Goal: Task Accomplishment & Management: Use online tool/utility

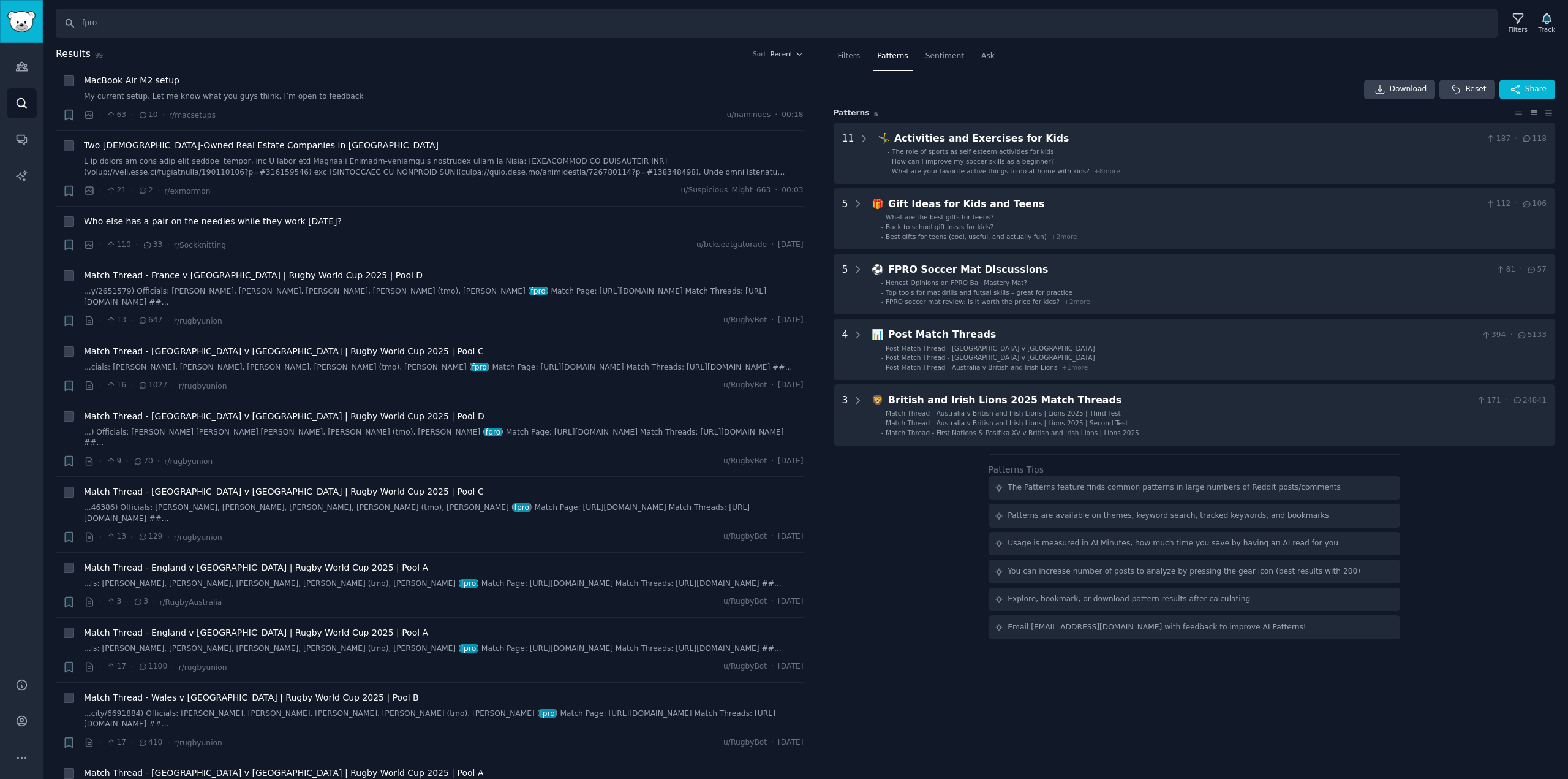
click at [29, 29] on img "Sidebar" at bounding box center [22, 22] width 29 height 22
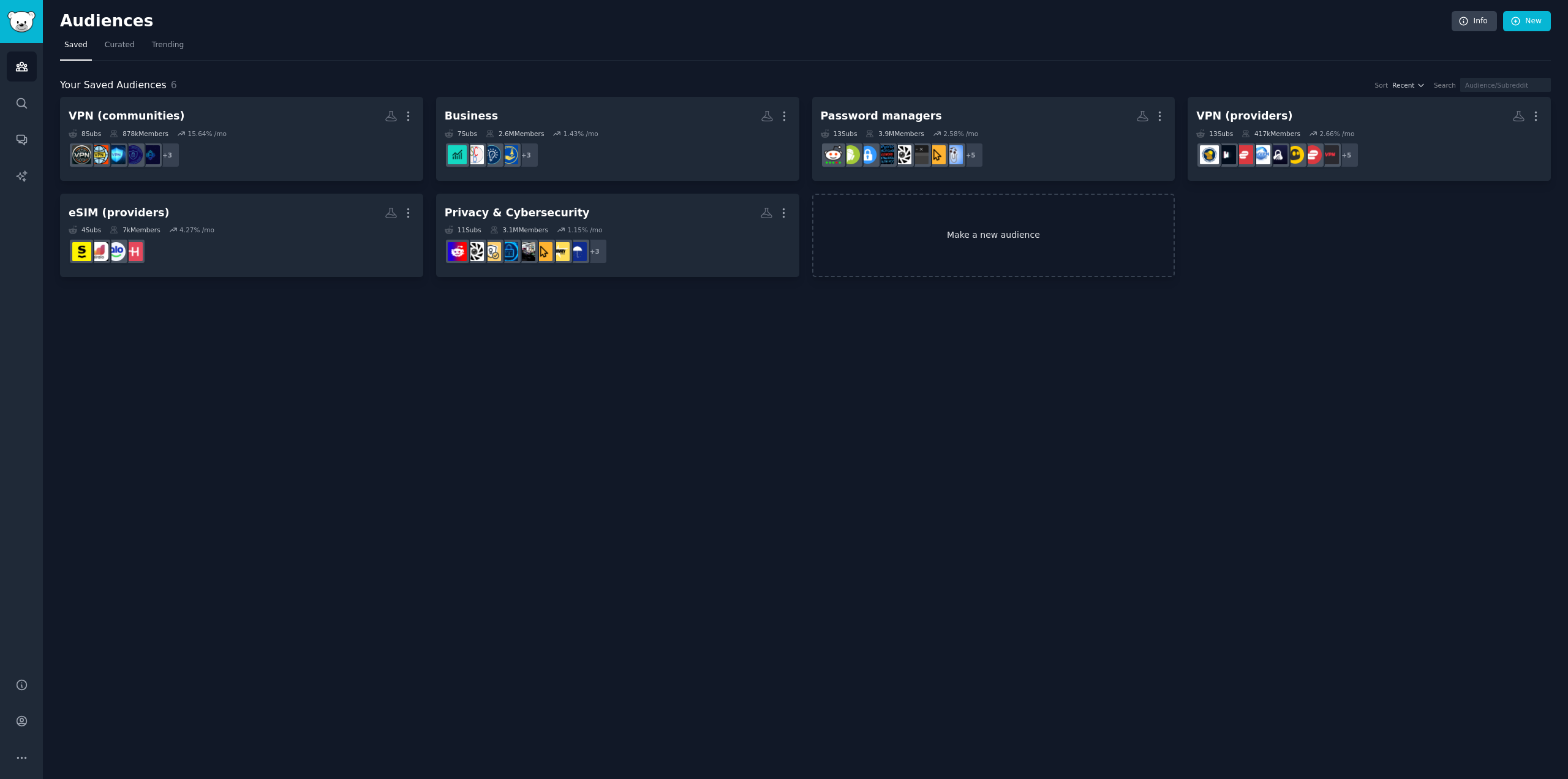
click at [1010, 249] on link "Make a new audience" at bounding box center [994, 236] width 363 height 84
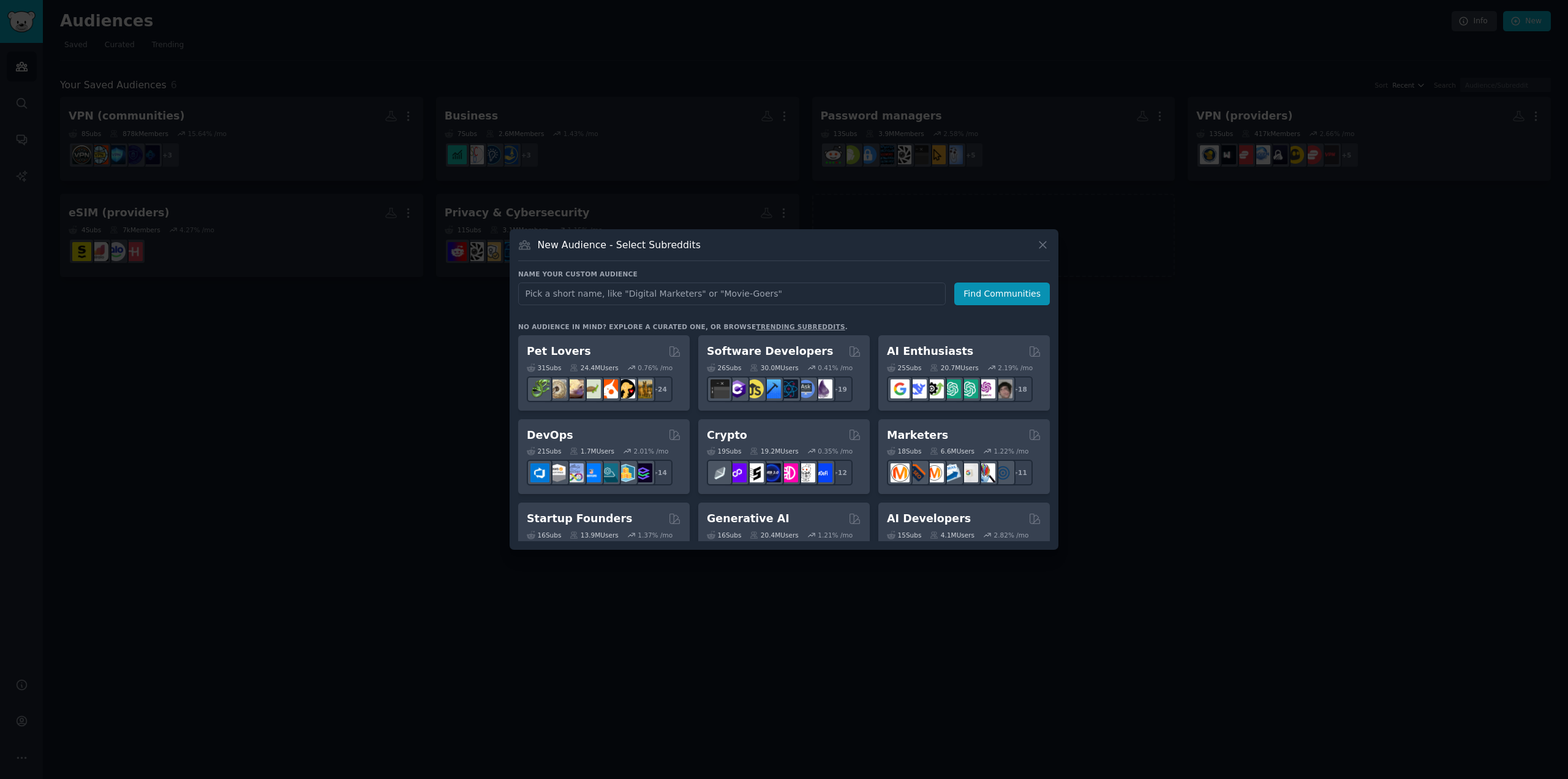
click at [702, 289] on input "text" at bounding box center [732, 293] width 428 height 23
type input "Test NordVPN keyword"
click at [1015, 299] on button "Find Communities" at bounding box center [1002, 293] width 96 height 23
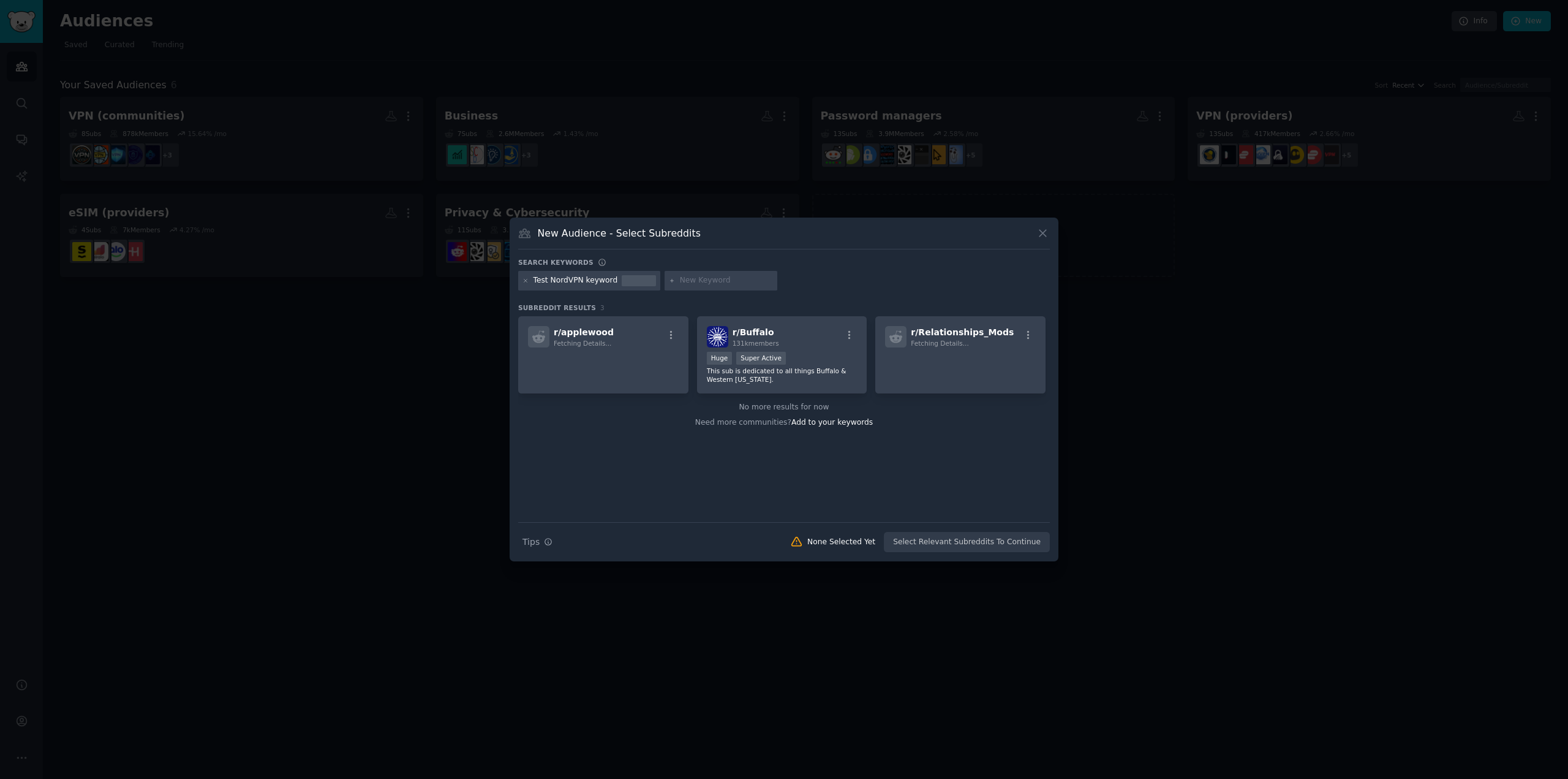
click at [690, 283] on input "text" at bounding box center [726, 280] width 93 height 11
type input "Nordvpn deals"
click at [819, 288] on div "Test NordVPN keyword Nordvpn deals" at bounding box center [784, 283] width 532 height 23
click at [622, 278] on div at bounding box center [639, 280] width 34 height 11
click at [557, 261] on h3 "Search keywords" at bounding box center [556, 262] width 75 height 8
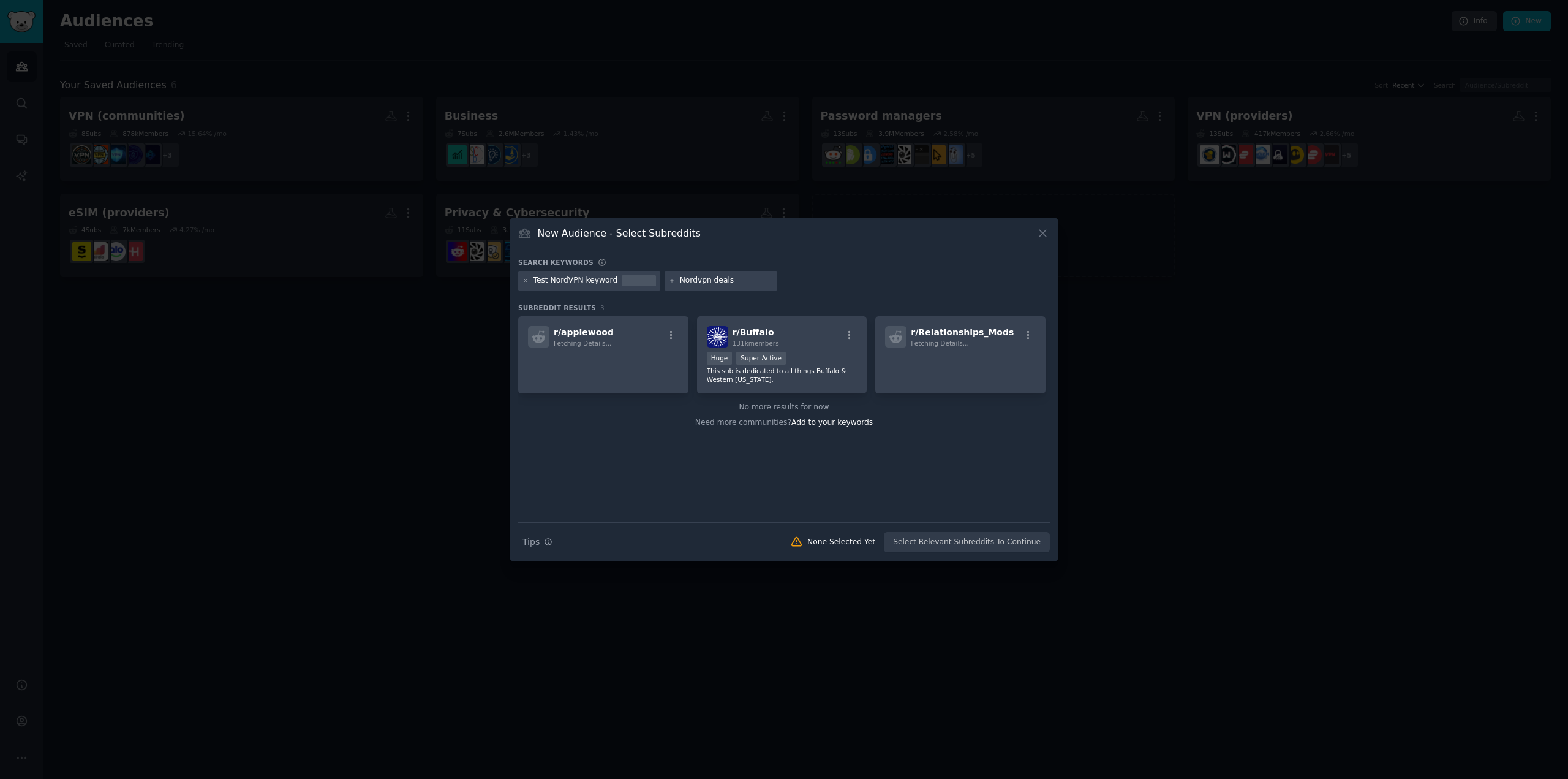
click at [856, 282] on div "Test NordVPN keyword Nordvpn deals" at bounding box center [784, 283] width 532 height 23
click at [669, 281] on icon at bounding box center [672, 281] width 7 height 7
click at [818, 424] on span "Add to your keywords" at bounding box center [832, 422] width 81 height 8
click at [749, 280] on input "Nordvpn deals" at bounding box center [726, 280] width 93 height 11
click at [805, 282] on input "text" at bounding box center [843, 280] width 93 height 11
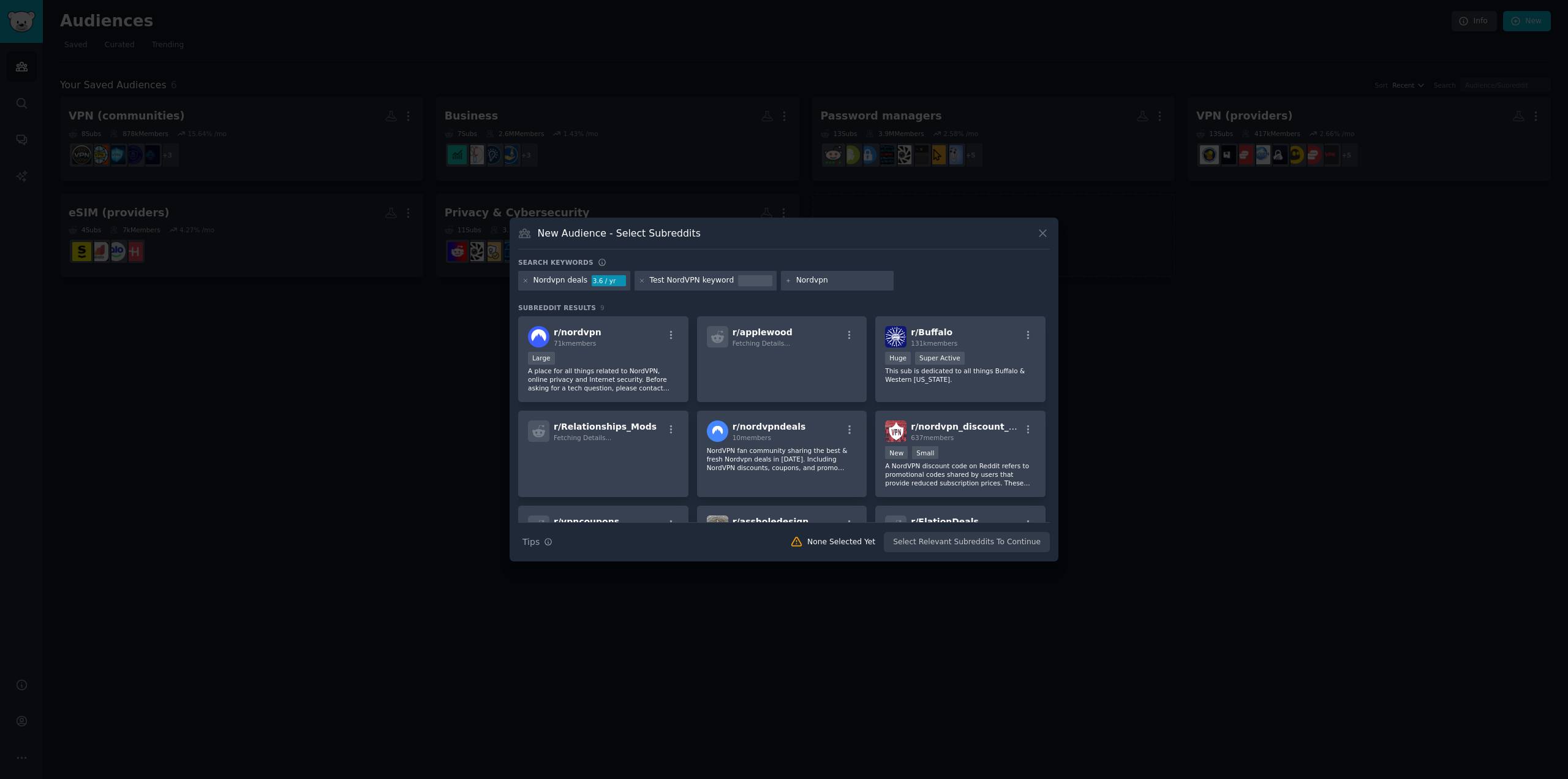
type input "Nordvpn"
click at [582, 308] on h3 "Subreddit Results 9" at bounding box center [784, 308] width 532 height 8
click at [1043, 236] on icon at bounding box center [1042, 232] width 13 height 13
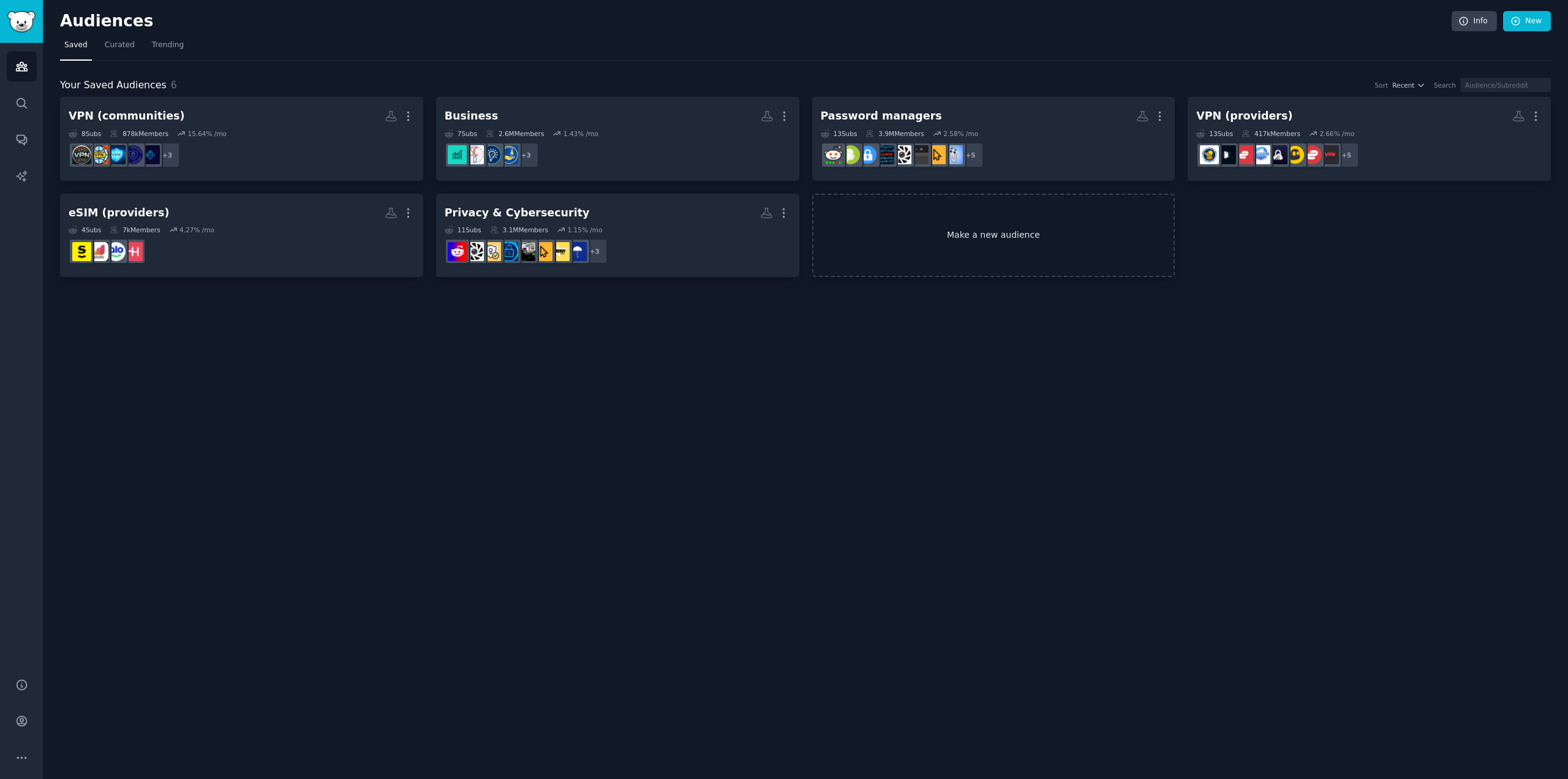
click at [995, 234] on link "Make a new audience" at bounding box center [994, 236] width 363 height 84
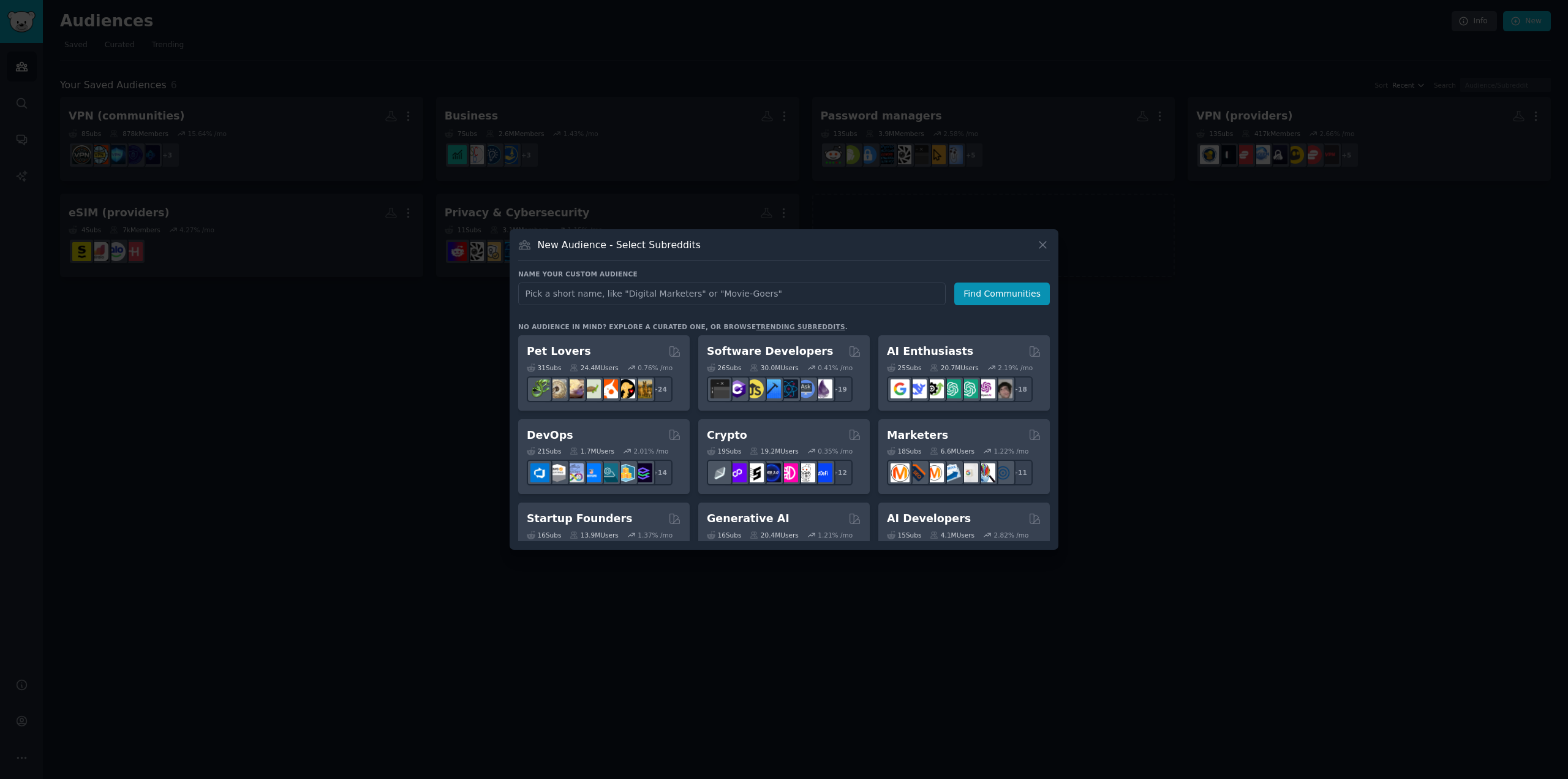
click at [587, 294] on input "text" at bounding box center [732, 293] width 428 height 23
click at [619, 285] on input "text" at bounding box center [732, 293] width 428 height 23
paste input "Reddit SERPs Global"
type input "Reddit SERPs Global"
click at [1044, 247] on icon at bounding box center [1042, 244] width 13 height 13
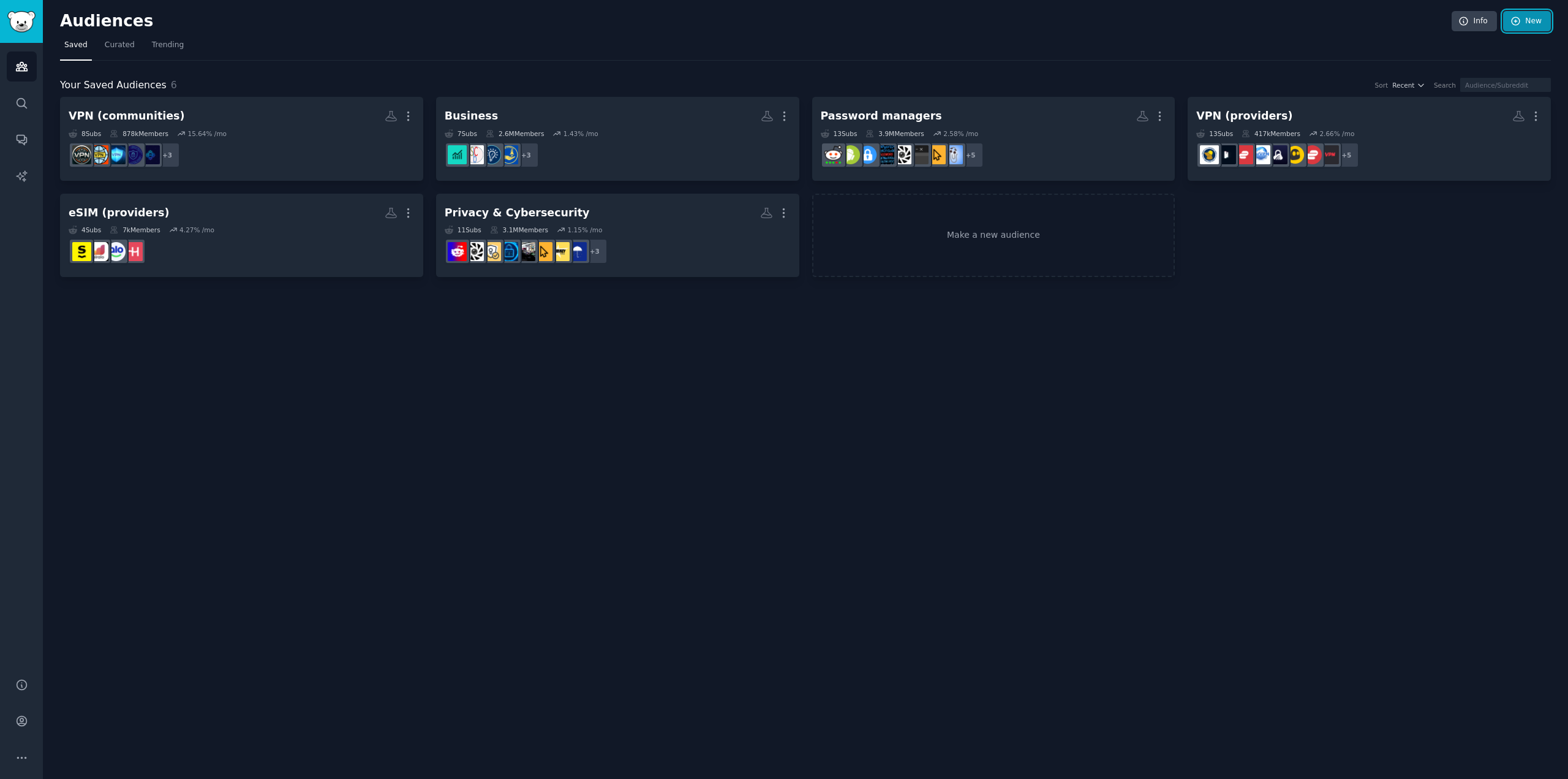
click at [1518, 24] on icon at bounding box center [1515, 20] width 8 height 8
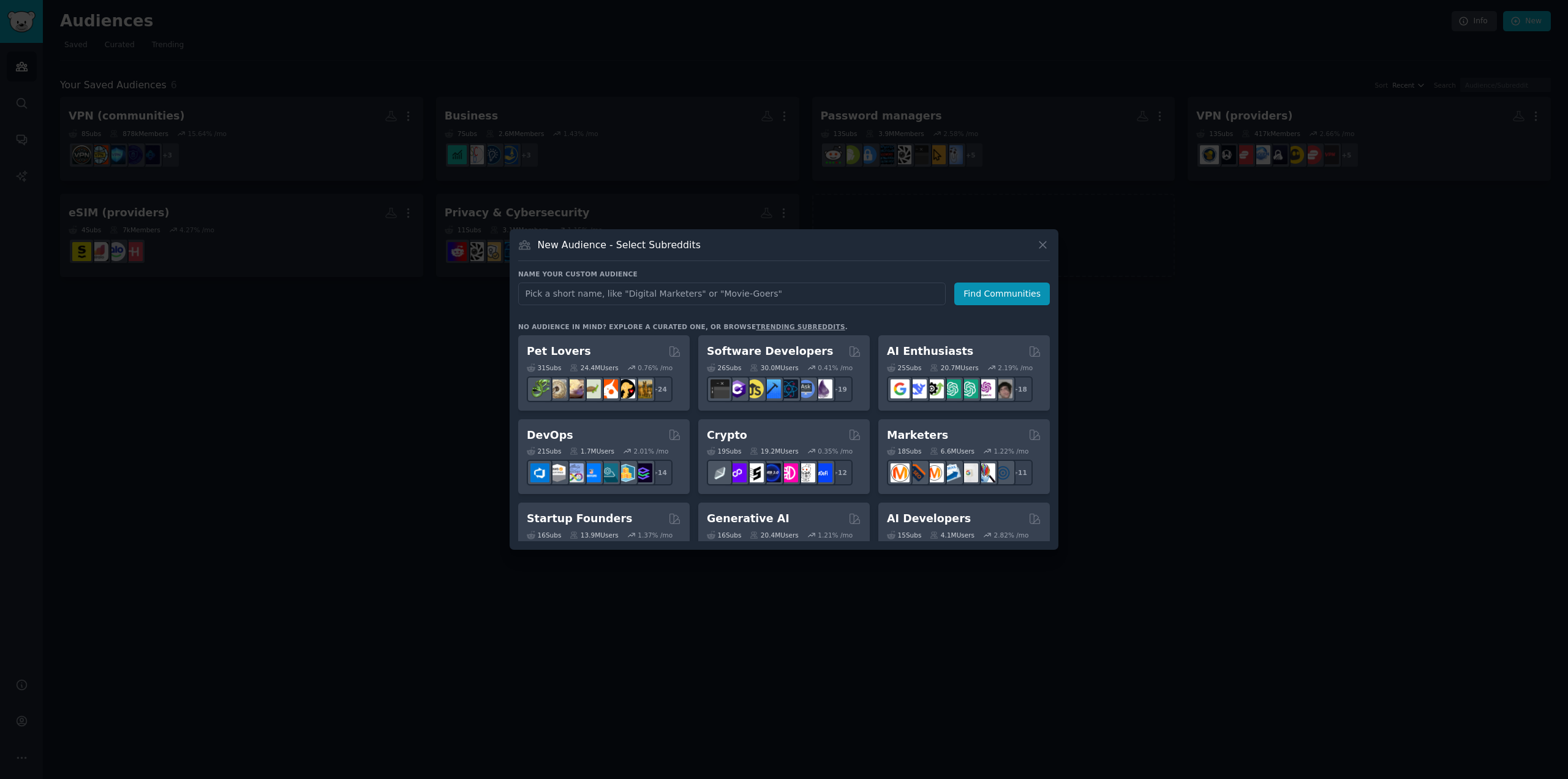
click at [592, 294] on input "text" at bounding box center [732, 293] width 428 height 23
type input "Reddit SERPs Global"
click at [1005, 301] on button "Find Communities" at bounding box center [1002, 293] width 96 height 23
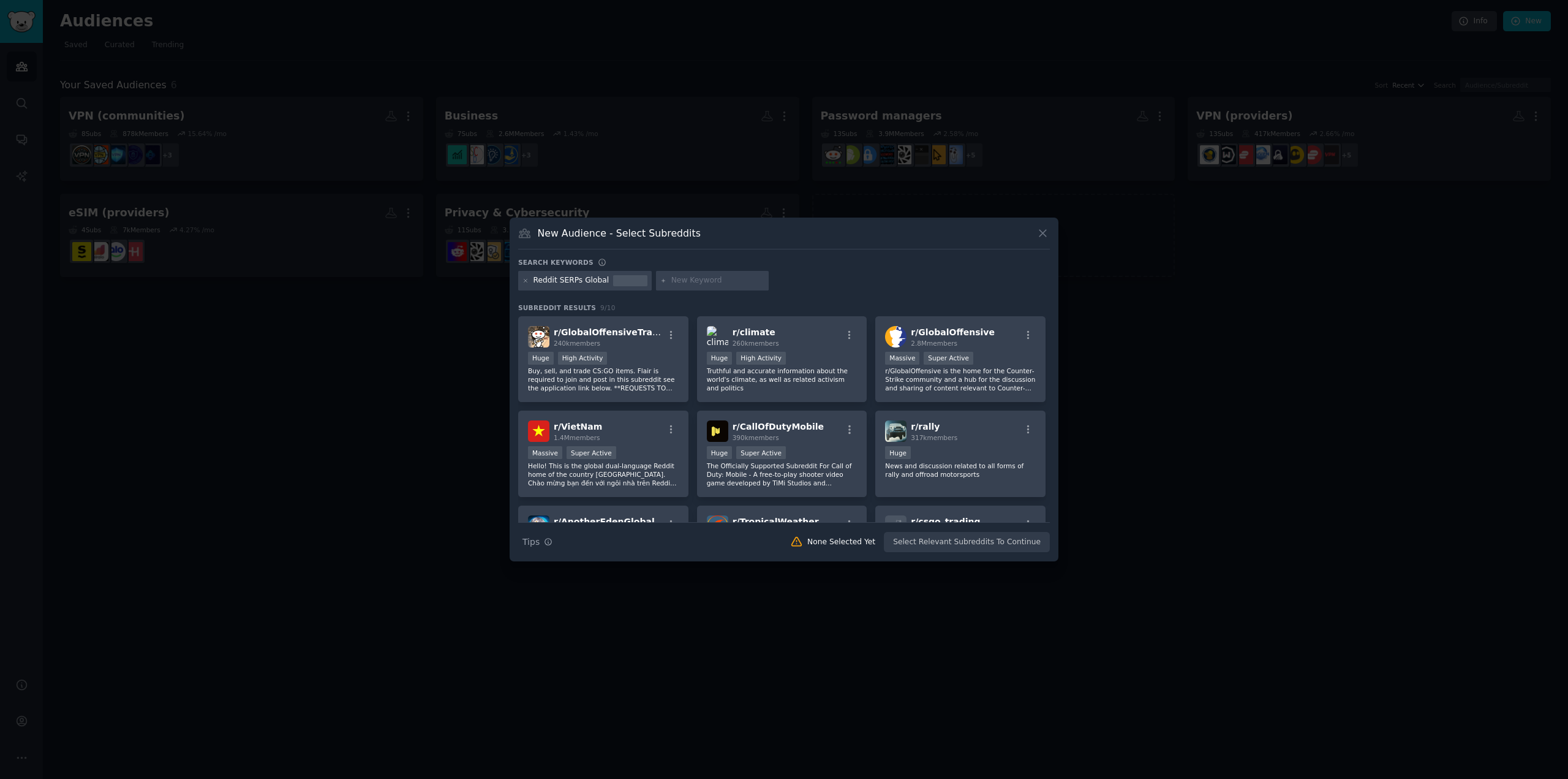
click at [1006, 543] on div "Search Tips Tips None Selected Yet Select Relevant Subreddits To Continue" at bounding box center [784, 537] width 532 height 31
click at [524, 281] on icon at bounding box center [526, 281] width 7 height 7
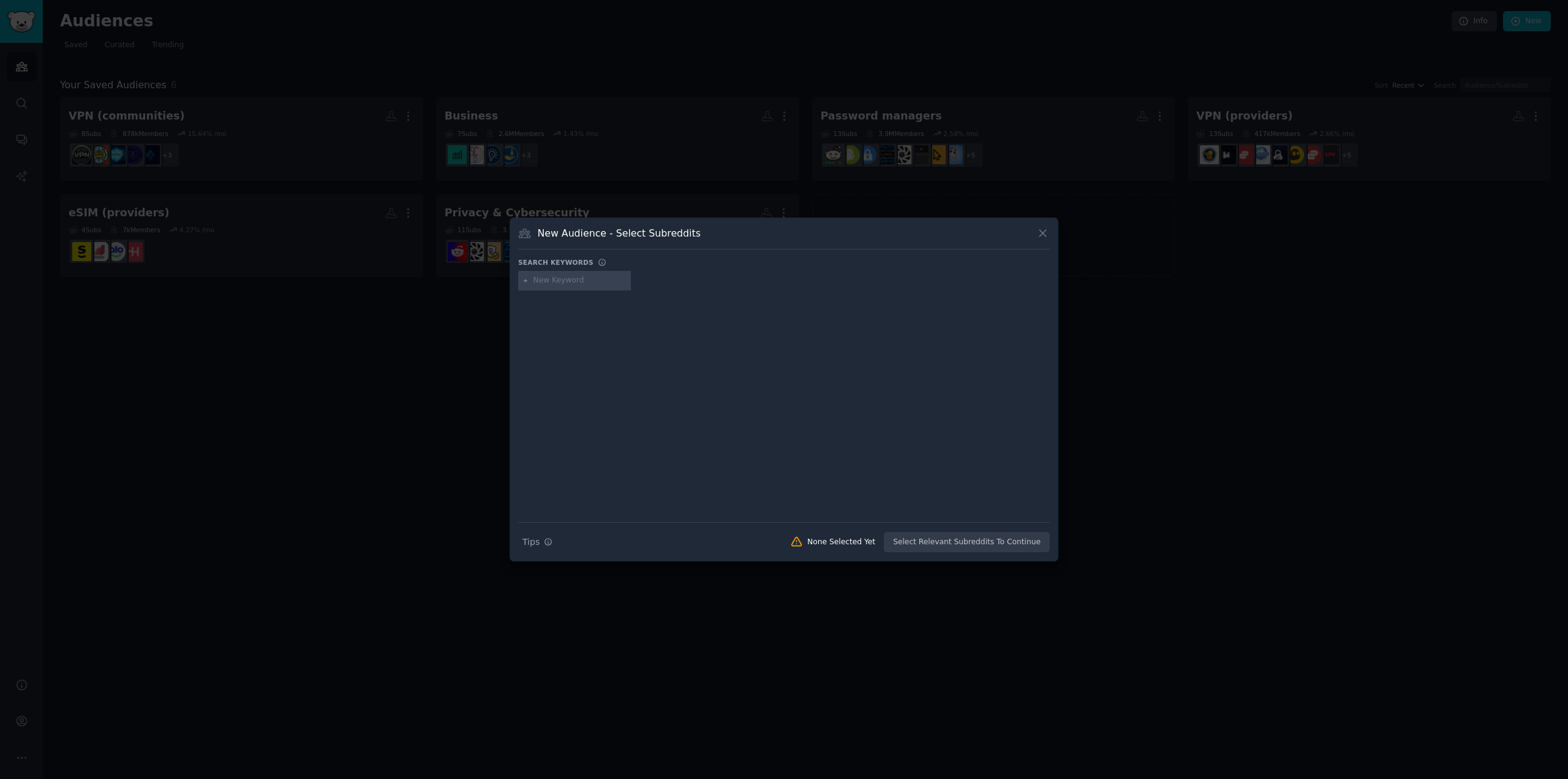
click at [587, 283] on input "text" at bounding box center [579, 280] width 93 height 11
type input "NordVPN"
click at [648, 274] on div at bounding box center [670, 280] width 112 height 19
click at [646, 279] on input "text" at bounding box center [675, 280] width 93 height 11
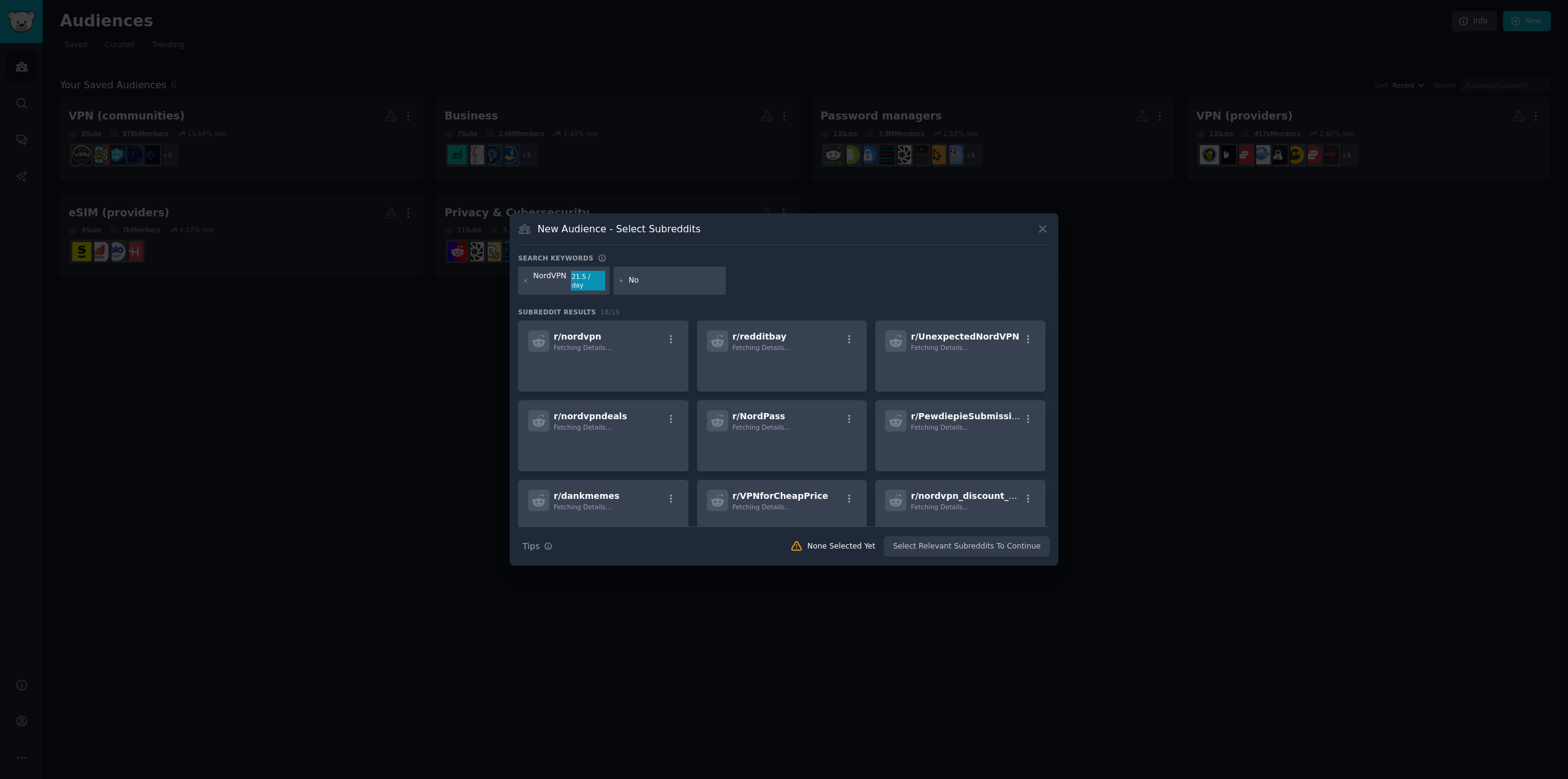
type input "N"
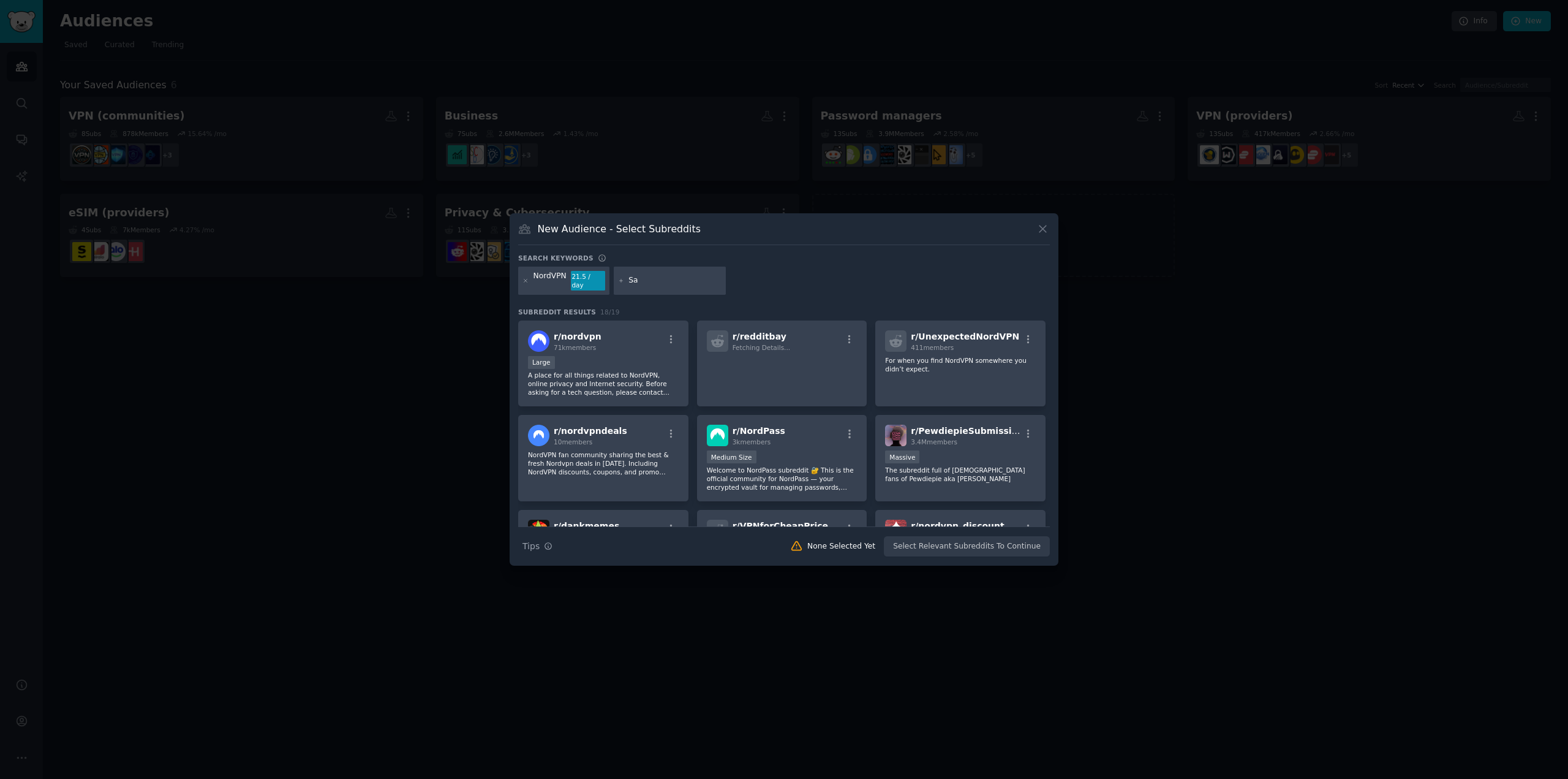
type input "S"
click at [924, 266] on div "Search keywords" at bounding box center [784, 259] width 532 height 13
click at [702, 284] on input "text" at bounding box center [675, 280] width 93 height 11
click at [624, 356] on div "Large" at bounding box center [604, 363] width 151 height 15
click at [812, 367] on p at bounding box center [782, 368] width 151 height 26
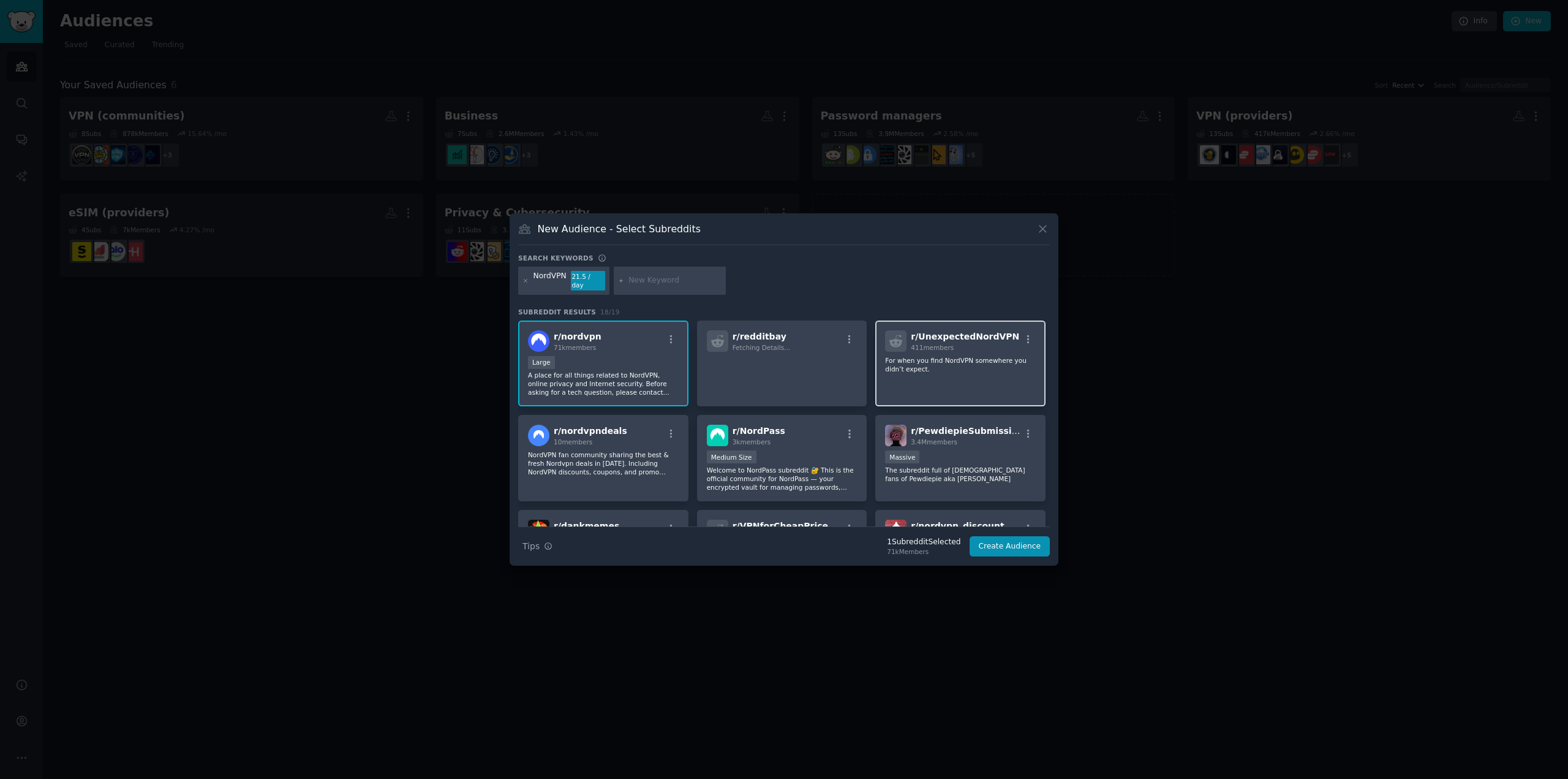
click at [998, 365] on p "For when you find NordVPN somewhere you didn’t expect." at bounding box center [961, 364] width 151 height 17
click at [986, 465] on p "The subreddit full of [DEMOGRAPHIC_DATA] fans of Pewdiepie aka [PERSON_NAME]" at bounding box center [961, 474] width 151 height 17
click at [799, 456] on div "Medium Size" at bounding box center [782, 458] width 151 height 15
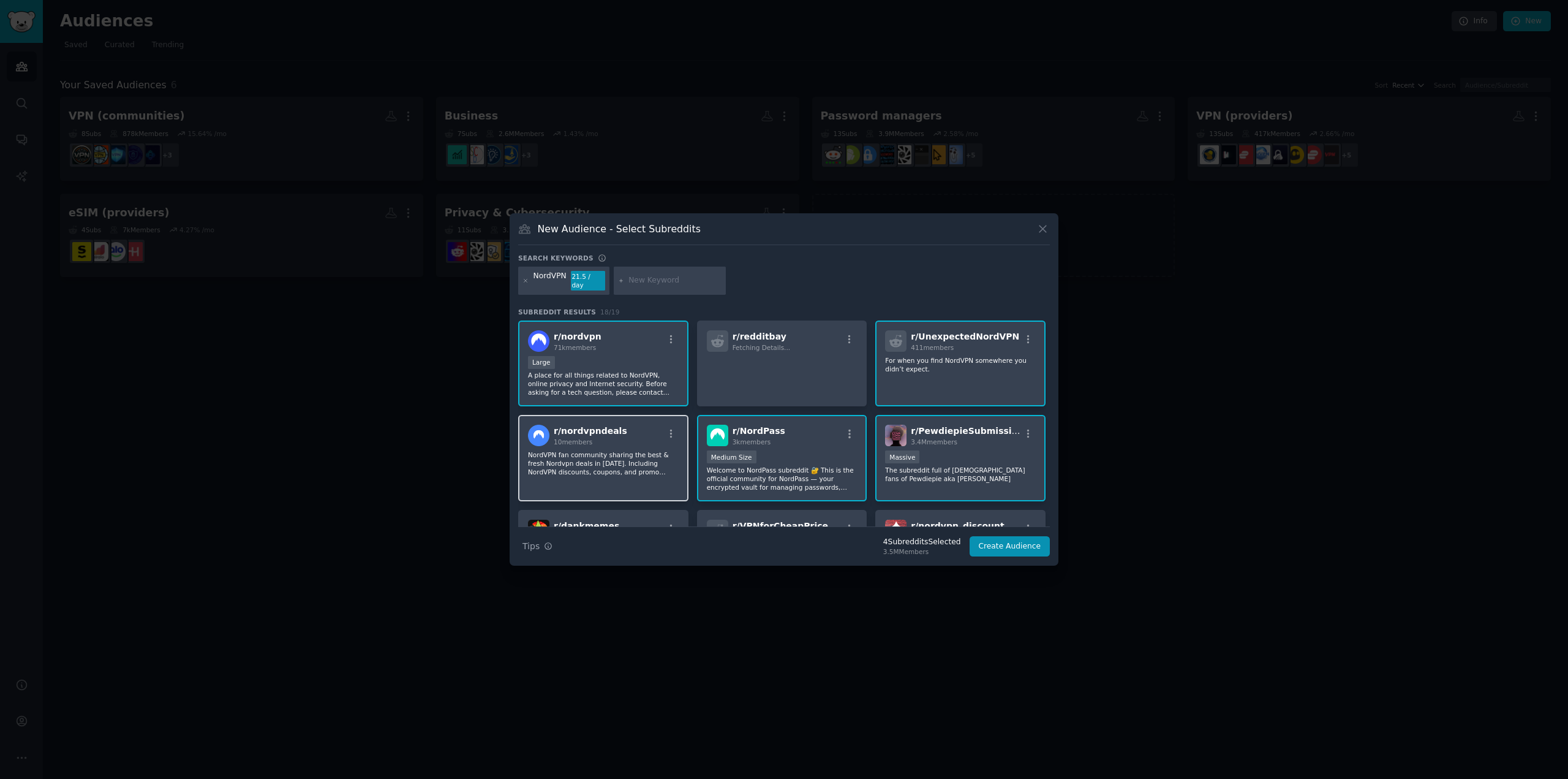
click at [636, 443] on div "r/ nordvpndeals 10 members NordVPN fan community sharing the best & fresh Nordv…" at bounding box center [603, 458] width 170 height 86
click at [1038, 548] on button "Create Audience" at bounding box center [1010, 546] width 80 height 21
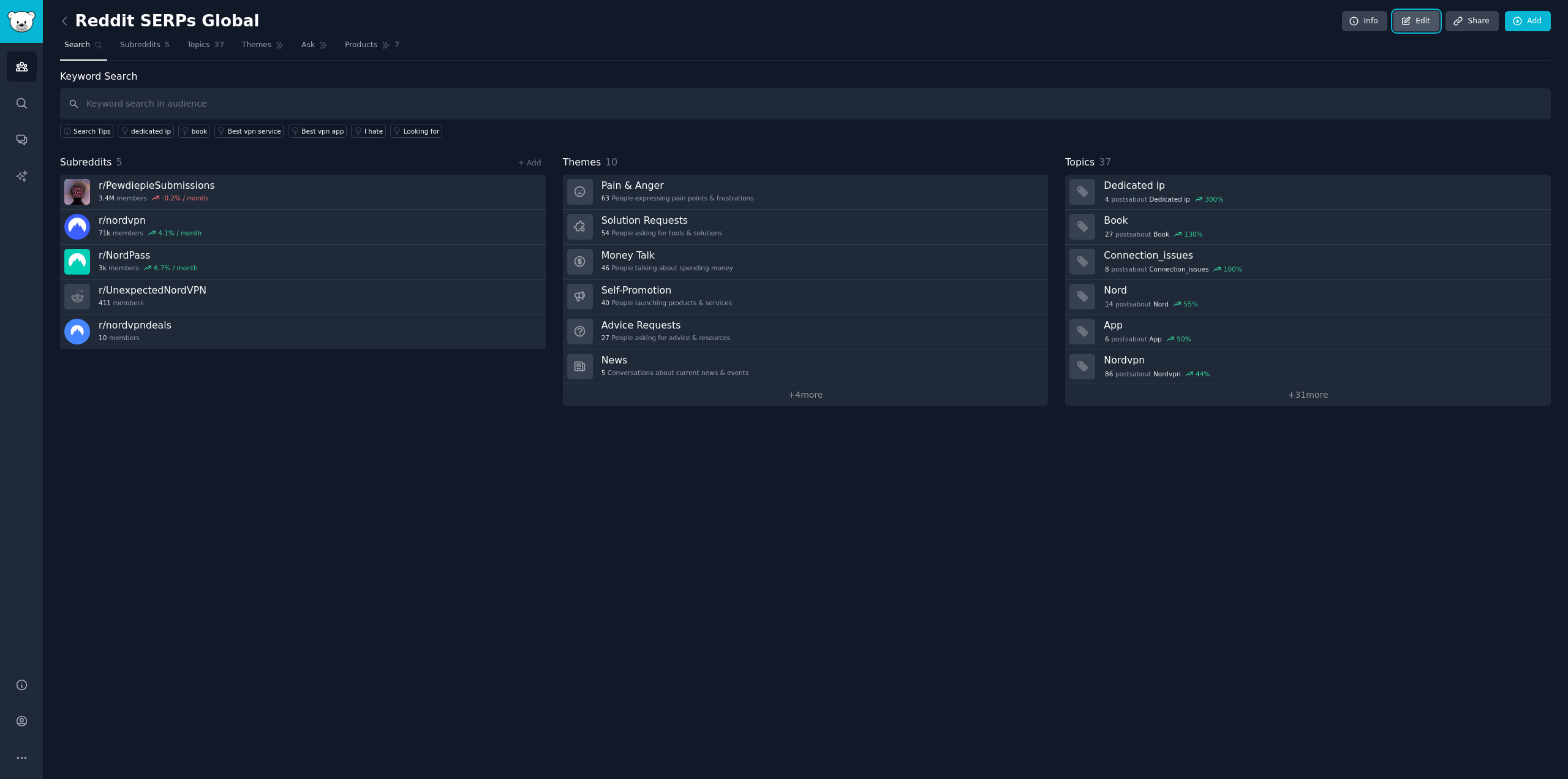
click at [1422, 17] on link "Edit" at bounding box center [1416, 21] width 46 height 21
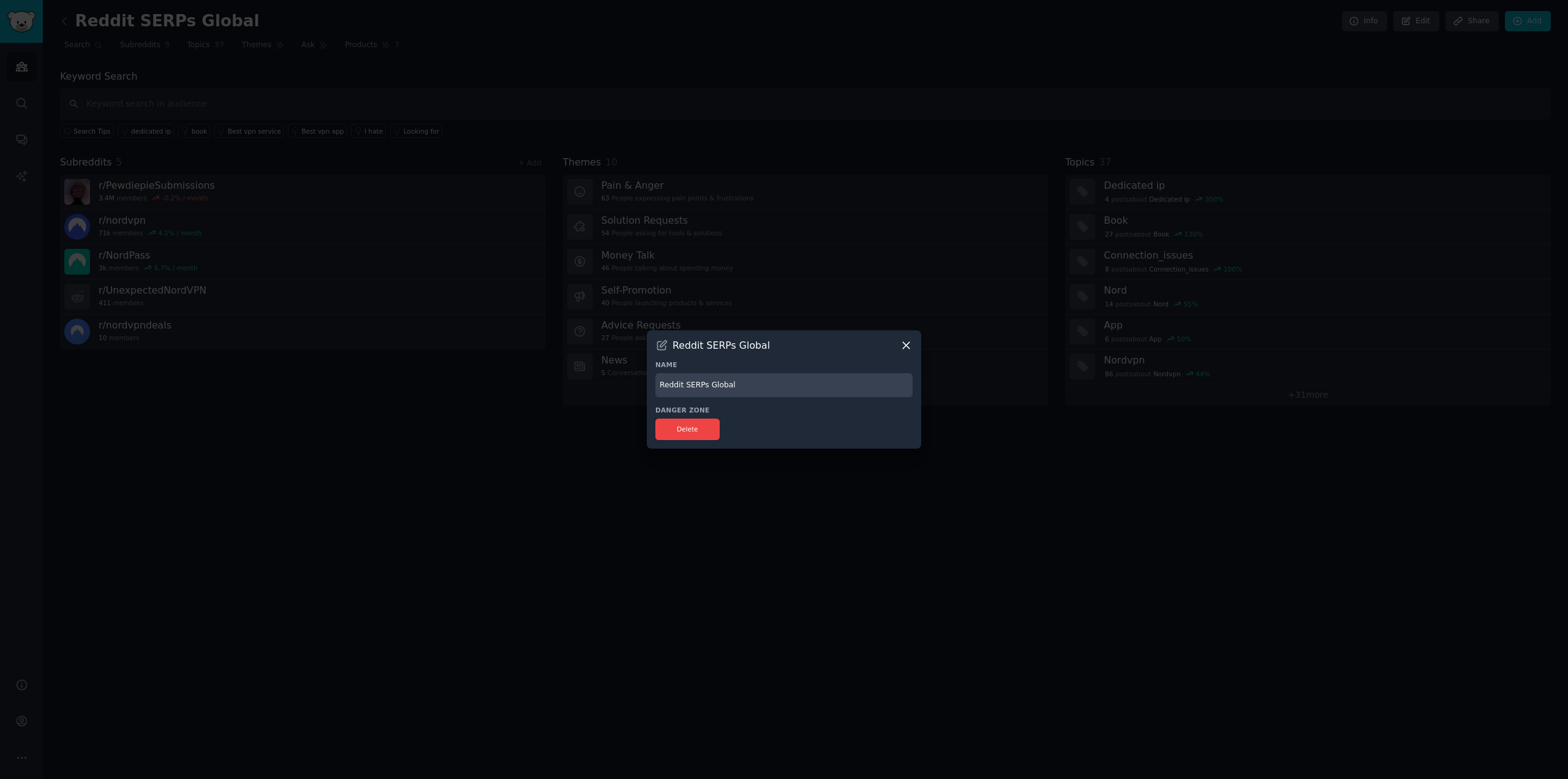
click at [688, 409] on h3 "Danger Zone" at bounding box center [784, 410] width 257 height 8
click at [688, 406] on h3 "Danger Zone" at bounding box center [784, 410] width 257 height 8
click at [906, 342] on icon at bounding box center [906, 345] width 13 height 13
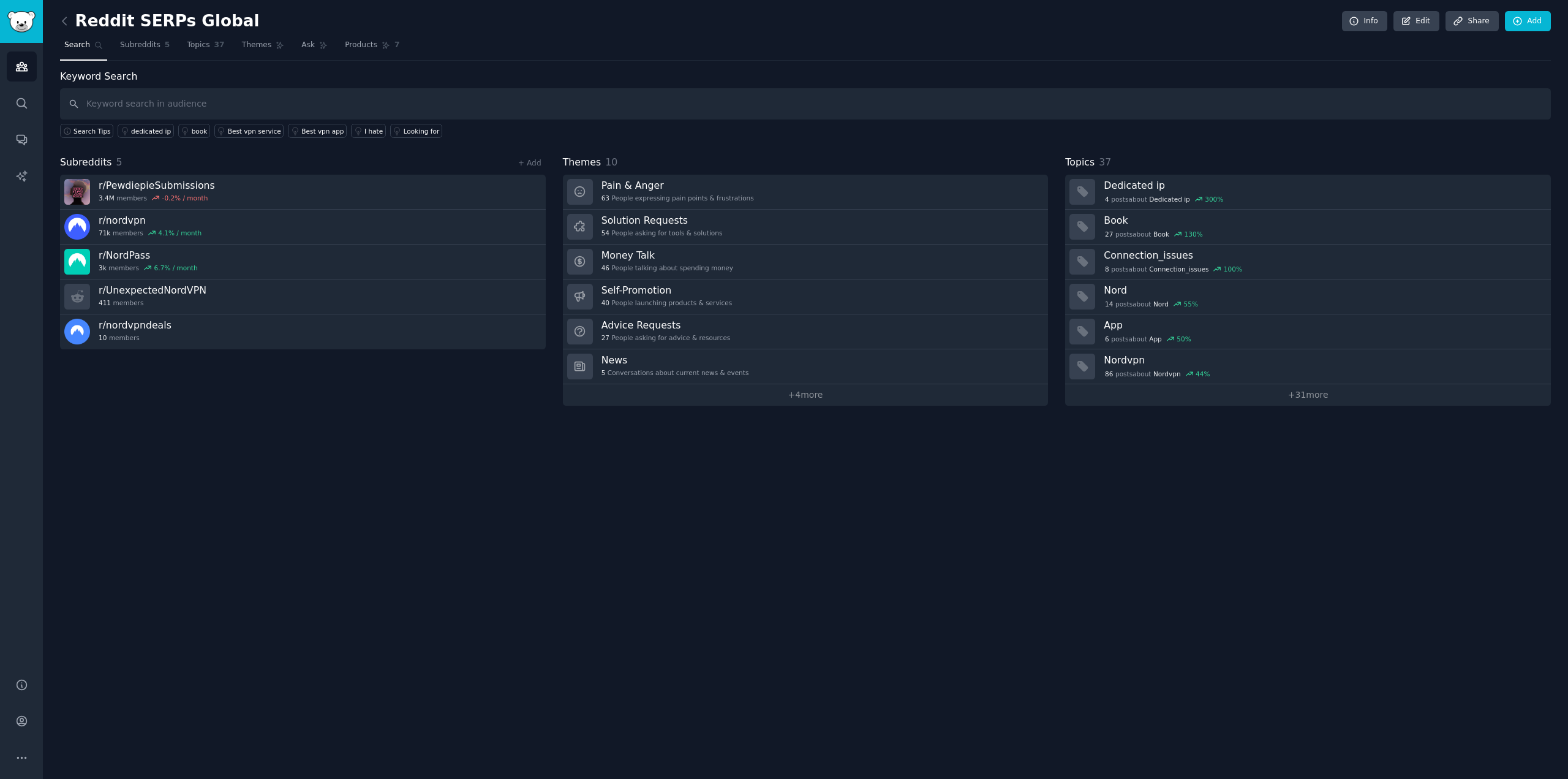
click at [589, 572] on div "Reddit SERPs Global Info Edit Share Add Search Subreddits 5 Topics 37 Themes As…" at bounding box center [805, 389] width 1525 height 779
click at [1422, 25] on link "Edit" at bounding box center [1416, 21] width 46 height 21
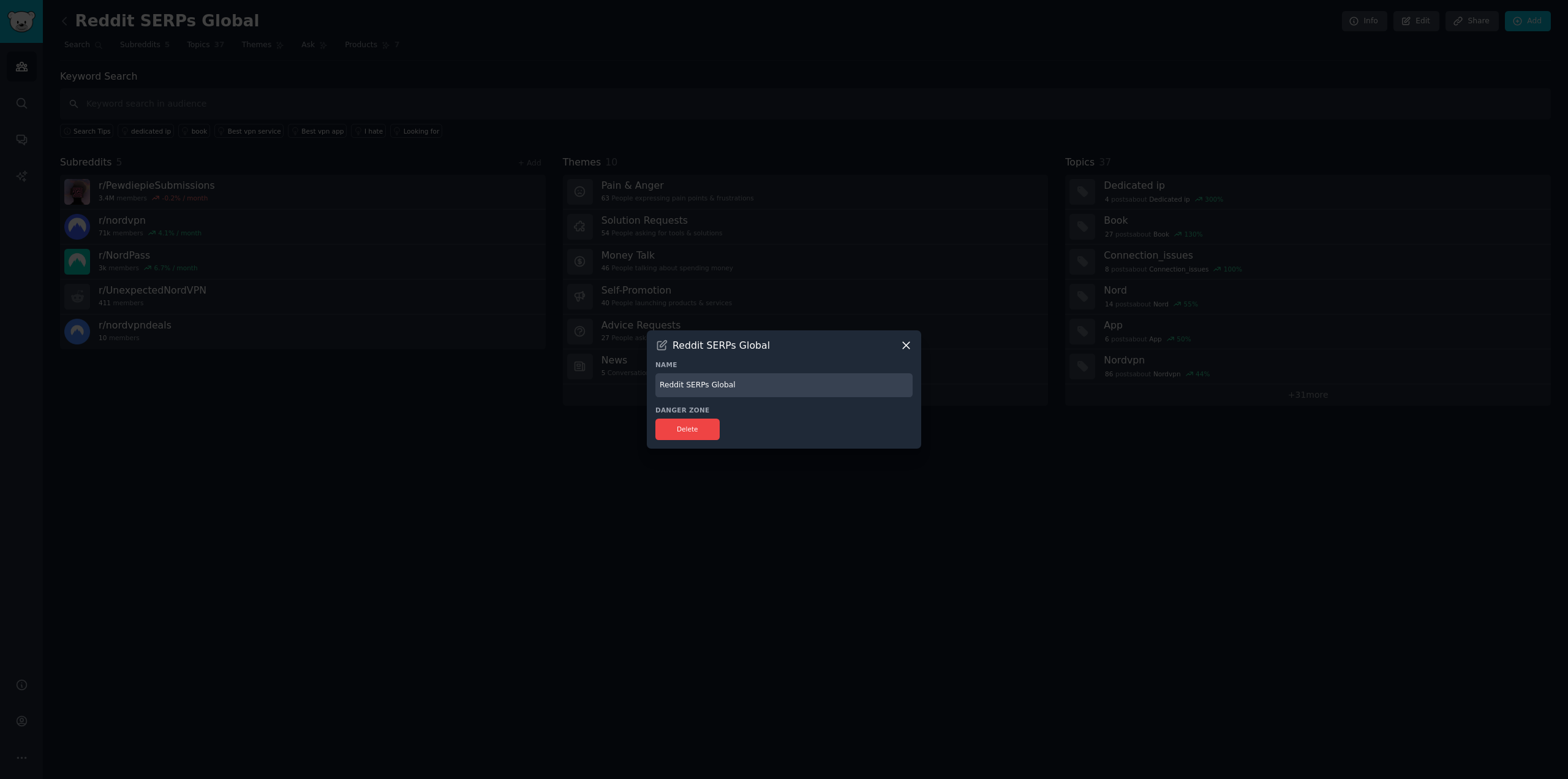
click at [913, 386] on nordpass-icon at bounding box center [913, 383] width 0 height 10
click at [790, 383] on input "Reddit SERPs Global" at bounding box center [784, 385] width 257 height 23
click at [617, 583] on div at bounding box center [784, 389] width 1568 height 779
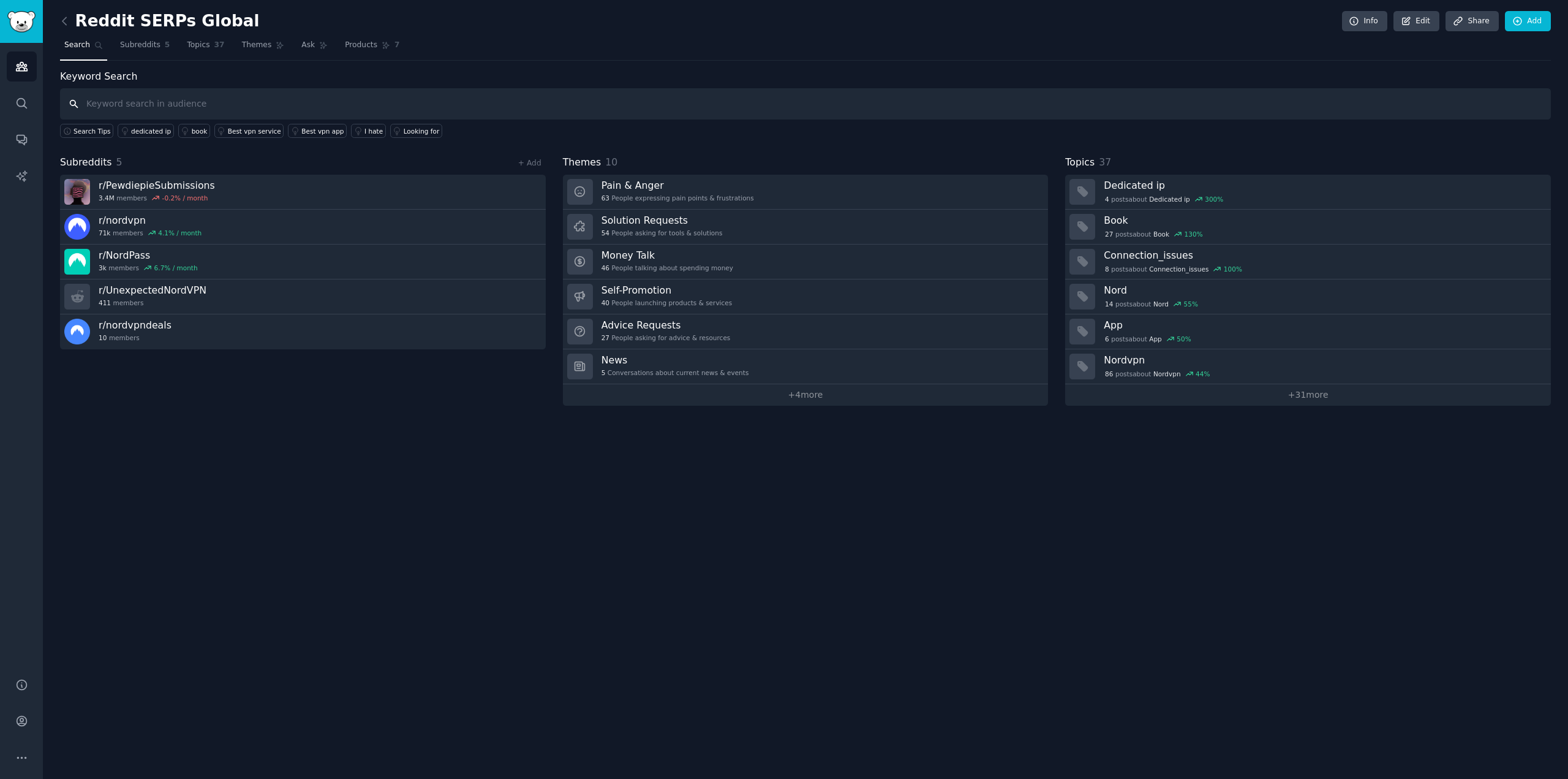
click at [251, 106] on input "text" at bounding box center [806, 103] width 1491 height 31
type input "nordvpn"
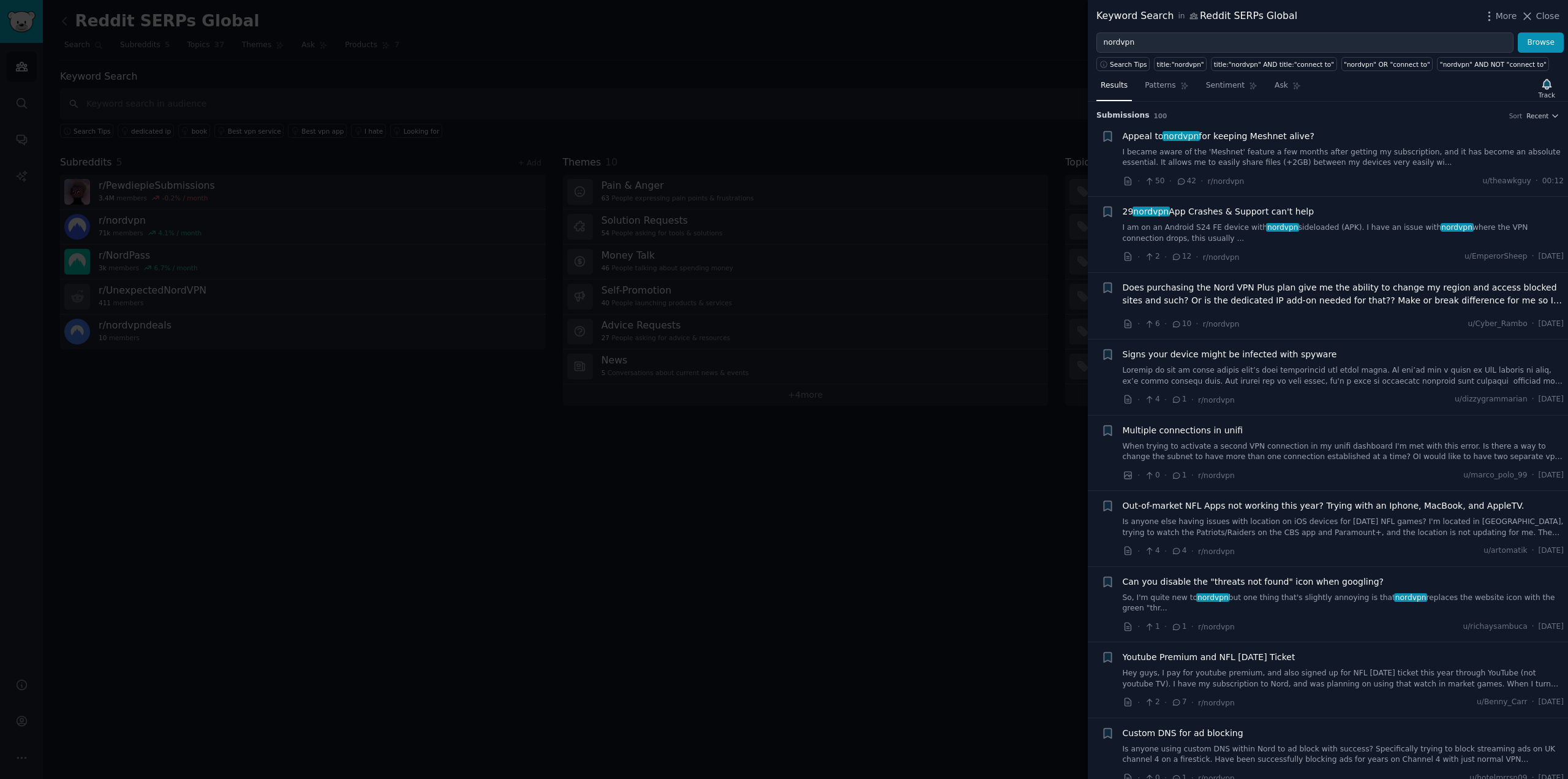
click at [648, 631] on div at bounding box center [784, 389] width 1568 height 779
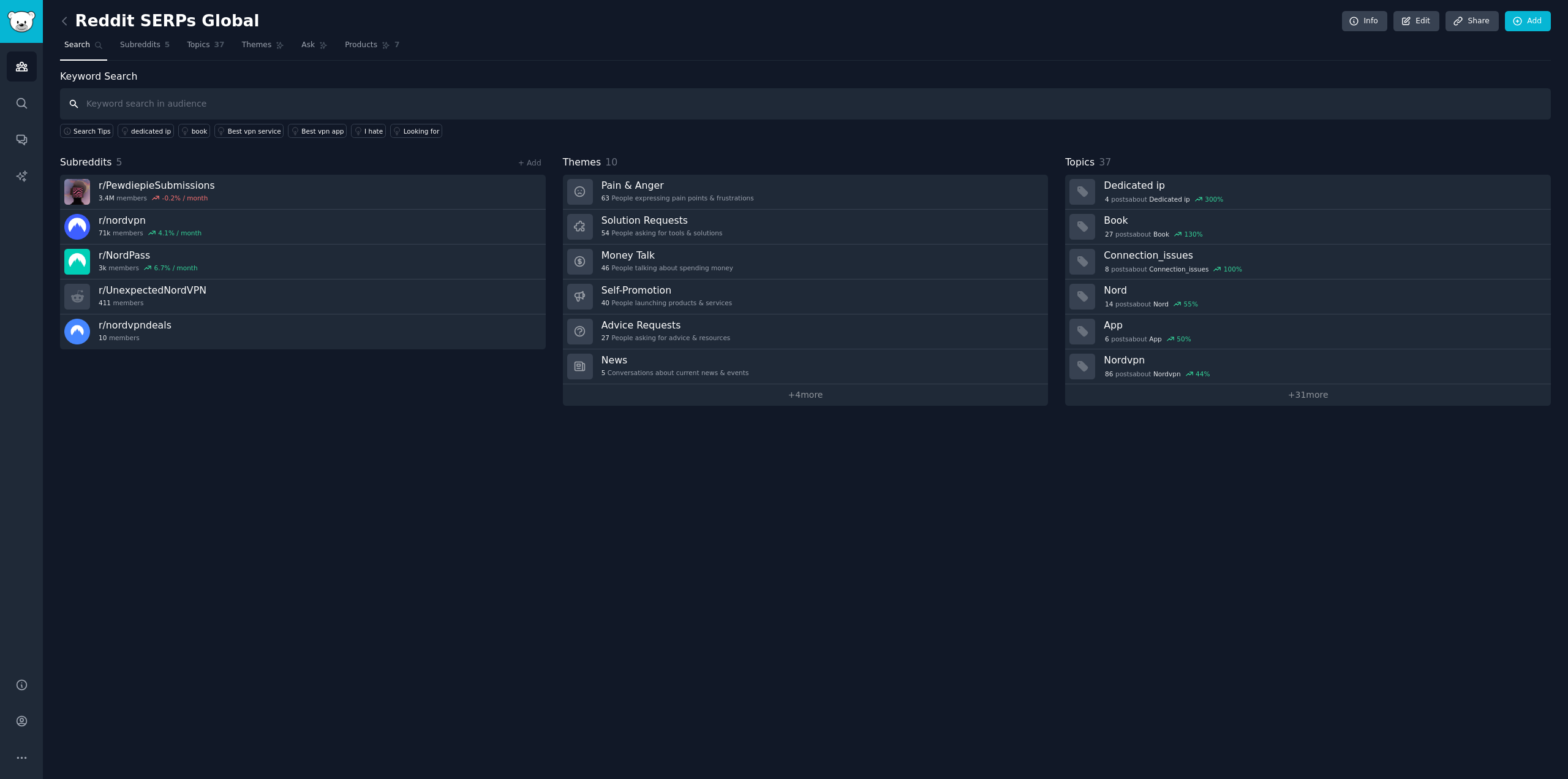
click at [336, 103] on input "text" at bounding box center [806, 103] width 1491 height 31
click at [368, 108] on input "text" at bounding box center [806, 103] width 1491 height 31
type input "nordvpn"
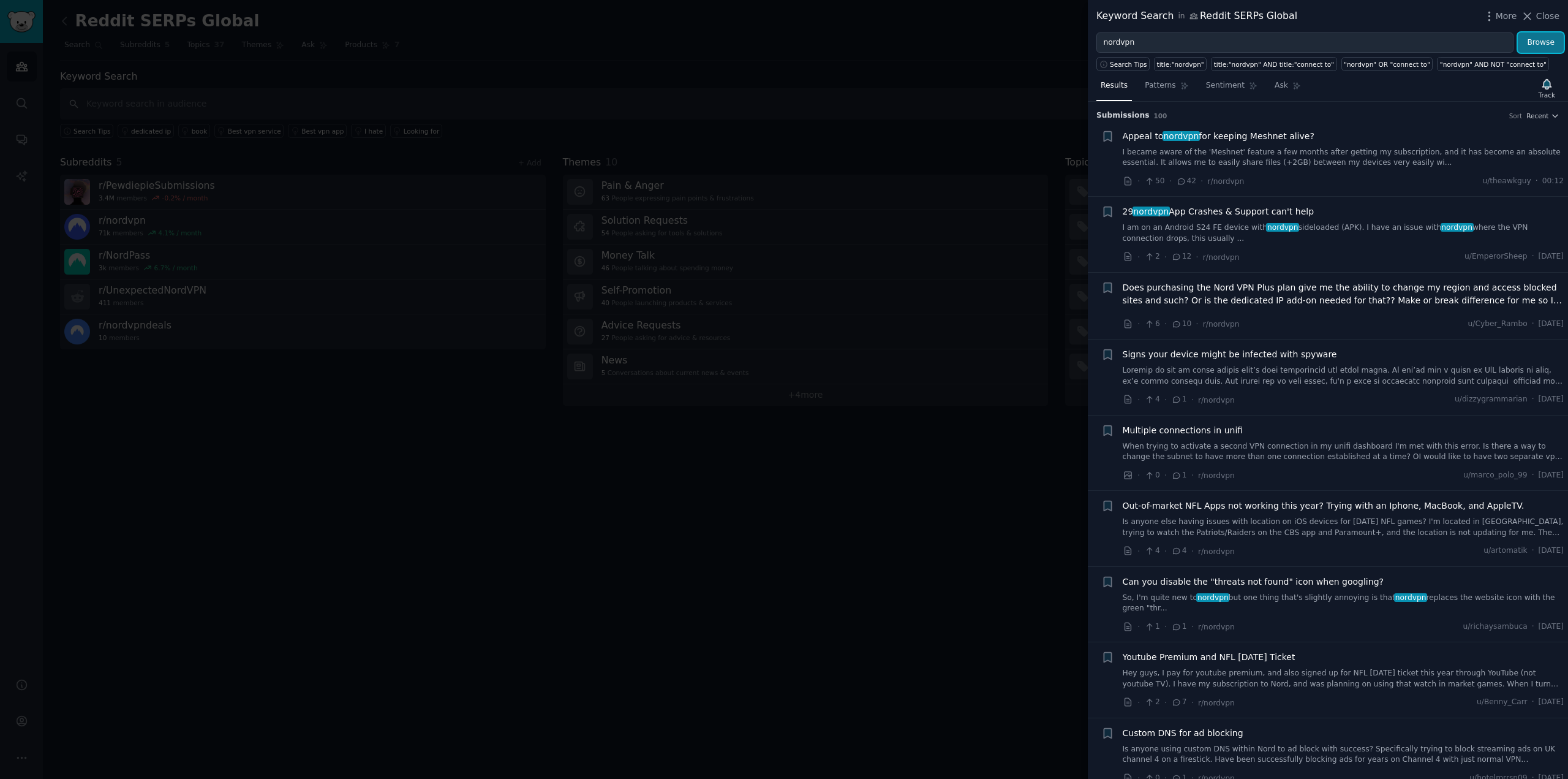
click at [1549, 49] on button "Browse" at bounding box center [1540, 43] width 46 height 21
click at [1378, 157] on link "I became aware of the 'Meshnet' feature a few months after getting my subscript…" at bounding box center [1343, 158] width 442 height 22
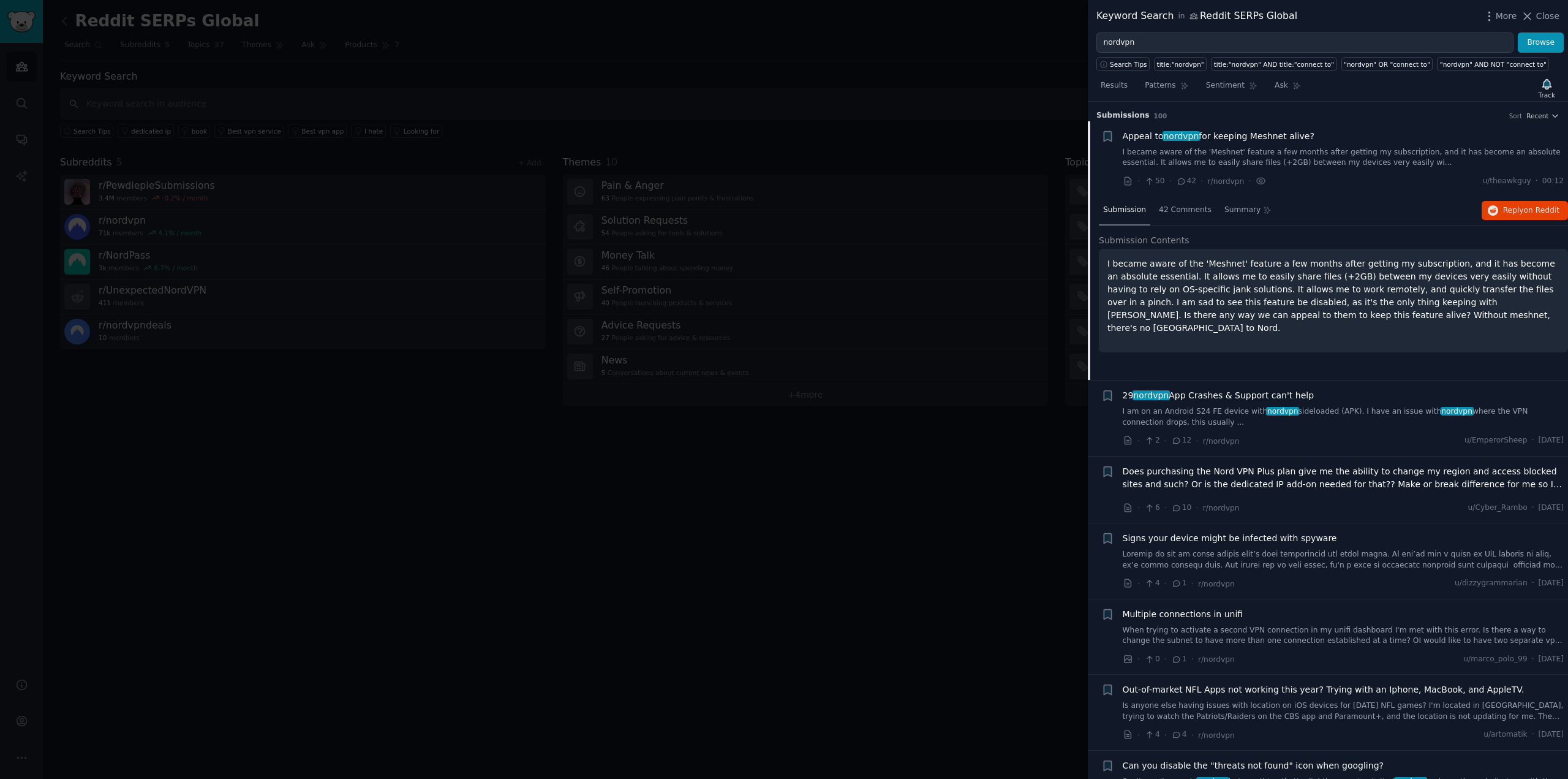
scroll to position [19, 0]
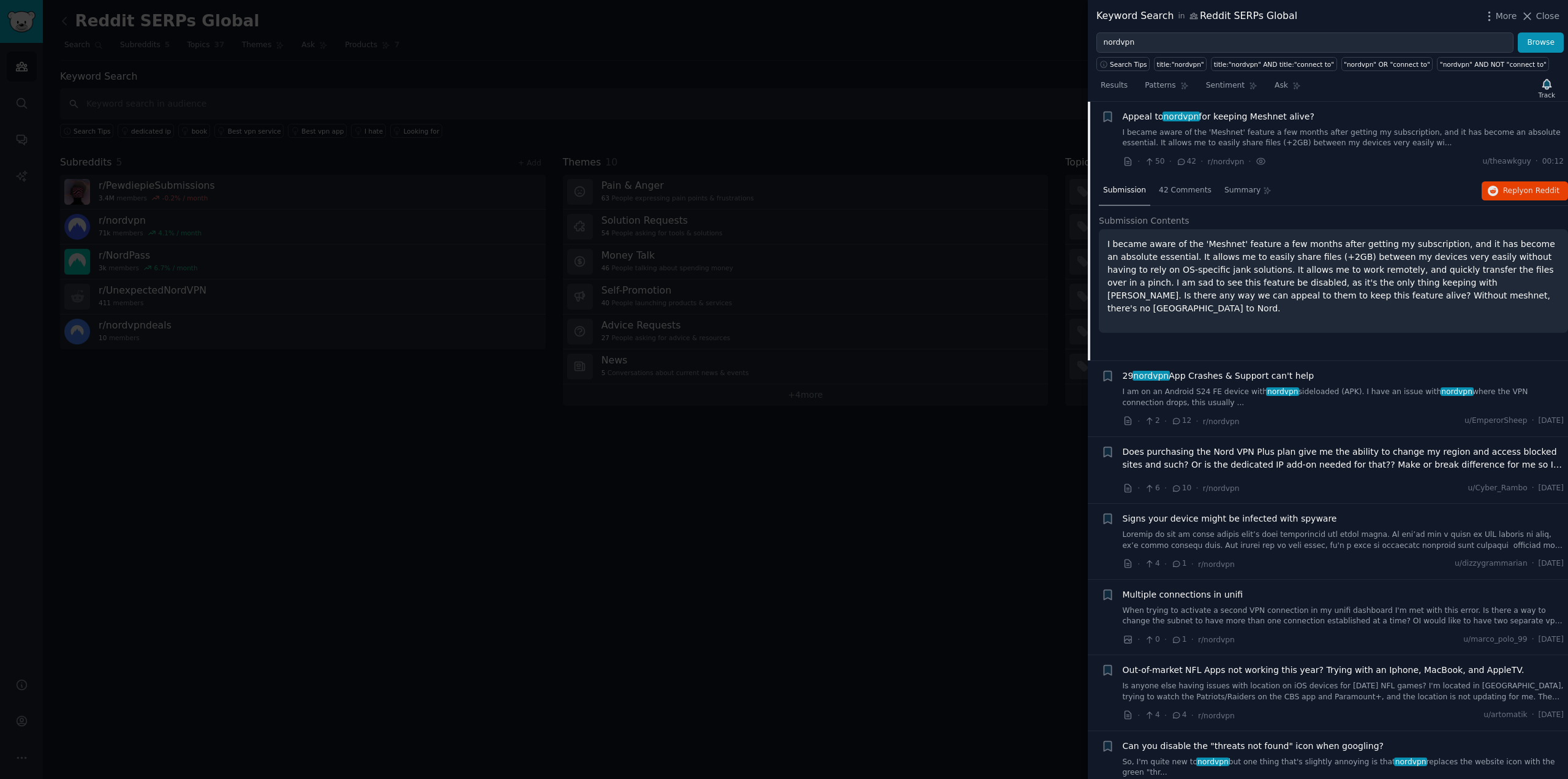
click at [1318, 400] on link "I am on an Android S24 FE device with nordvpn sideloaded (APK). I have an issue…" at bounding box center [1343, 397] width 442 height 22
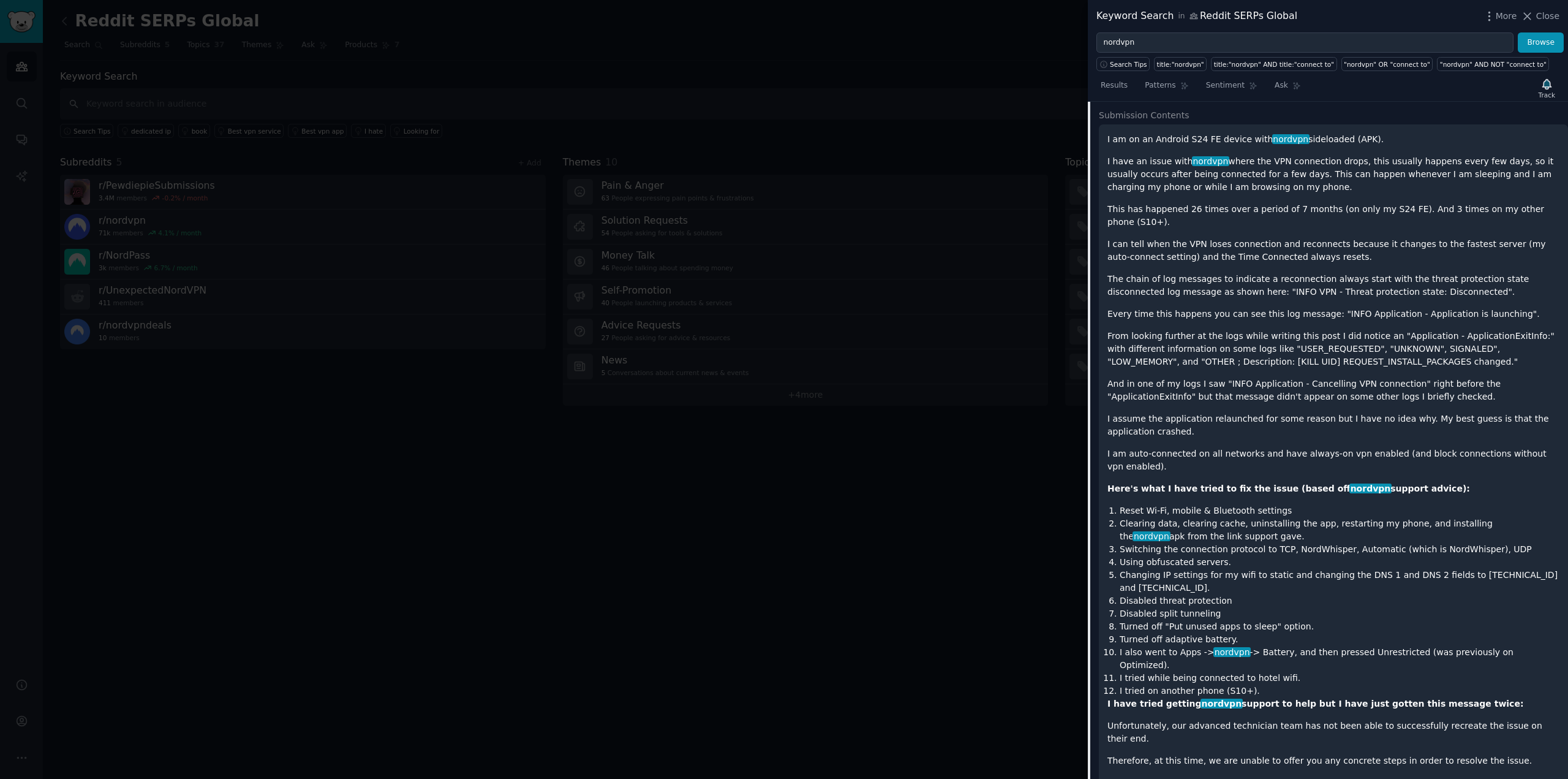
scroll to position [95, 0]
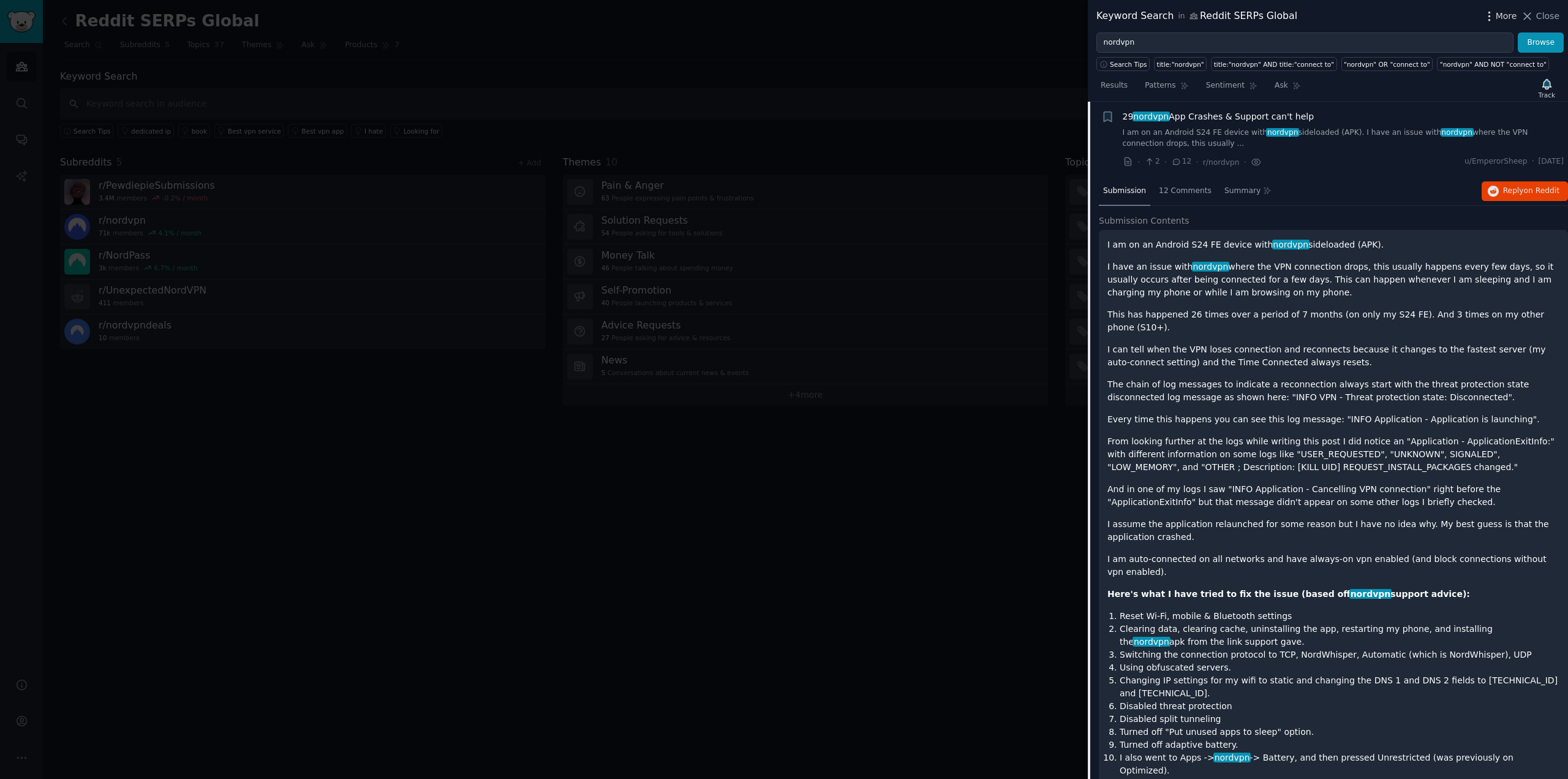
click at [1503, 15] on span "More" at bounding box center [1507, 16] width 22 height 13
click at [1425, 55] on link "Advanced Search" at bounding box center [1405, 50] width 167 height 26
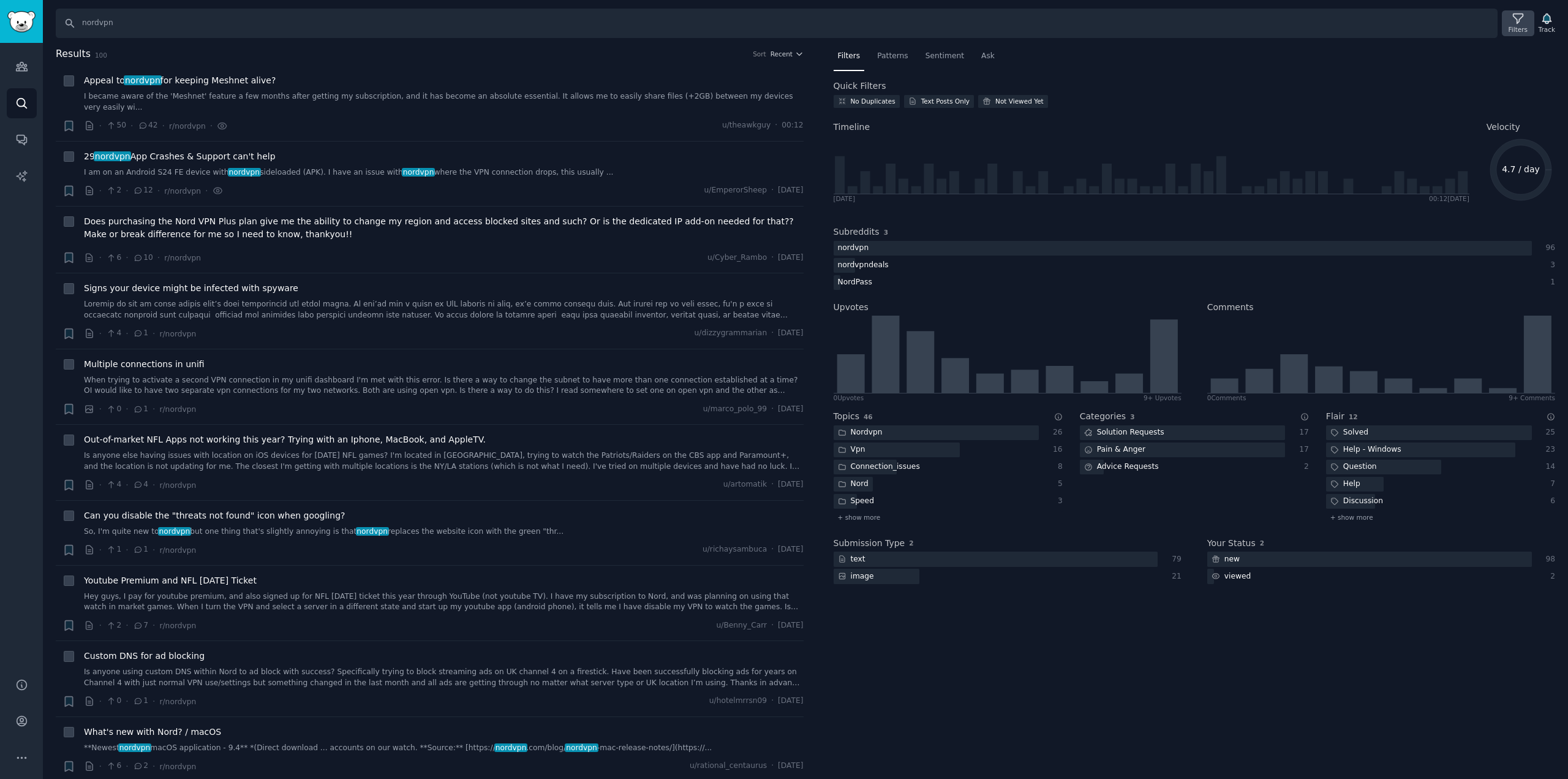
click at [1524, 24] on icon at bounding box center [1518, 18] width 13 height 13
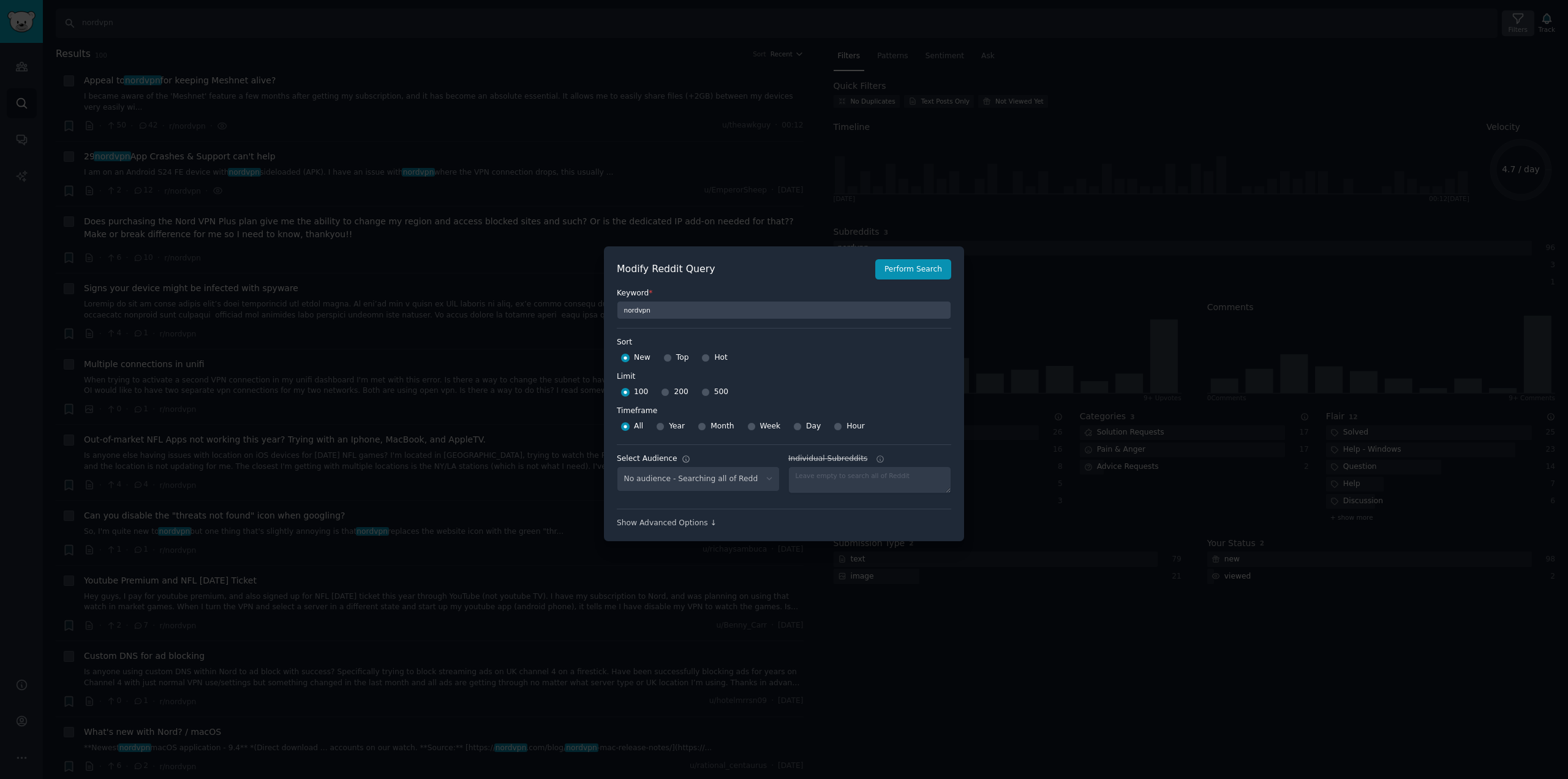
select select "a3e5fd7b3b"
click at [770, 475] on select "No audience - Searching all of Reddit Reddit SERPs Global - 5 Subreddits Busine…" at bounding box center [698, 479] width 163 height 25
select select
click at [617, 466] on select "No audience - Searching all of Reddit Reddit SERPs Global - 5 Subreddits Busine…" at bounding box center [698, 479] width 163 height 25
click at [674, 519] on div "Show Advanced Options ↓" at bounding box center [784, 522] width 335 height 11
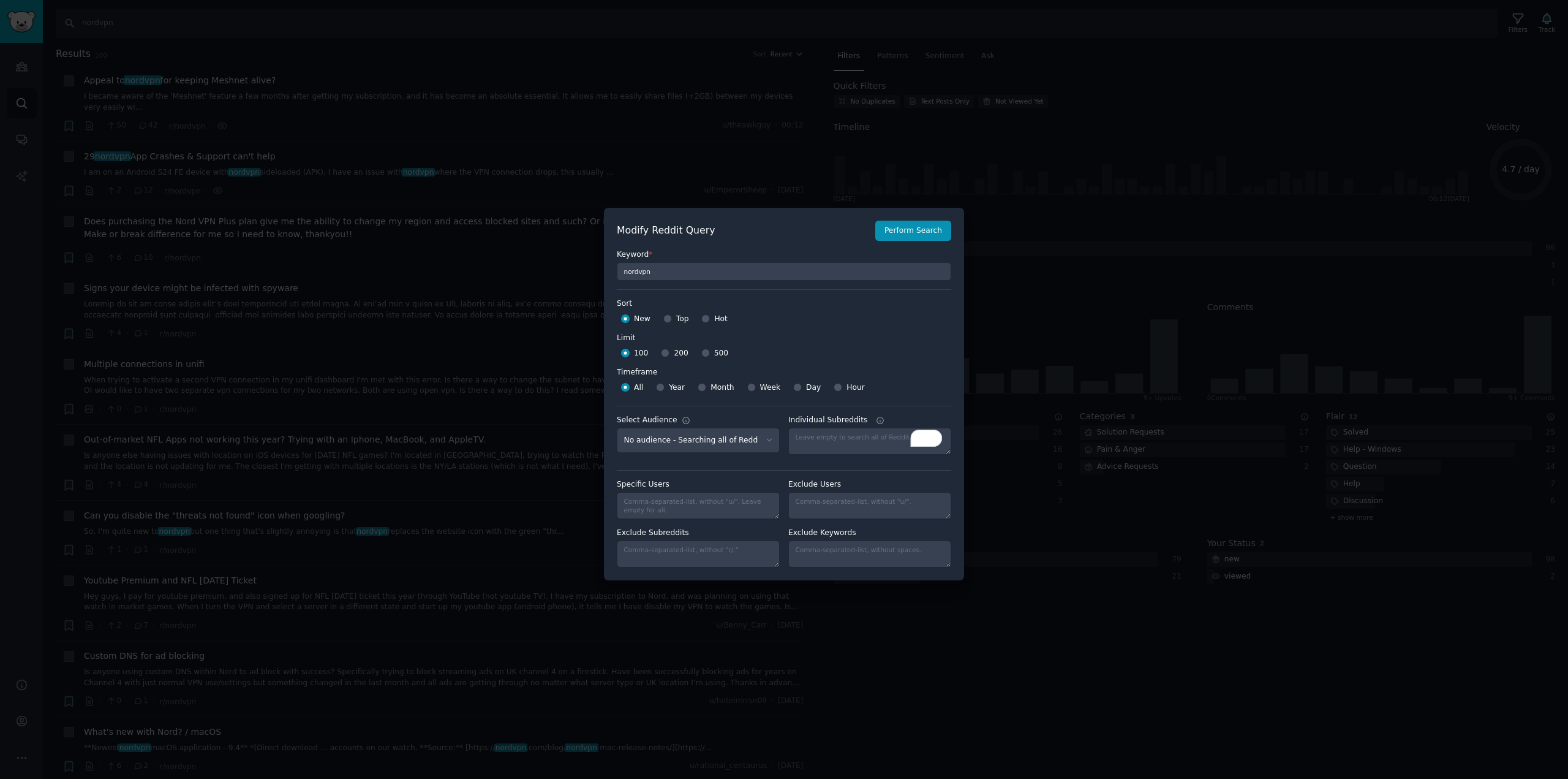
click at [671, 319] on div "Top" at bounding box center [676, 319] width 26 height 19
click at [677, 319] on span "Top" at bounding box center [683, 319] width 13 height 11
click at [672, 319] on input "Top" at bounding box center [667, 319] width 8 height 8
radio input "true"
click at [924, 228] on button "Perform Search" at bounding box center [913, 231] width 76 height 21
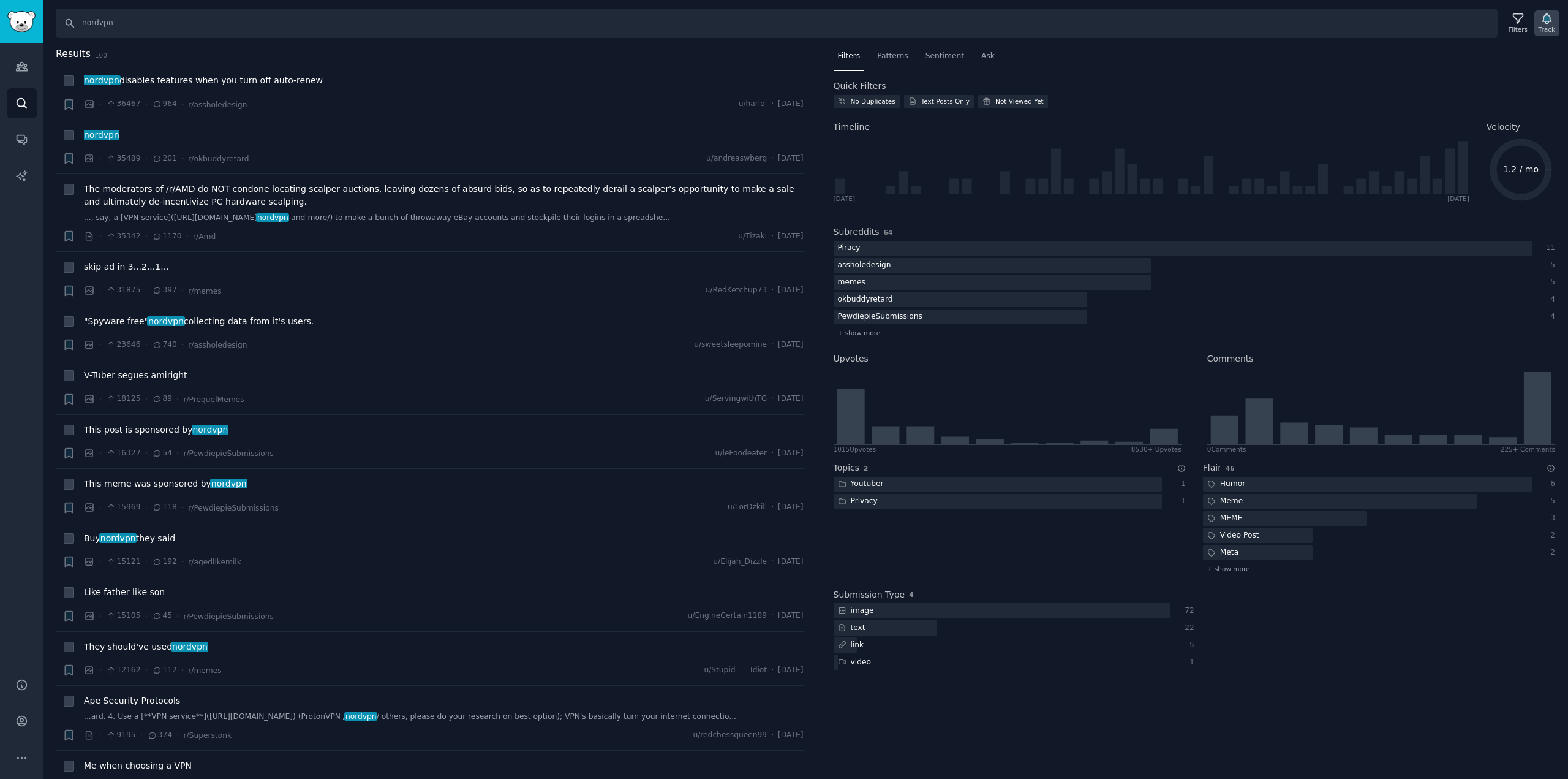
click at [1549, 27] on div "Track" at bounding box center [1547, 29] width 17 height 8
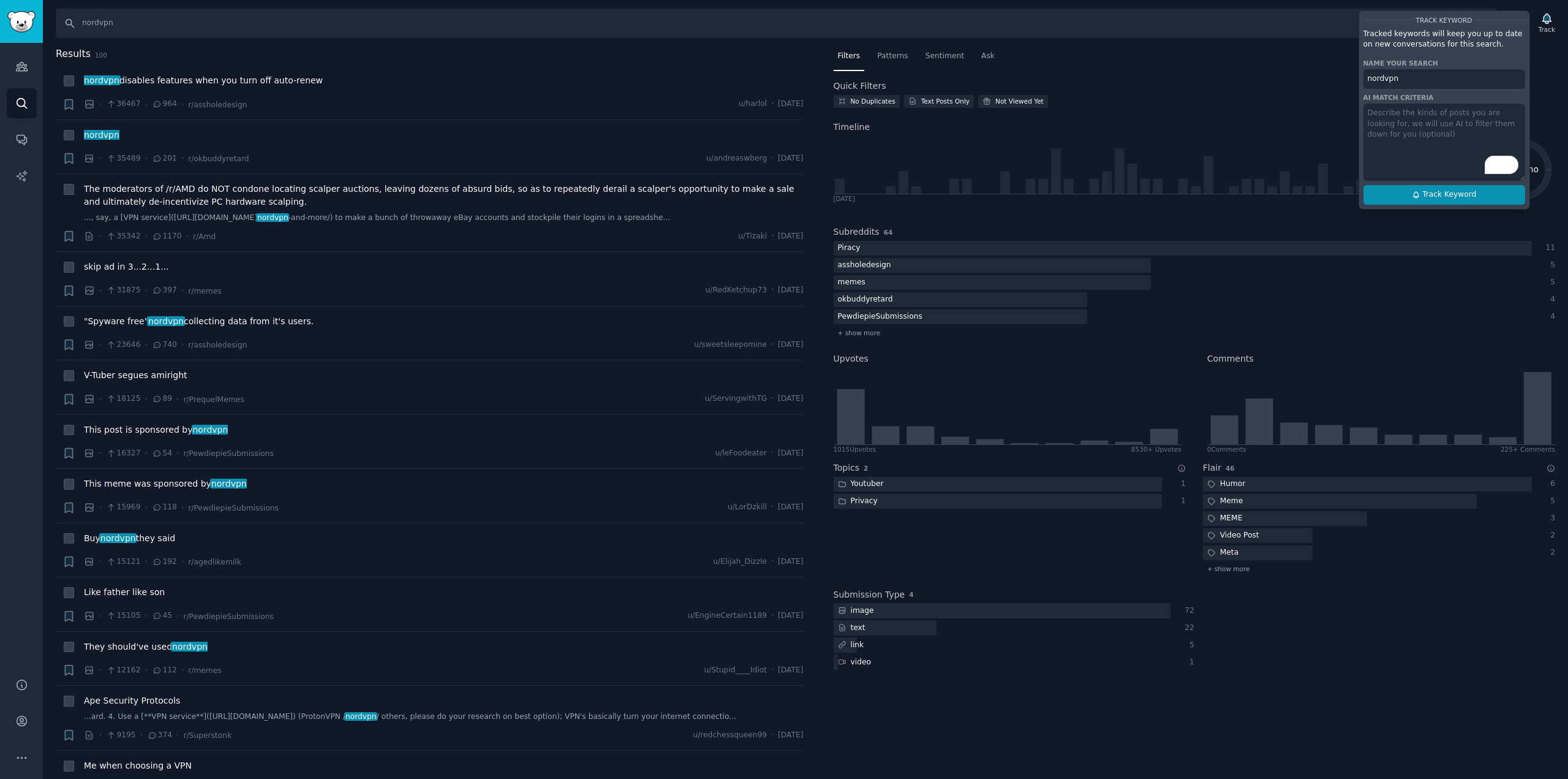
click at [1451, 192] on span "Track Keyword" at bounding box center [1449, 195] width 54 height 11
type input "nordvpn"
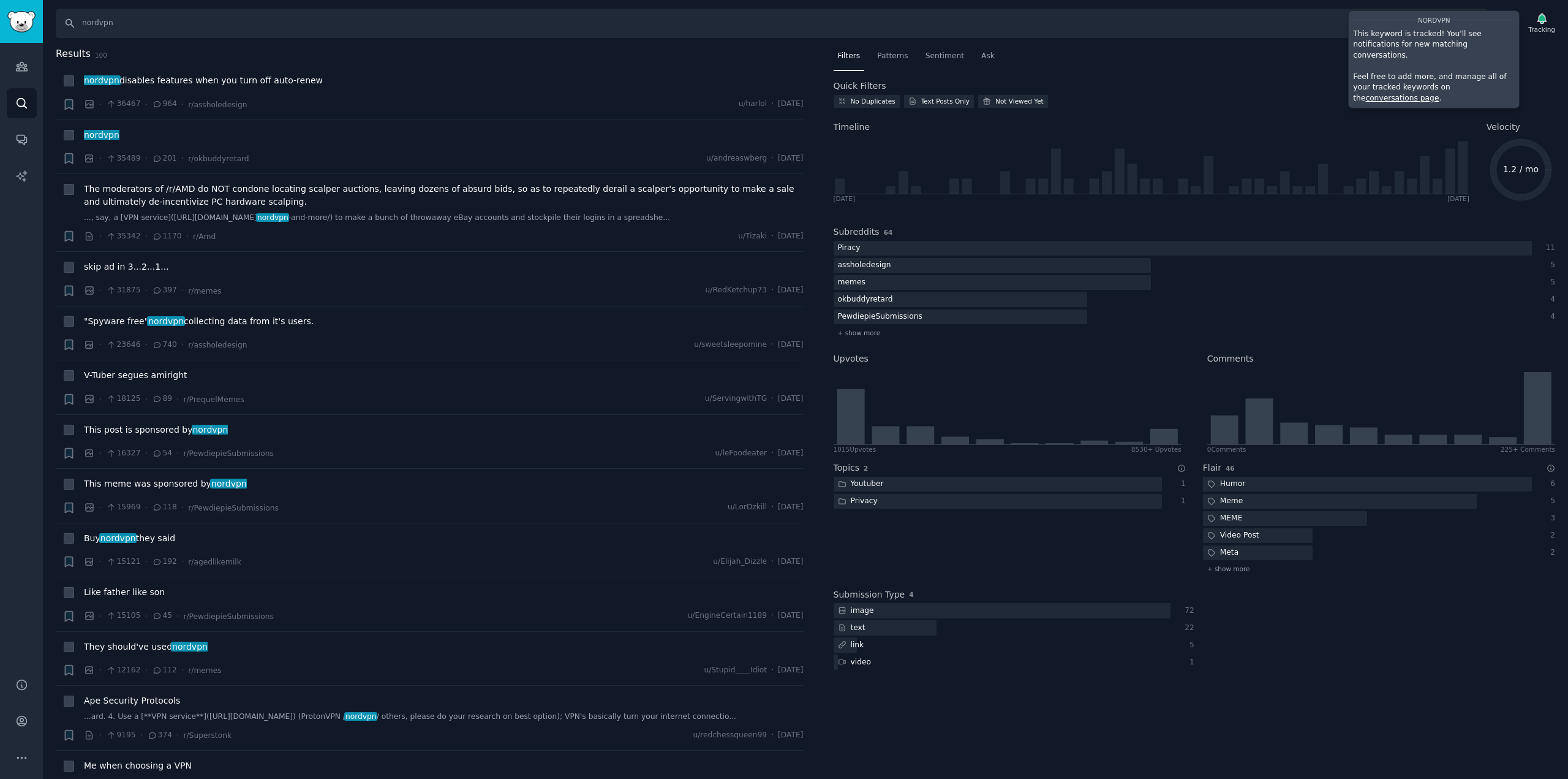
click at [1467, 584] on div "Submission Type 4 image 72 text 22 link 5 video 1" at bounding box center [1194, 626] width 722 height 92
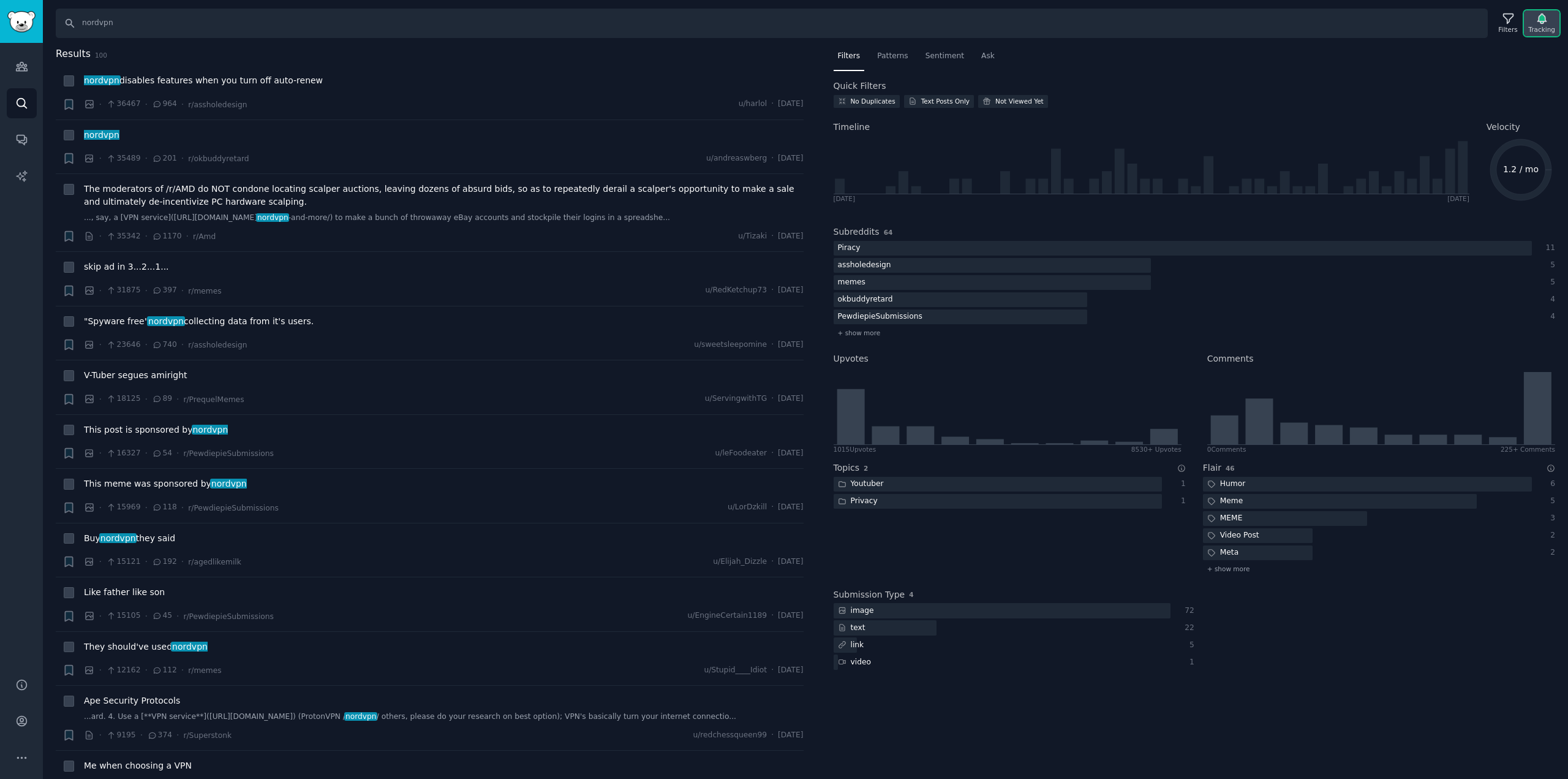
click at [1543, 33] on div "Tracking" at bounding box center [1542, 29] width 27 height 8
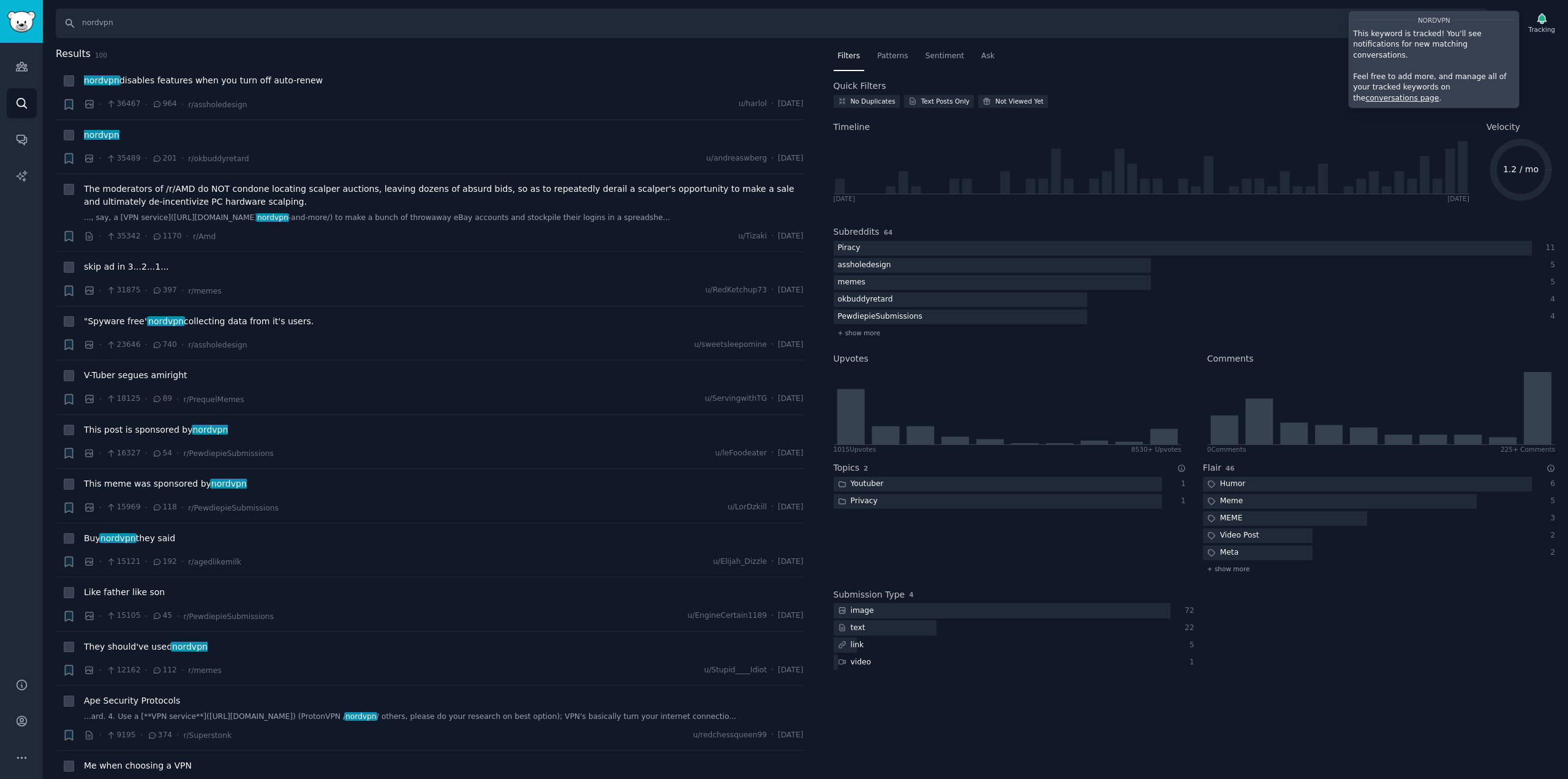
click at [1439, 94] on link "conversations page" at bounding box center [1402, 98] width 74 height 8
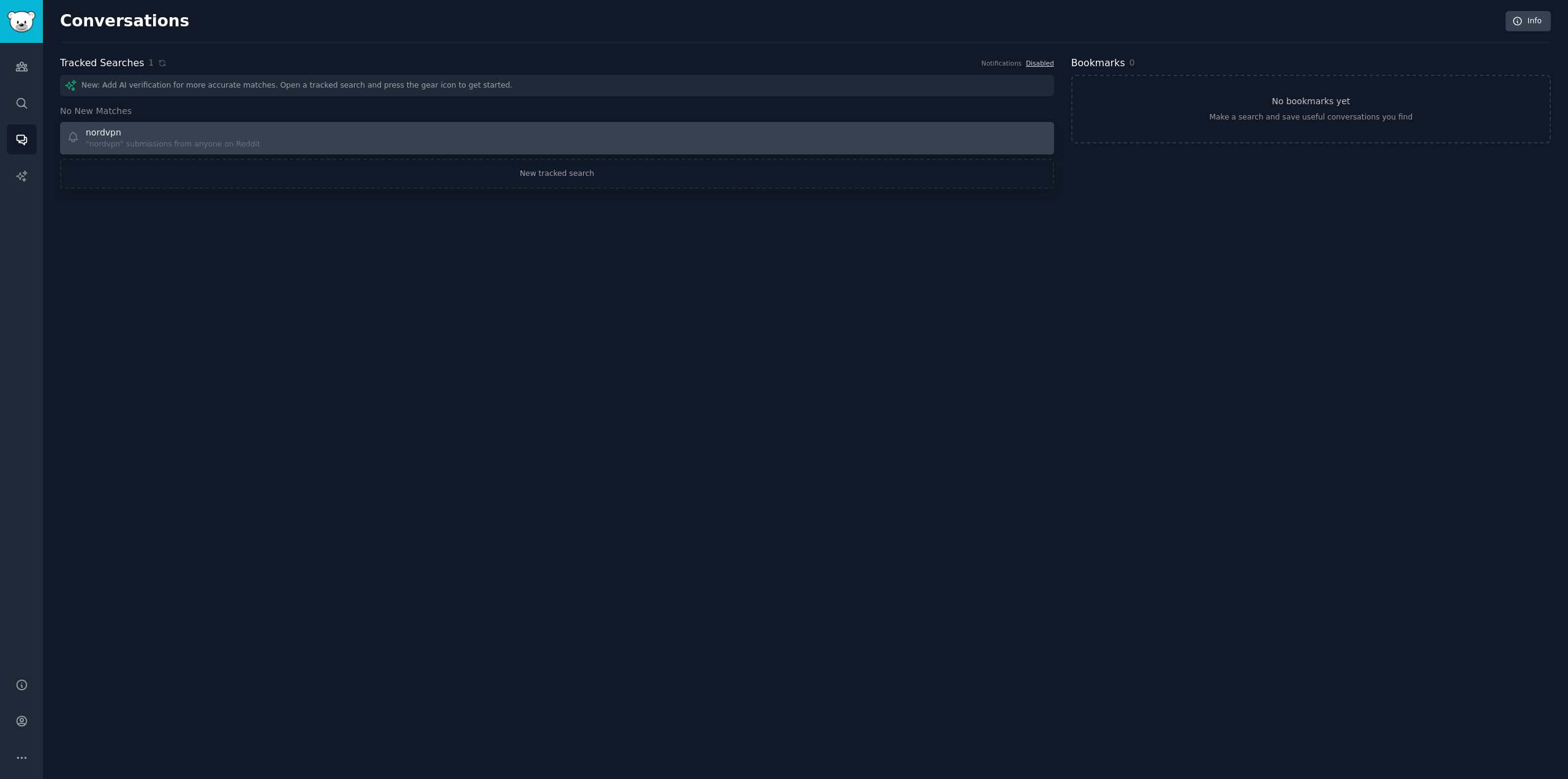
click at [272, 151] on link "nordvpn "nordvpn" submissions from anyone on Reddit" at bounding box center [558, 138] width 994 height 33
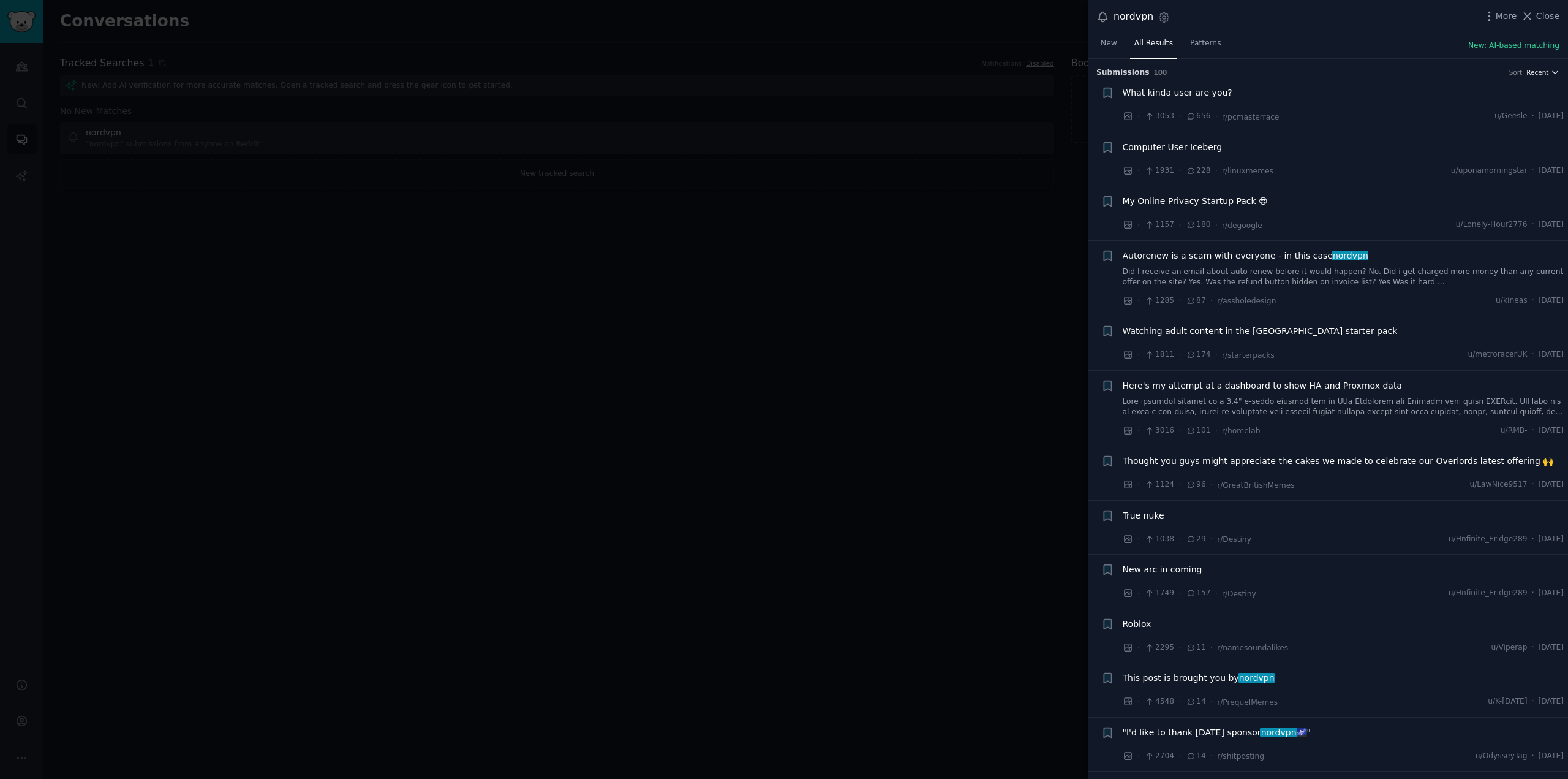
click at [1539, 71] on span "Recent" at bounding box center [1538, 72] width 22 height 8
click at [1477, 91] on p "Recent" at bounding box center [1476, 96] width 26 height 11
click at [1165, 19] on icon "button" at bounding box center [1165, 18] width 10 height 10
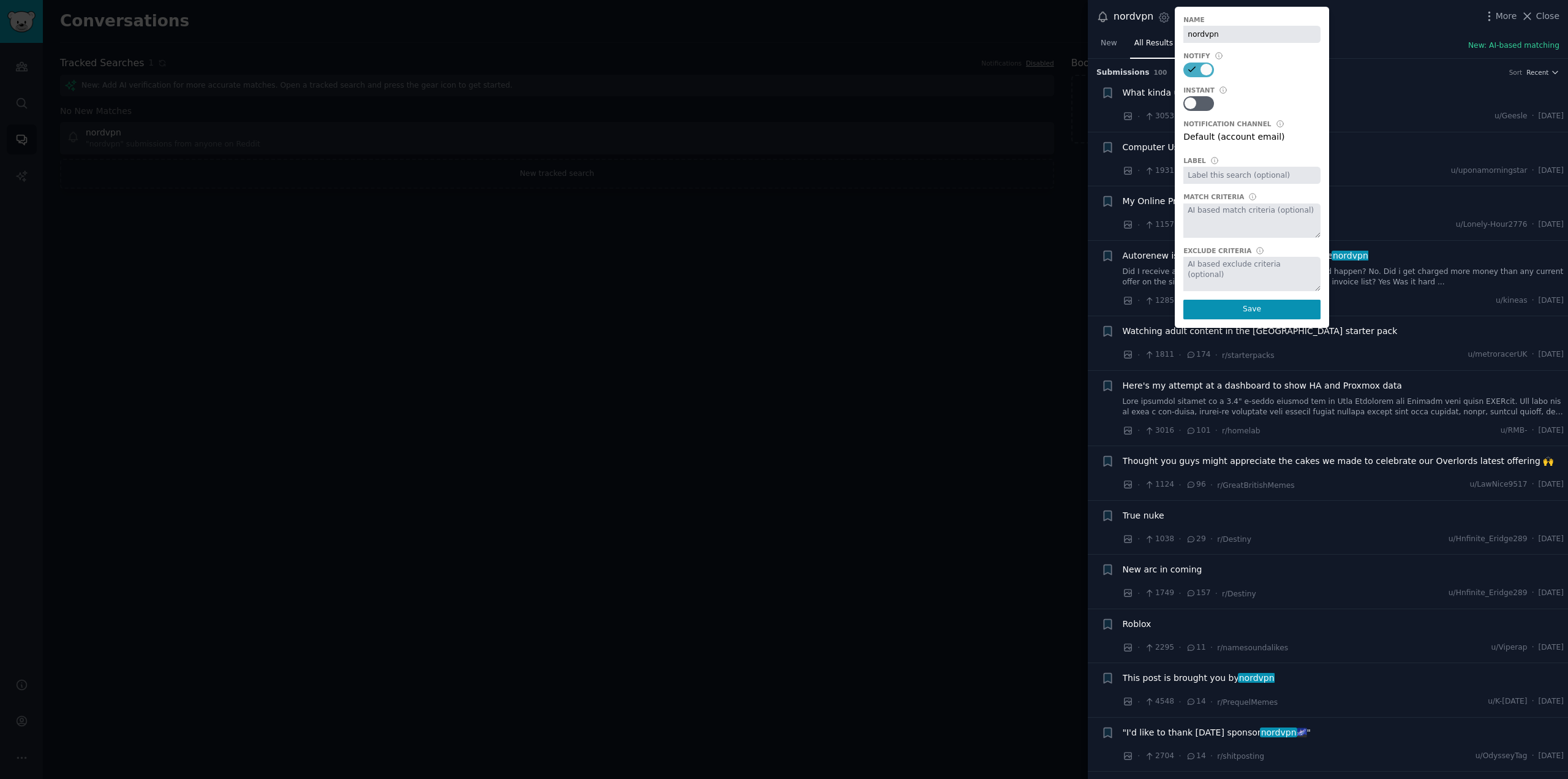
click at [1201, 67] on div at bounding box center [1207, 70] width 12 height 12
checkbox input "false"
click at [1253, 314] on button "Save" at bounding box center [1252, 309] width 138 height 19
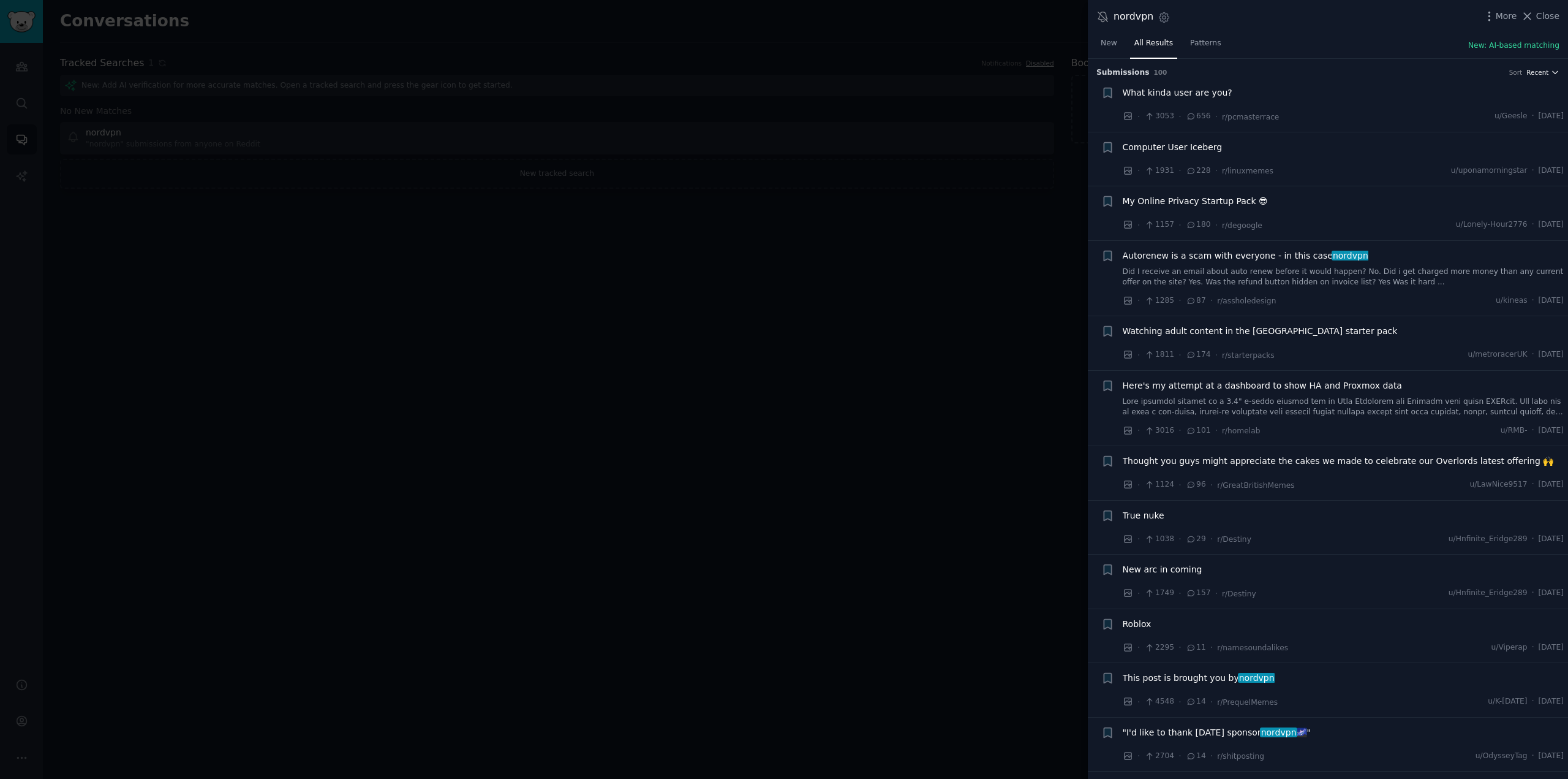
click at [1543, 70] on span "Recent" at bounding box center [1538, 72] width 22 height 8
click at [1104, 44] on span "New" at bounding box center [1109, 43] width 17 height 11
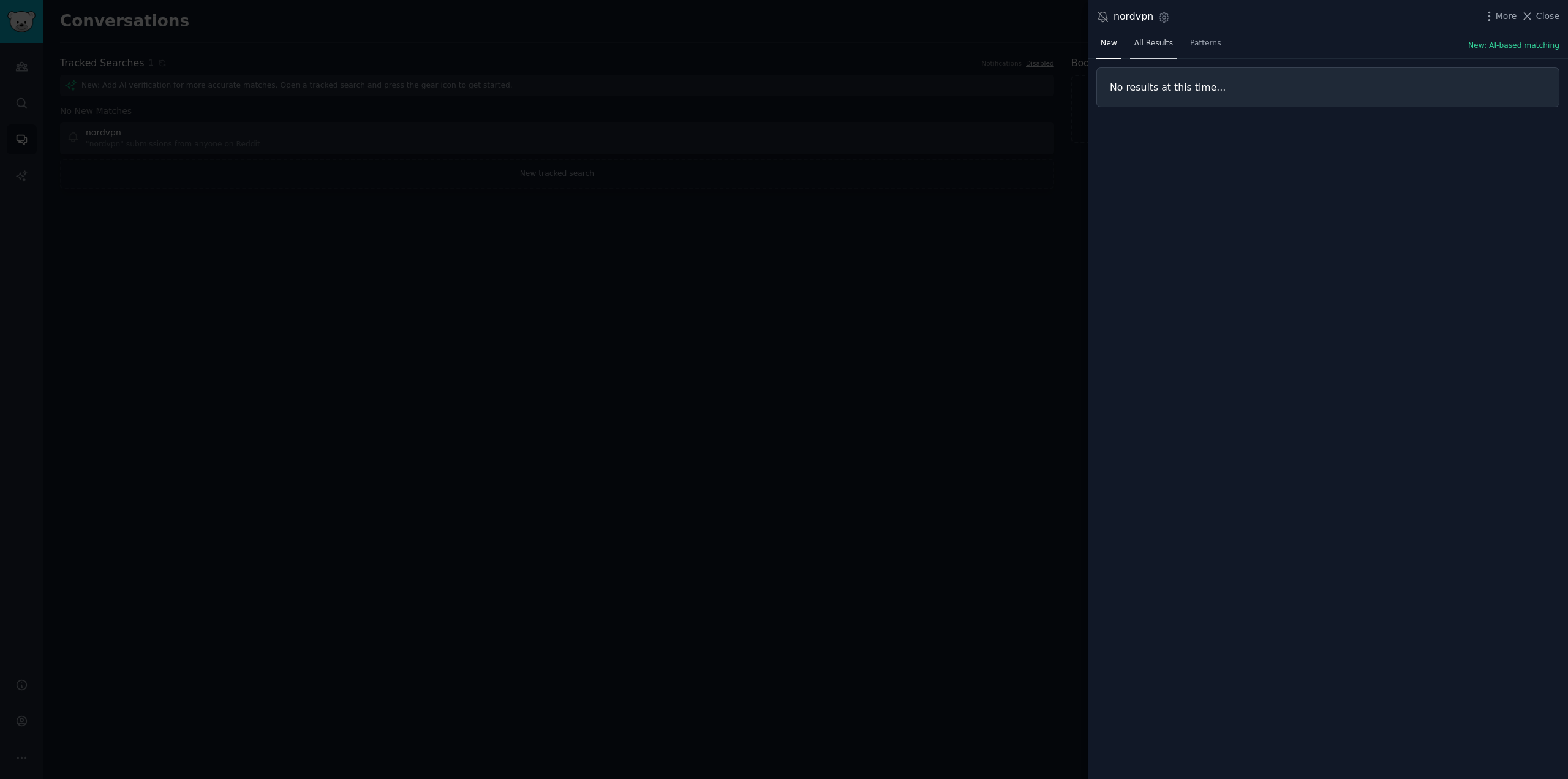
click at [1160, 42] on span "All Results" at bounding box center [1154, 43] width 39 height 11
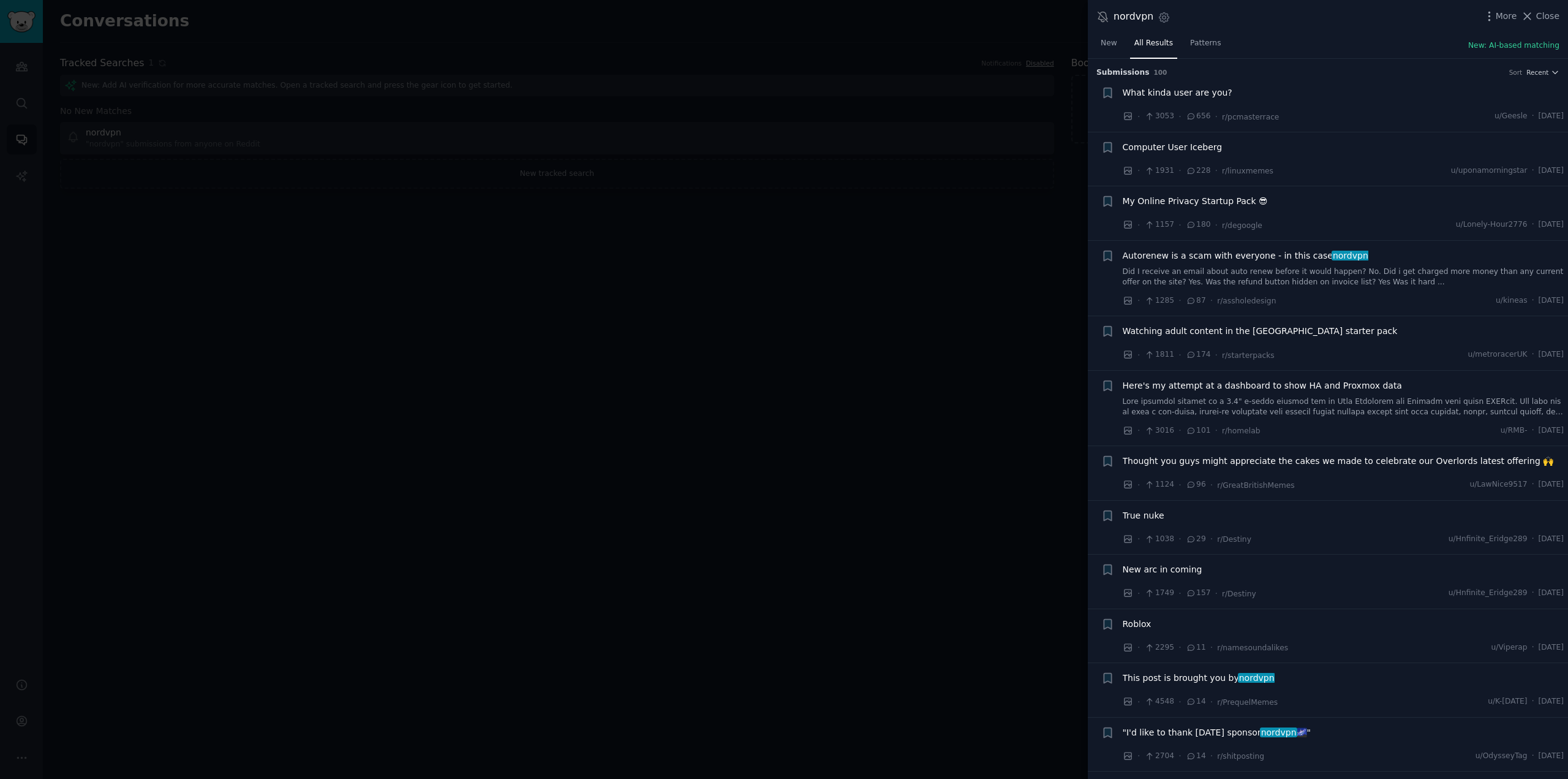
click at [1499, 23] on div "More Close" at bounding box center [1521, 16] width 76 height 15
click at [1503, 16] on span "More" at bounding box center [1507, 16] width 22 height 13
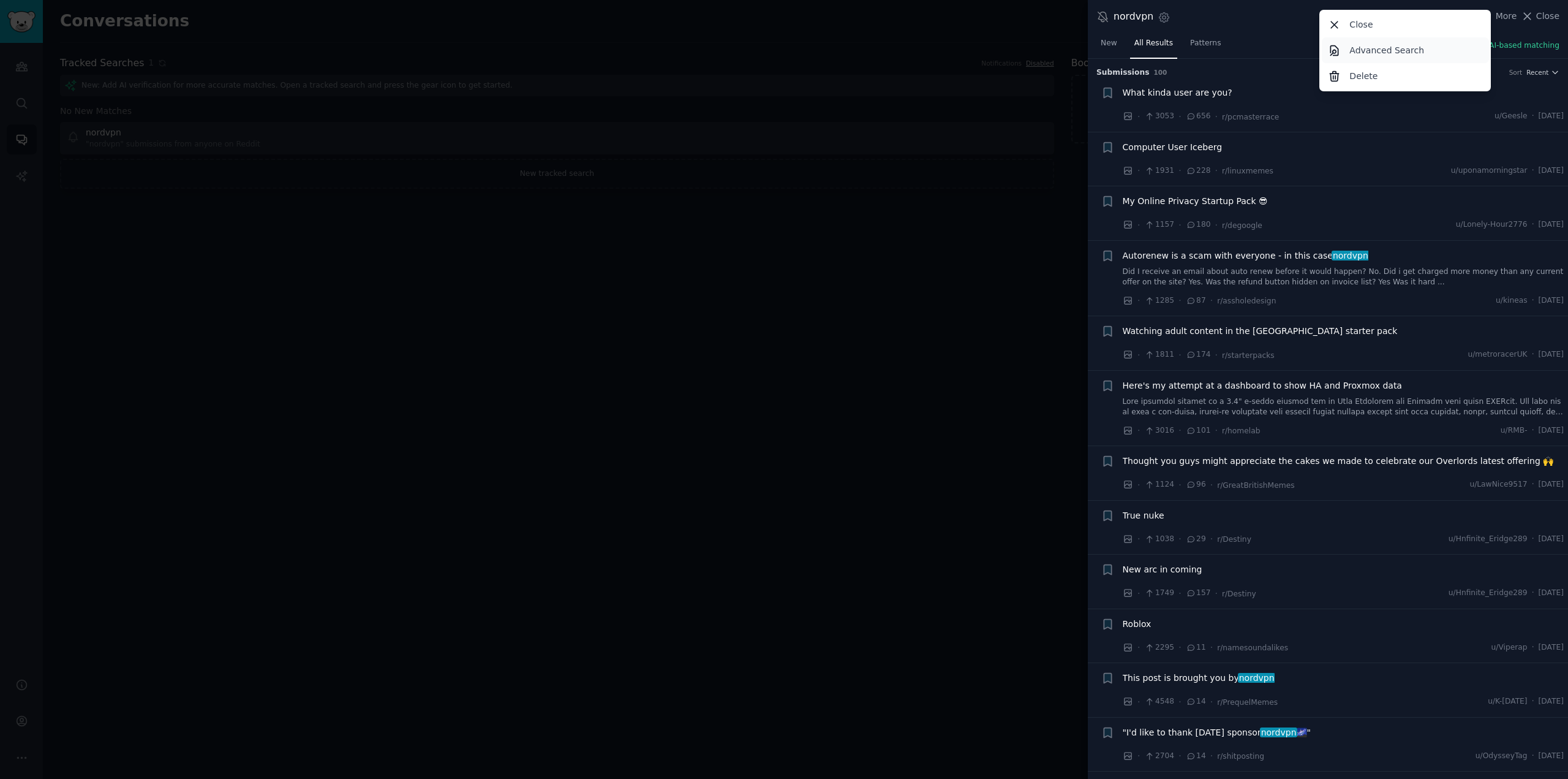
click at [1438, 47] on link "Advanced Search" at bounding box center [1405, 50] width 167 height 26
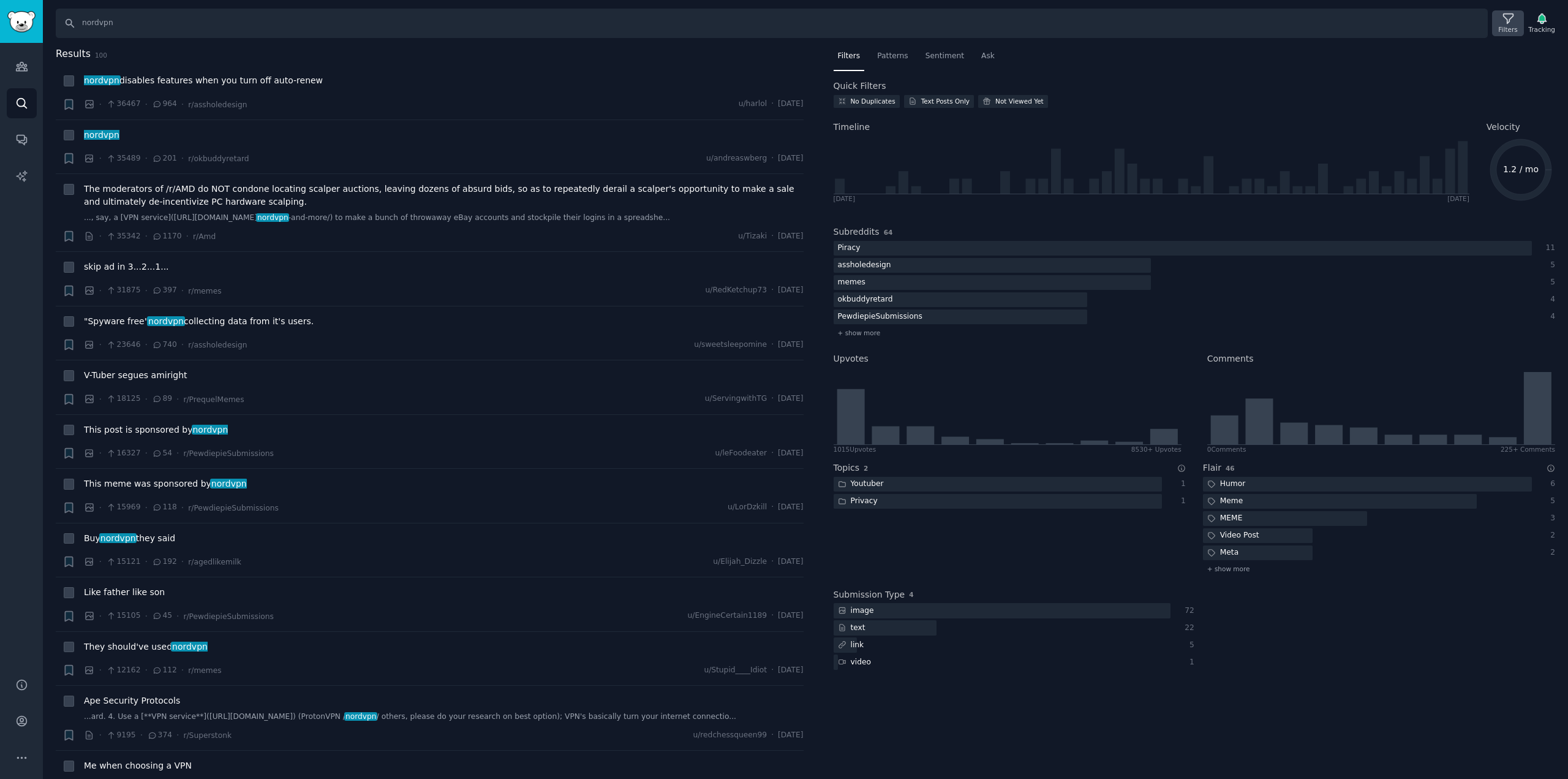
click at [1514, 13] on icon at bounding box center [1508, 18] width 13 height 13
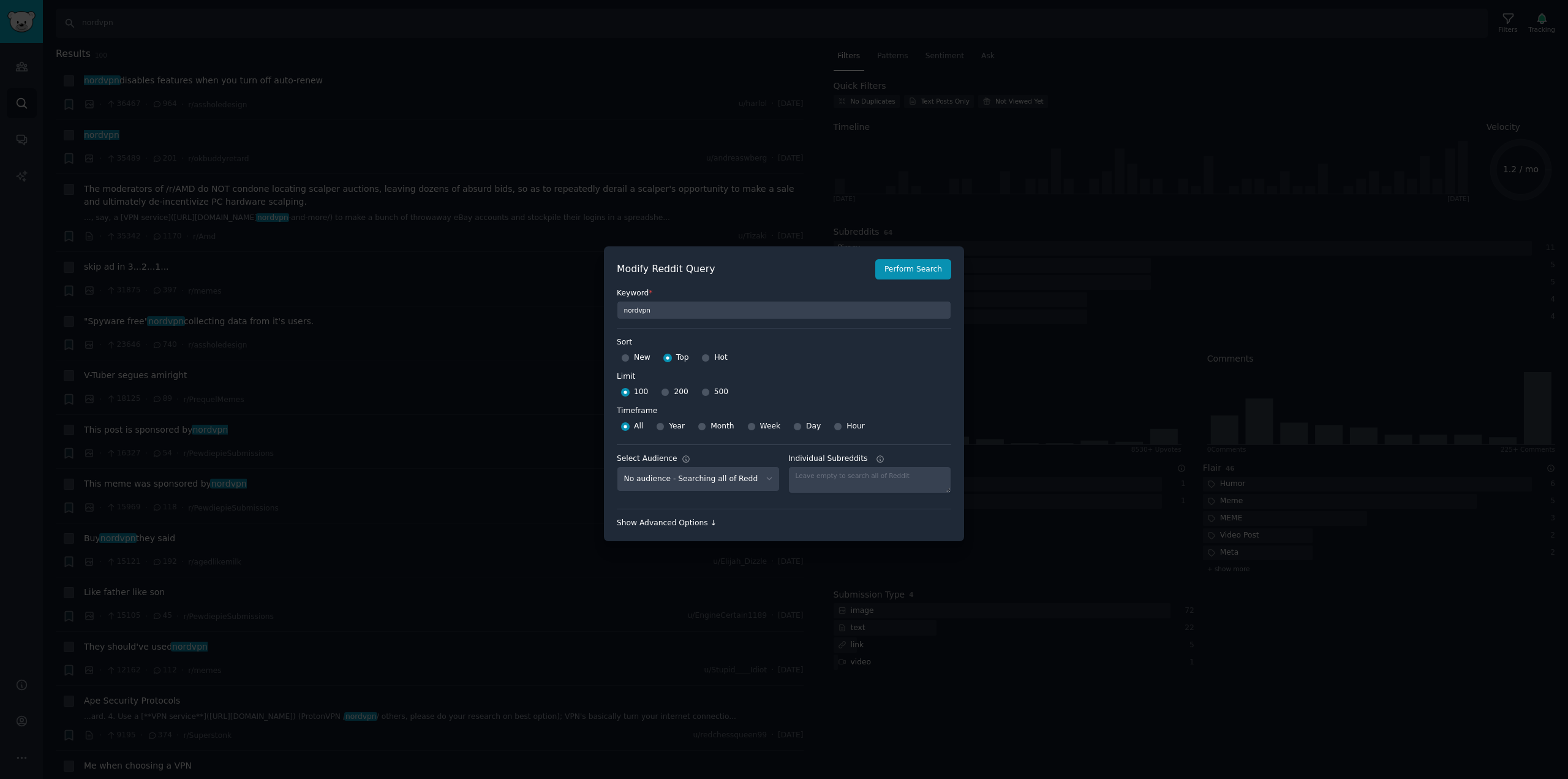
click at [688, 522] on div "Show Advanced Options ↓" at bounding box center [784, 522] width 335 height 11
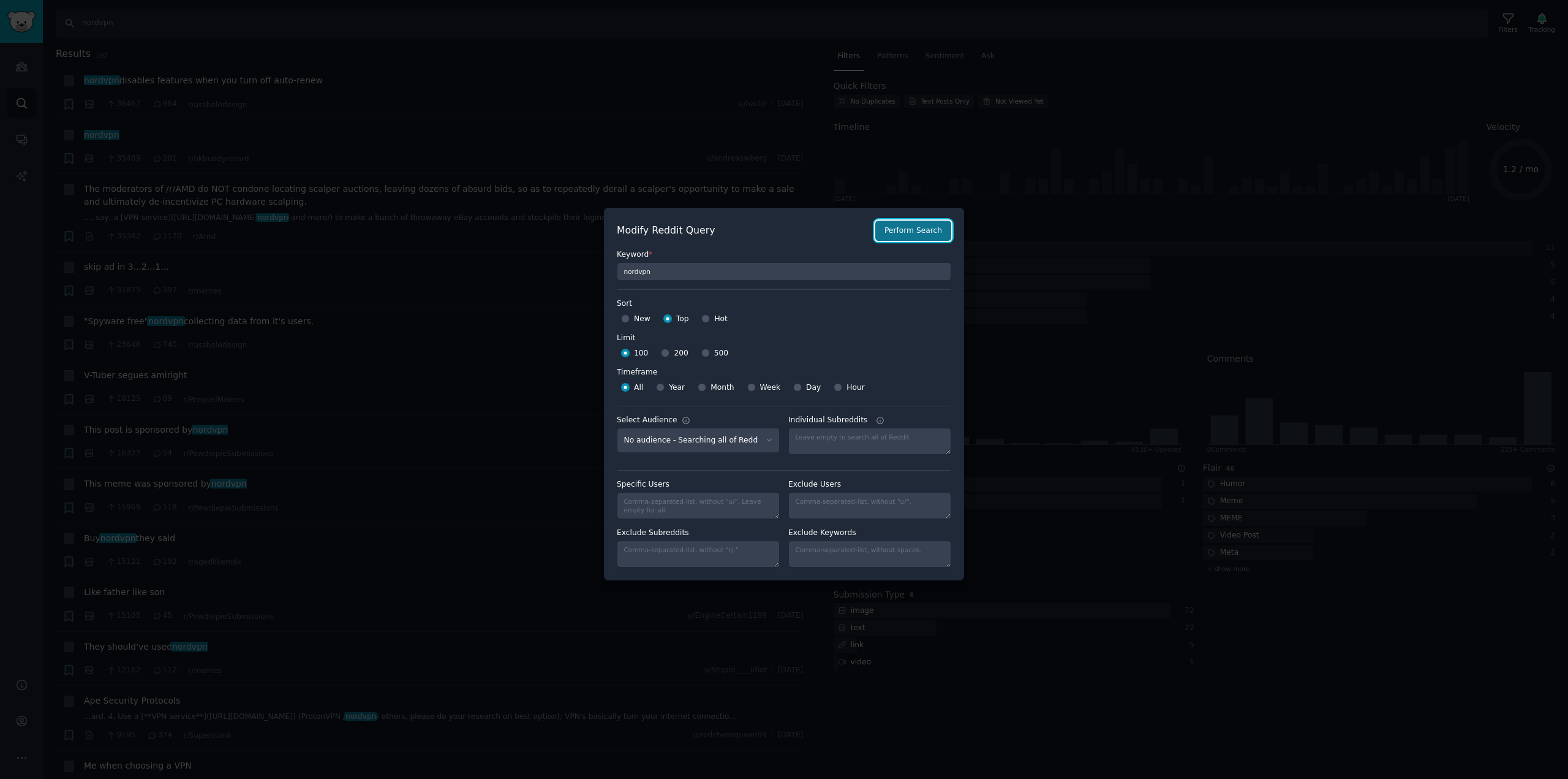
click at [927, 233] on button "Perform Search" at bounding box center [913, 231] width 76 height 21
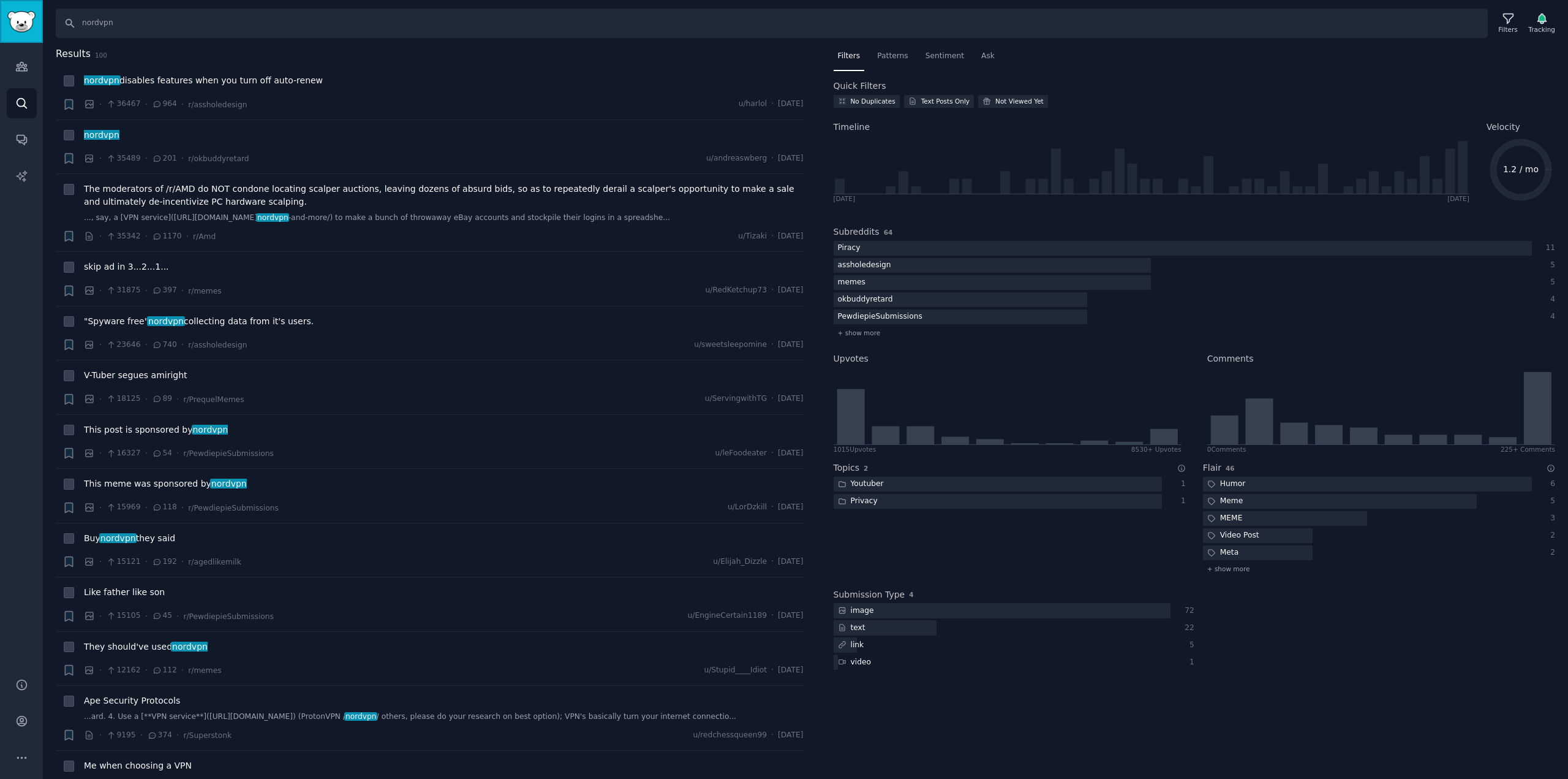
click at [28, 23] on img "Sidebar" at bounding box center [22, 22] width 29 height 22
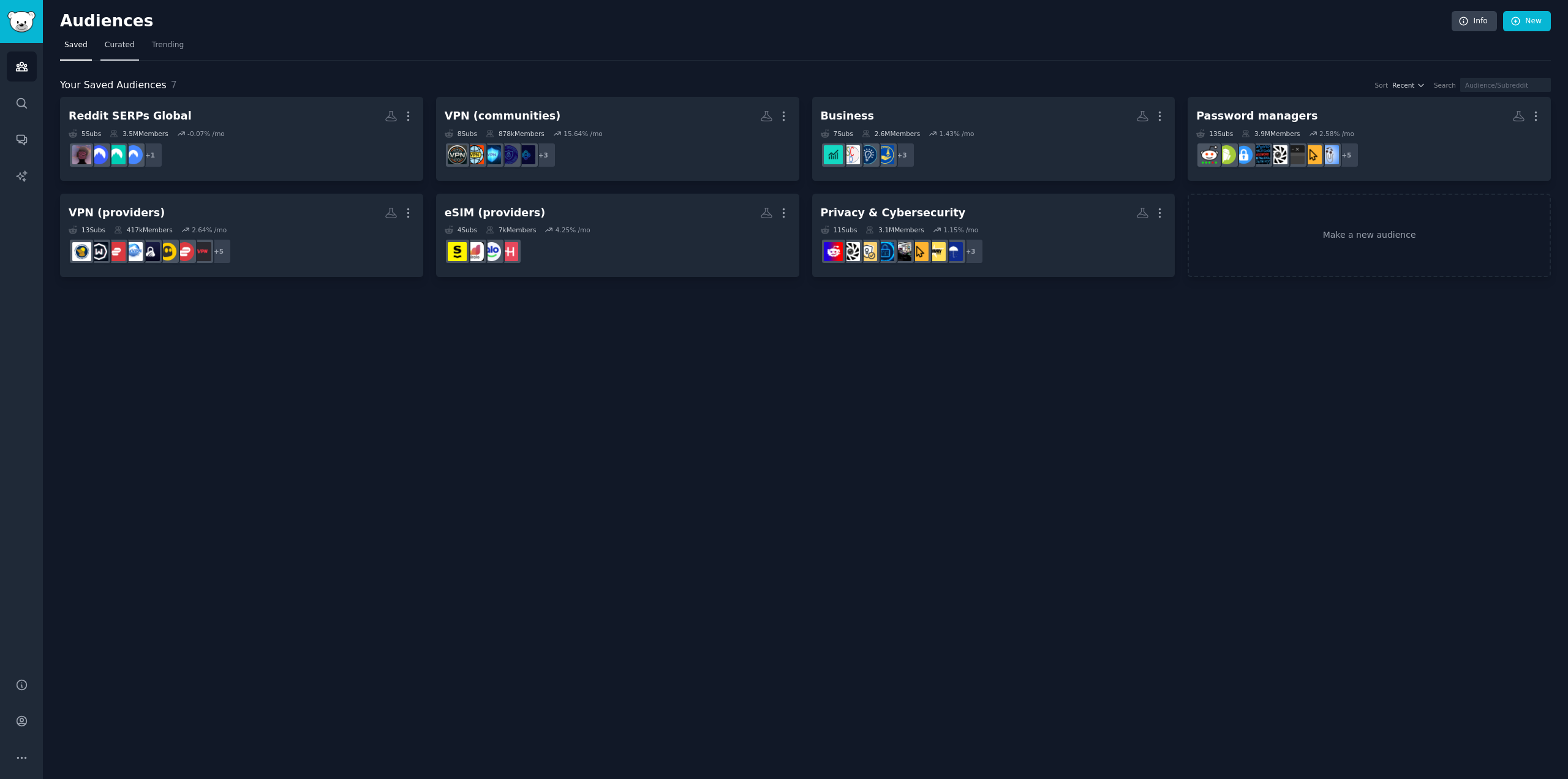
click at [101, 43] on link "Curated" at bounding box center [120, 48] width 39 height 25
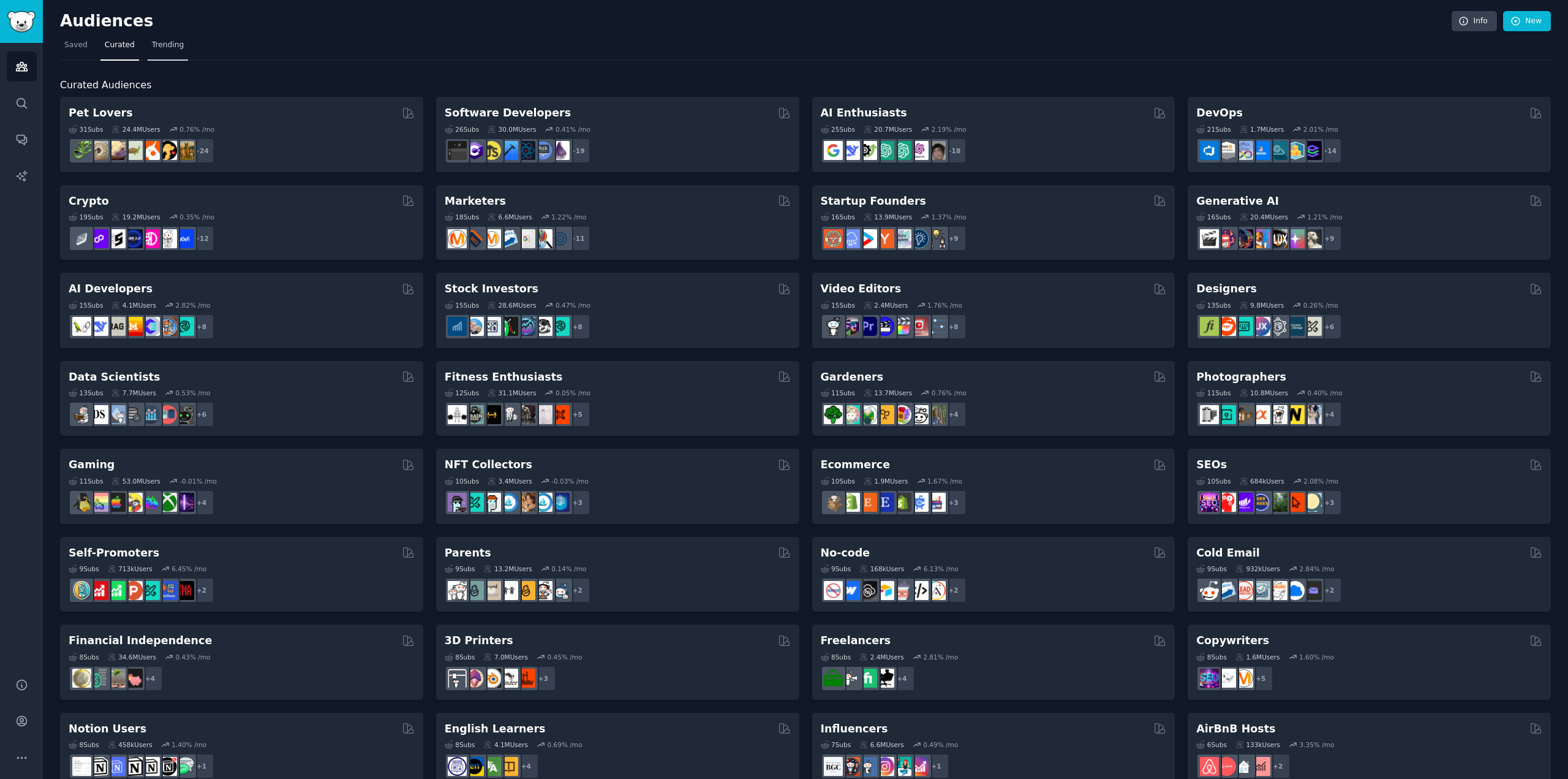
click at [162, 44] on span "Trending" at bounding box center [168, 44] width 32 height 11
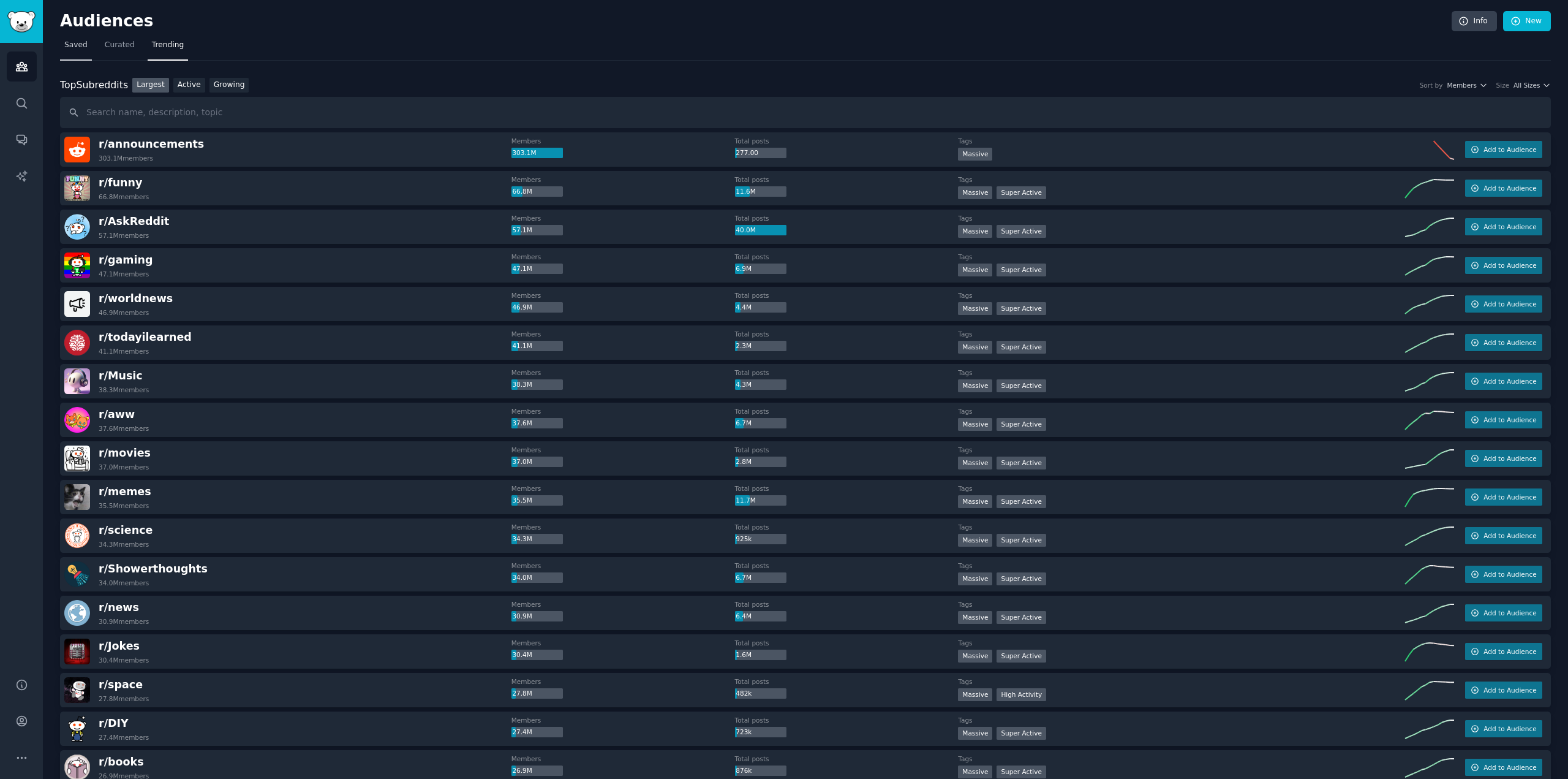
click at [85, 45] on span "Saved" at bounding box center [76, 44] width 23 height 11
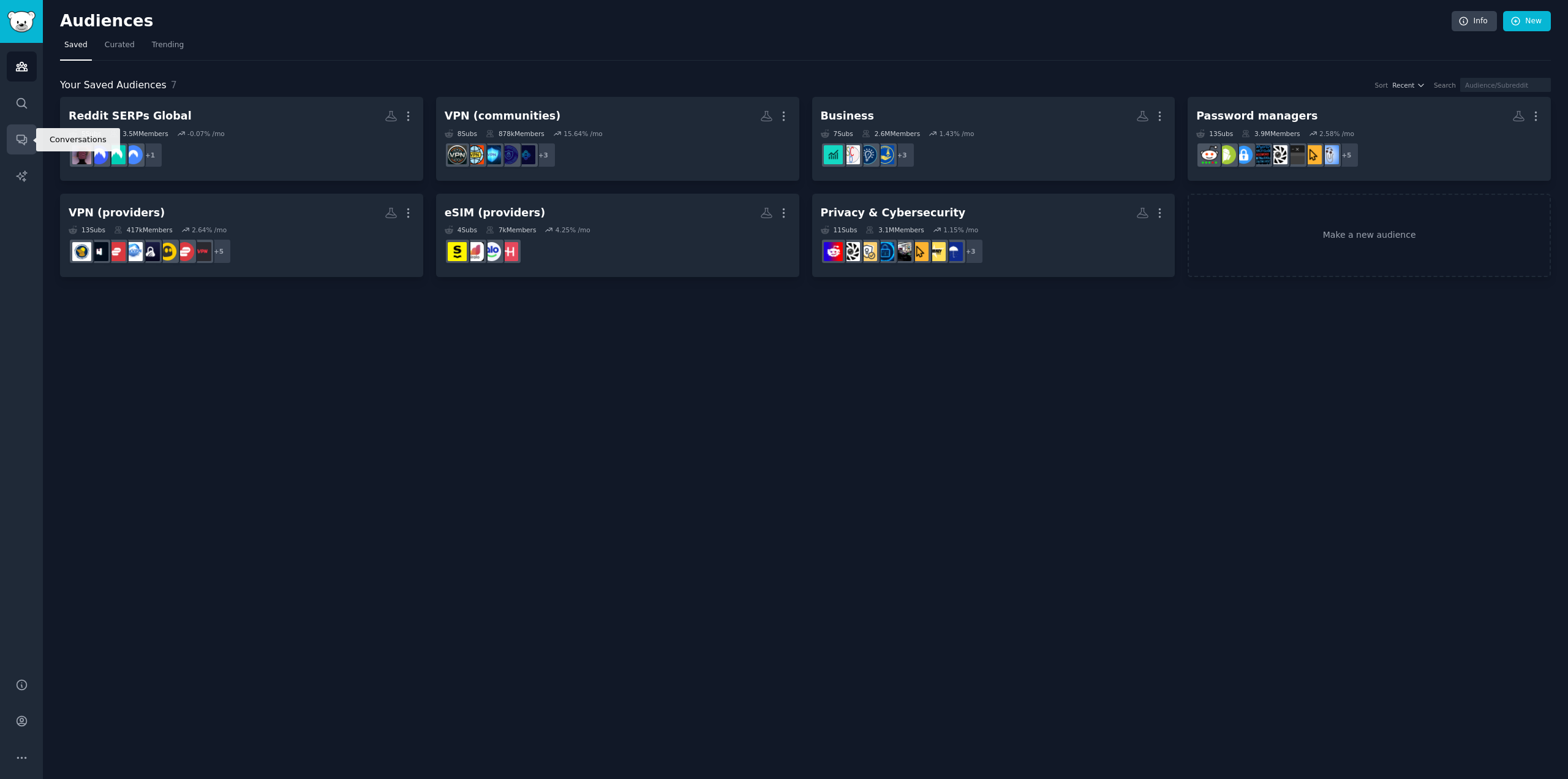
click at [29, 141] on link "Conversations" at bounding box center [22, 139] width 30 height 30
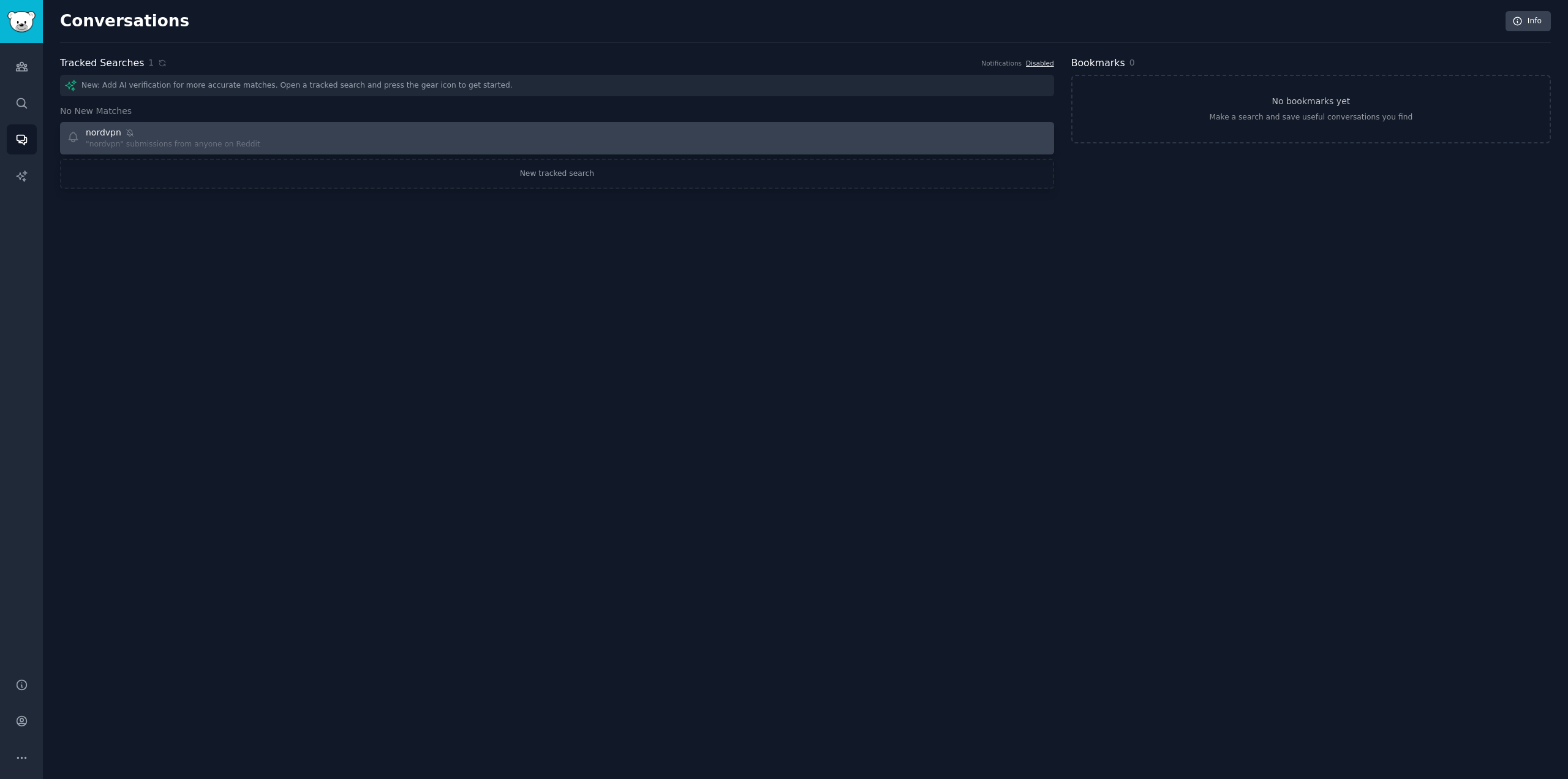
click at [672, 142] on div at bounding box center [806, 138] width 482 height 23
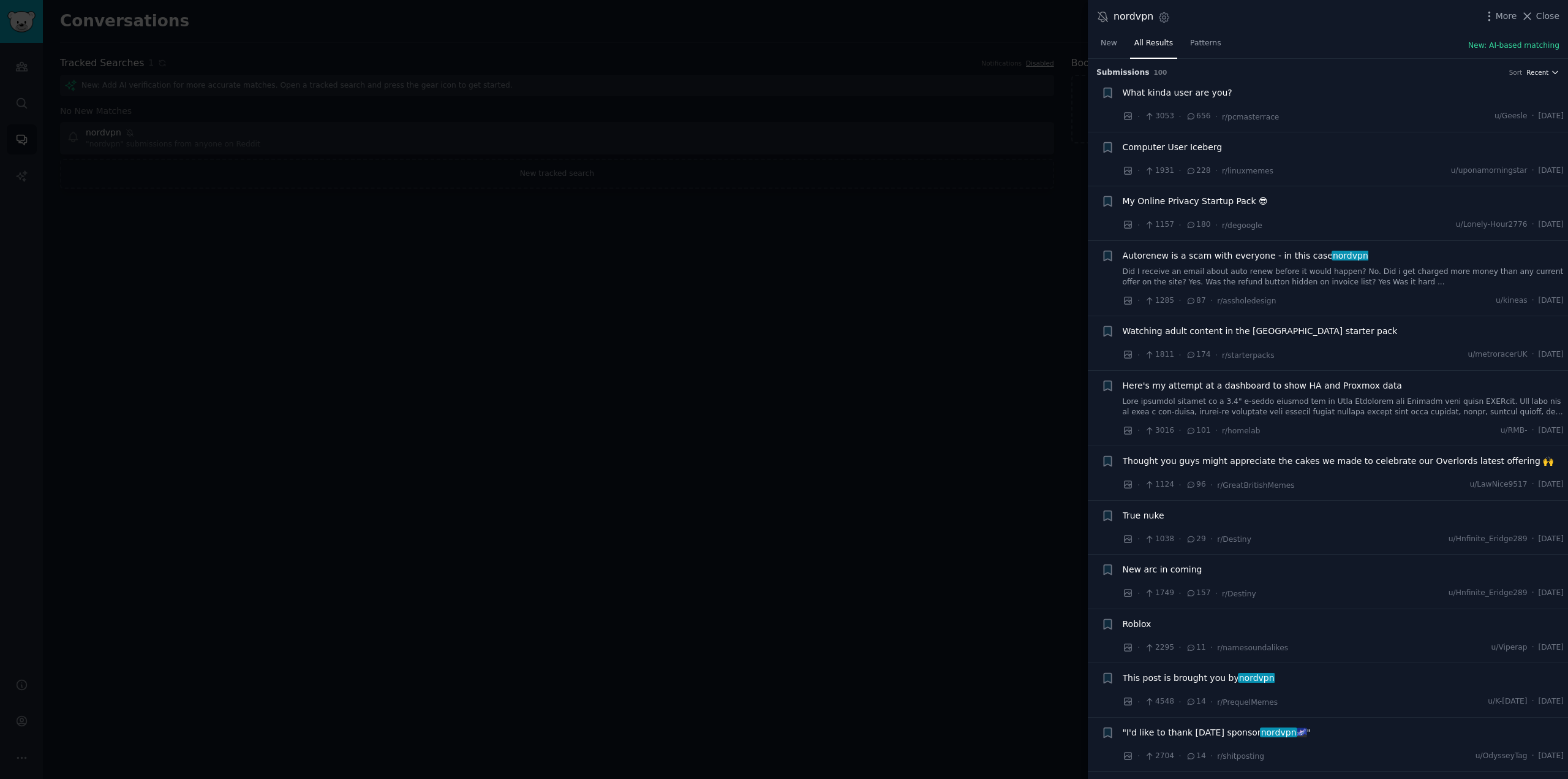
click at [1545, 73] on span "Recent" at bounding box center [1538, 72] width 22 height 8
click at [1285, 54] on div "New All Results Patterns New: AI-based matching" at bounding box center [1328, 46] width 480 height 25
click at [1215, 46] on link "Patterns" at bounding box center [1205, 46] width 39 height 25
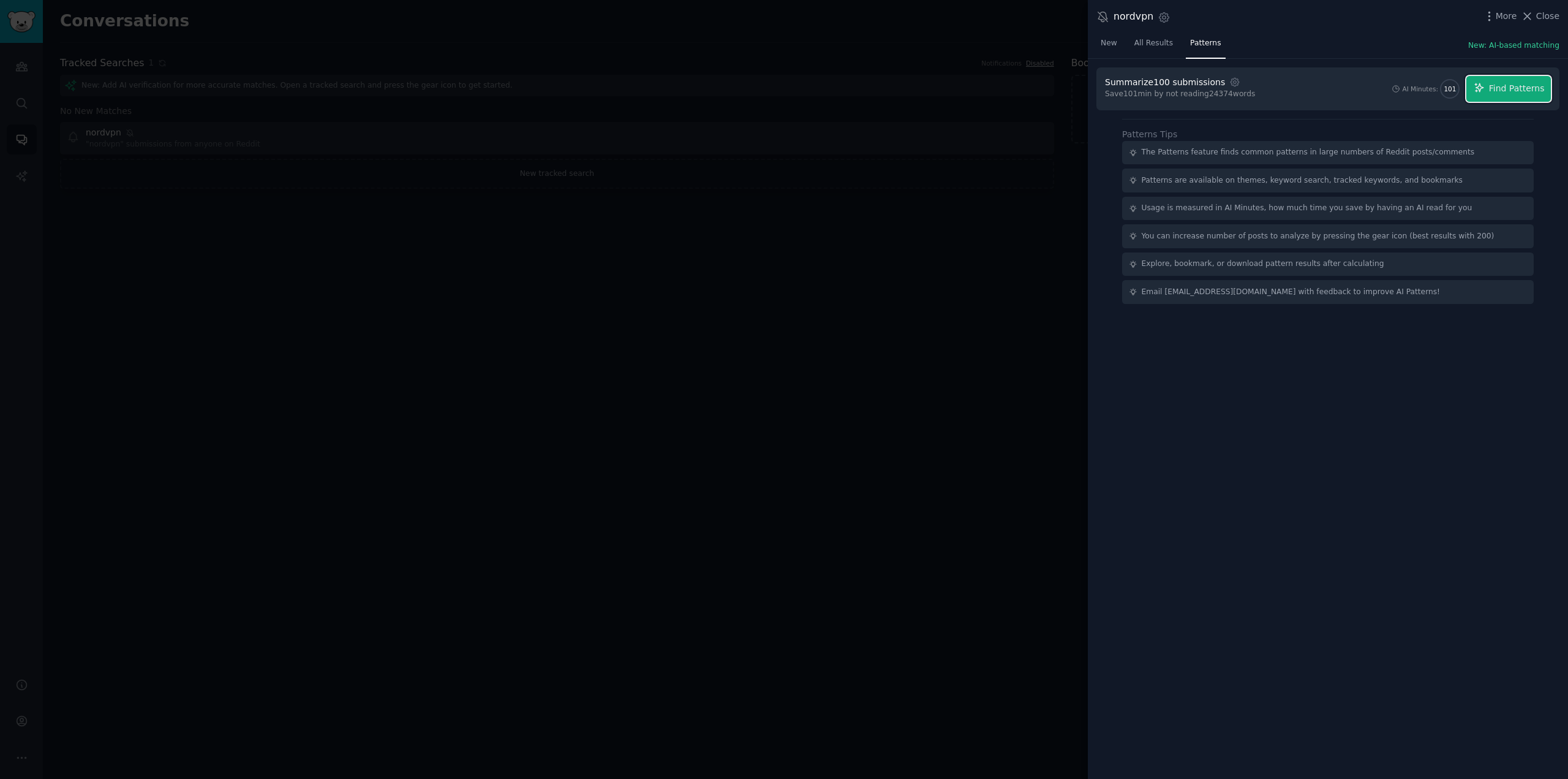
click at [1498, 87] on span "Find Patterns" at bounding box center [1517, 88] width 55 height 13
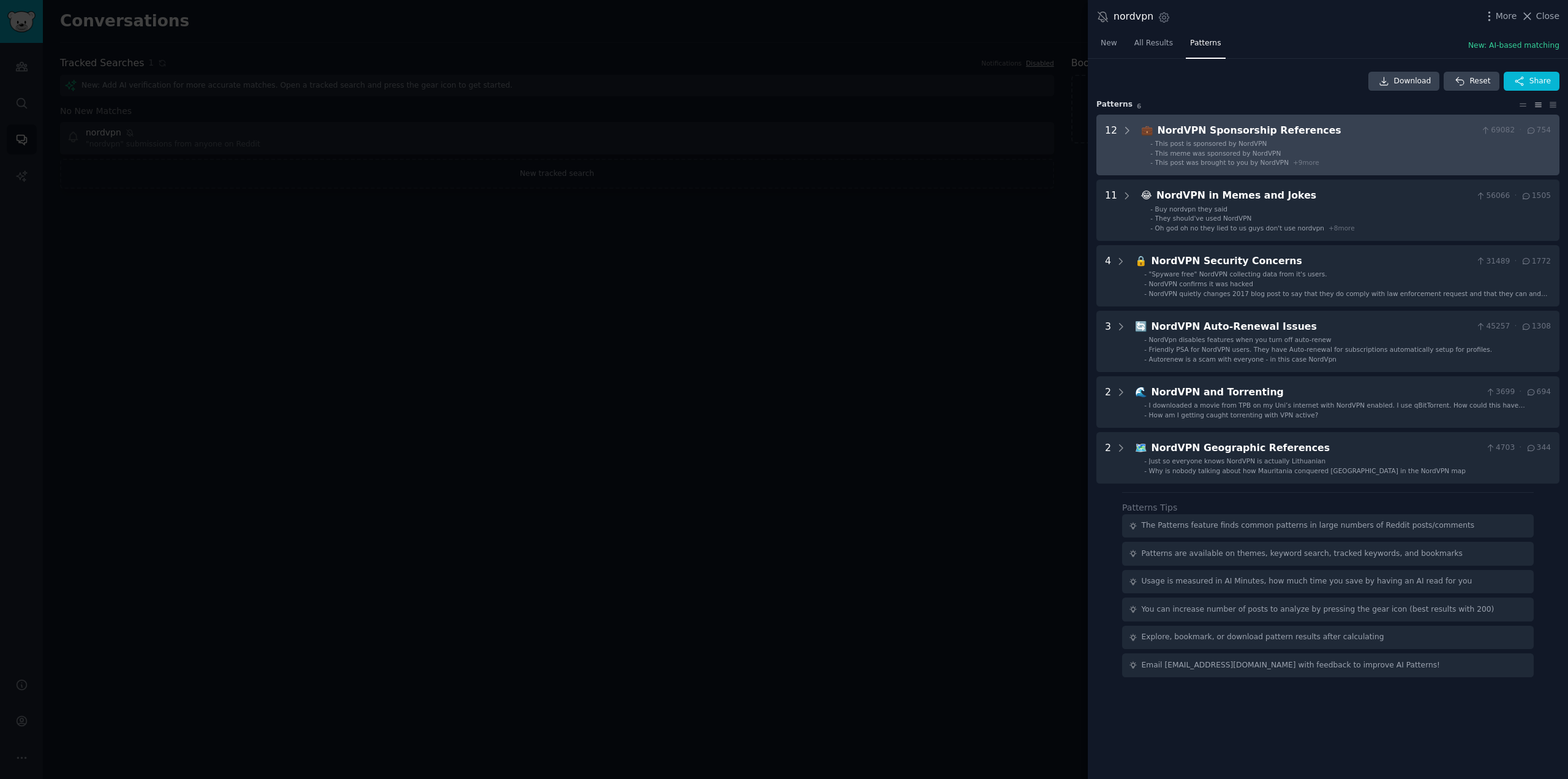
click at [1283, 146] on li "- This post is sponsored by NordVPN" at bounding box center [1351, 143] width 401 height 8
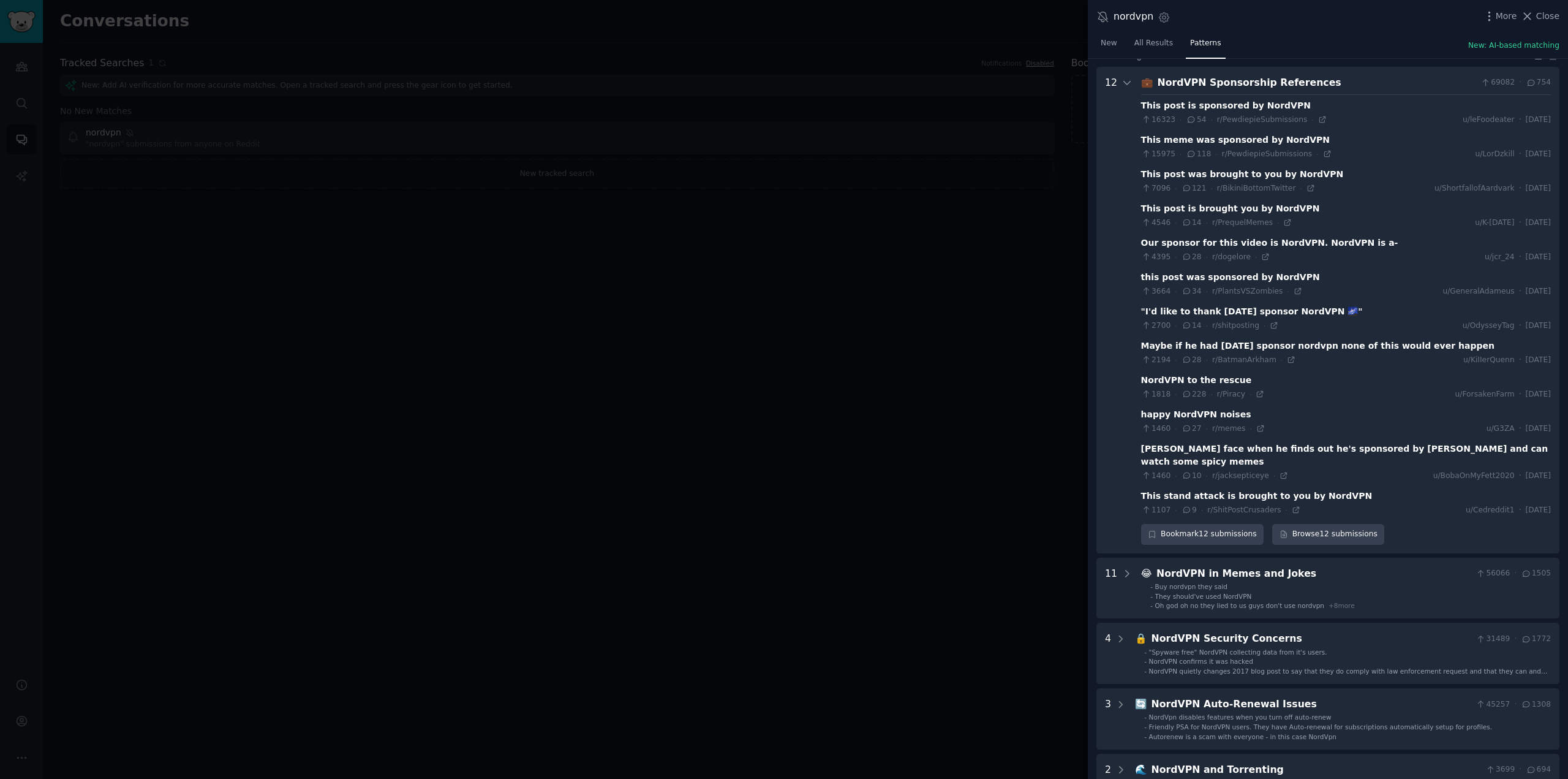
scroll to position [55, 0]
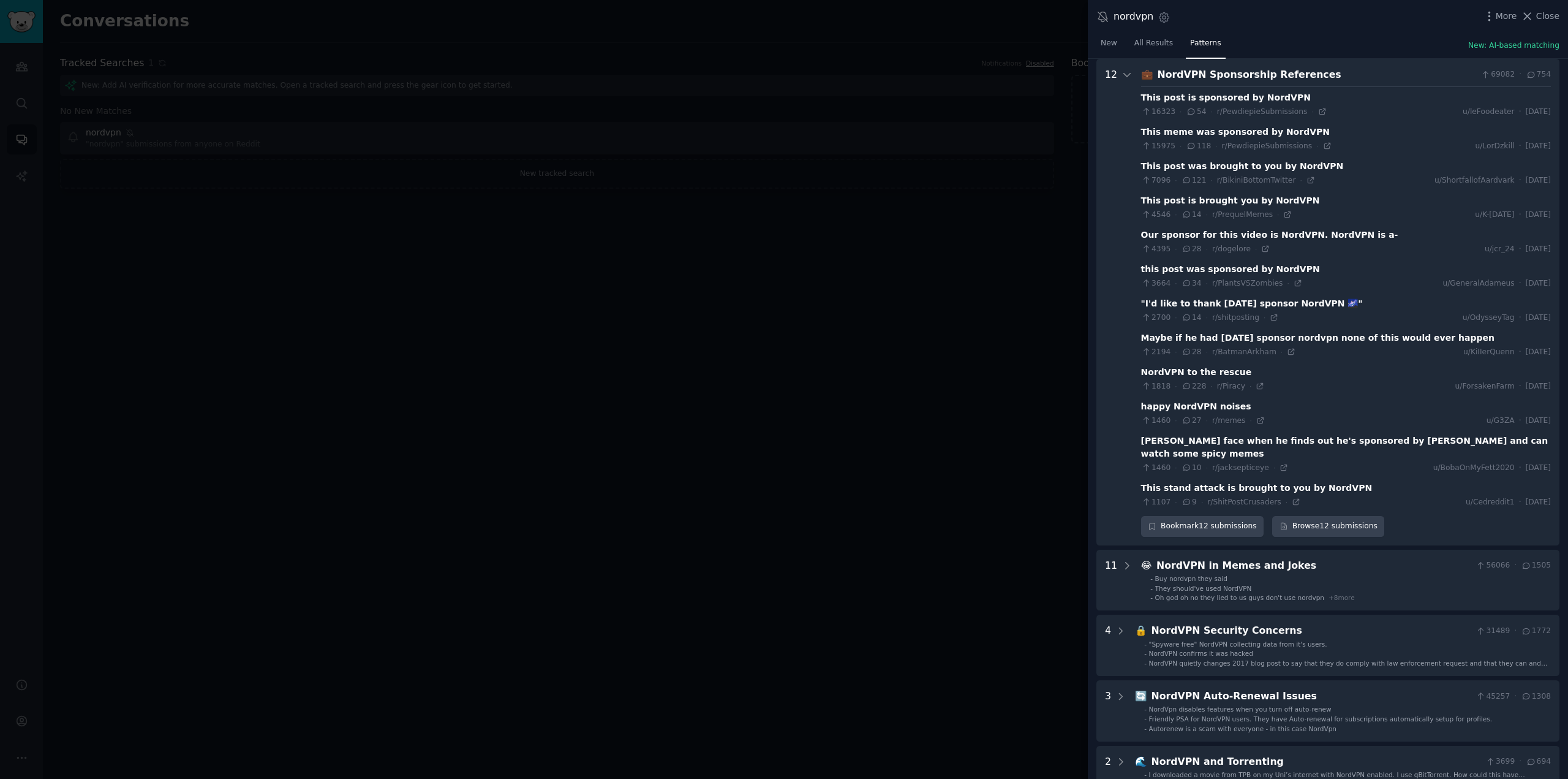
click at [1436, 40] on div "New All Results Patterns New: AI-based matching" at bounding box center [1328, 46] width 480 height 25
click at [1145, 40] on span "All Results" at bounding box center [1154, 43] width 39 height 11
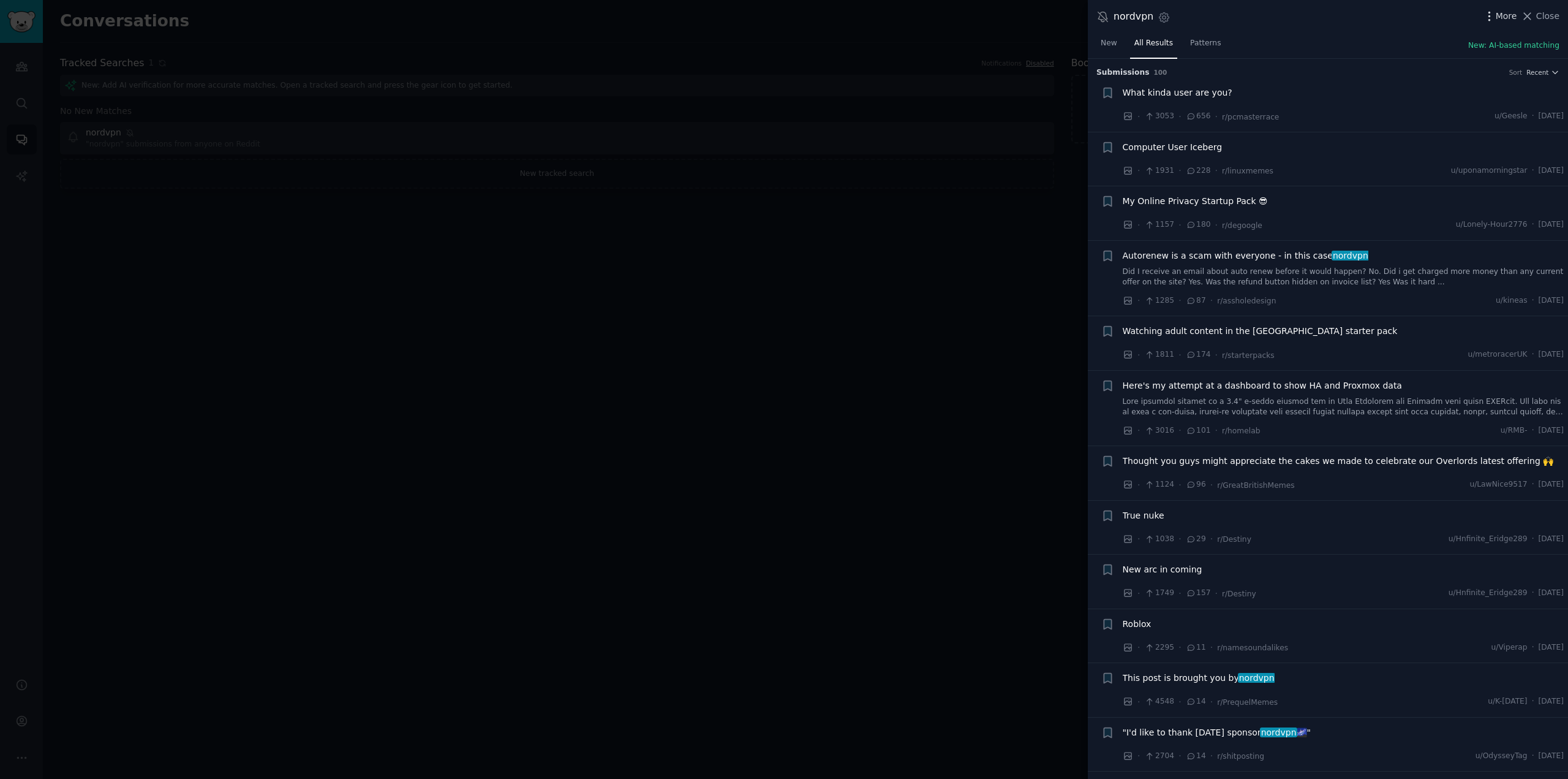
click at [1499, 17] on span "More" at bounding box center [1507, 16] width 22 height 13
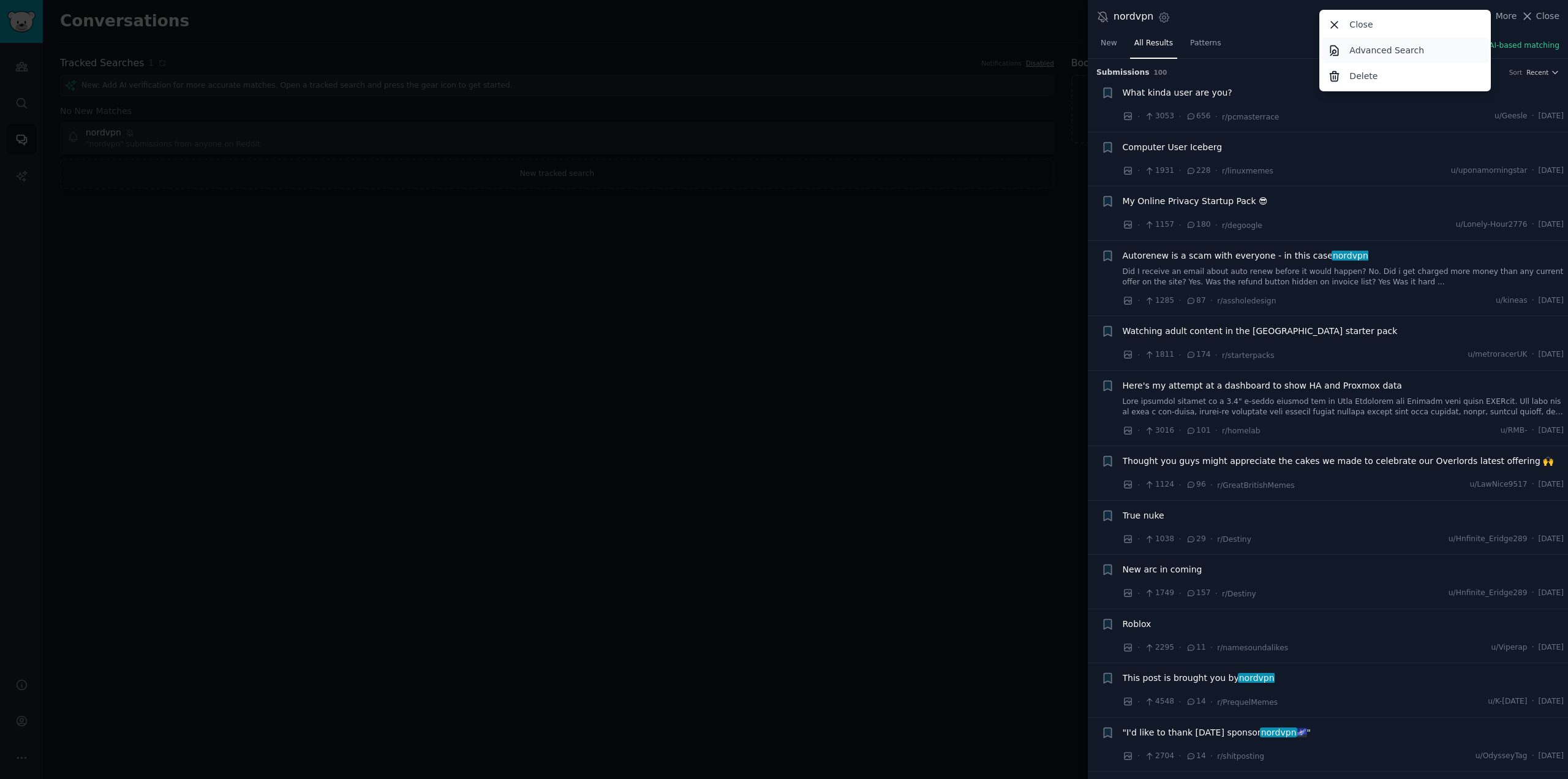
click at [1367, 54] on p "Advanced Search" at bounding box center [1386, 50] width 75 height 13
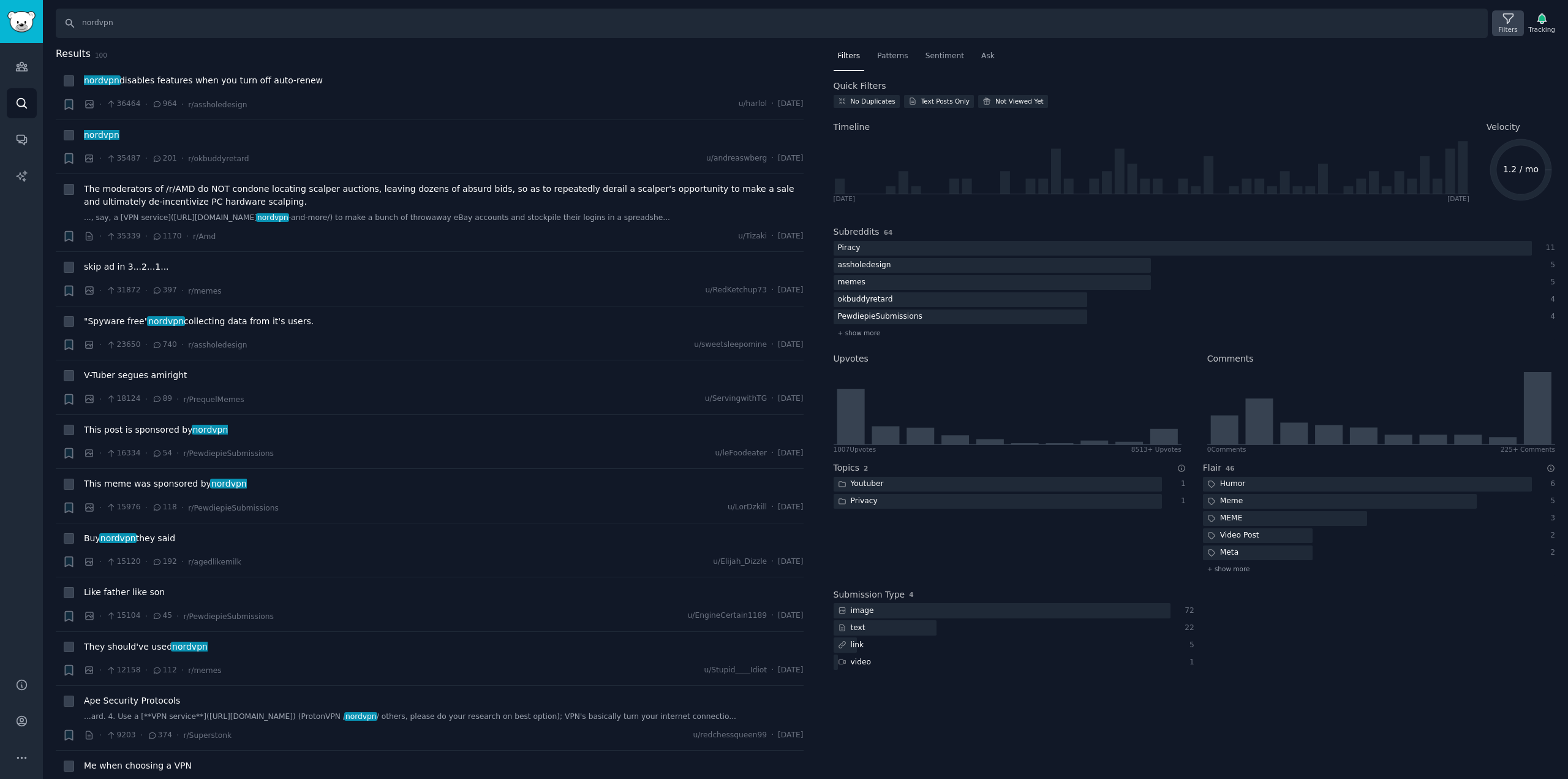
click at [1516, 26] on div "Filters" at bounding box center [1508, 29] width 19 height 8
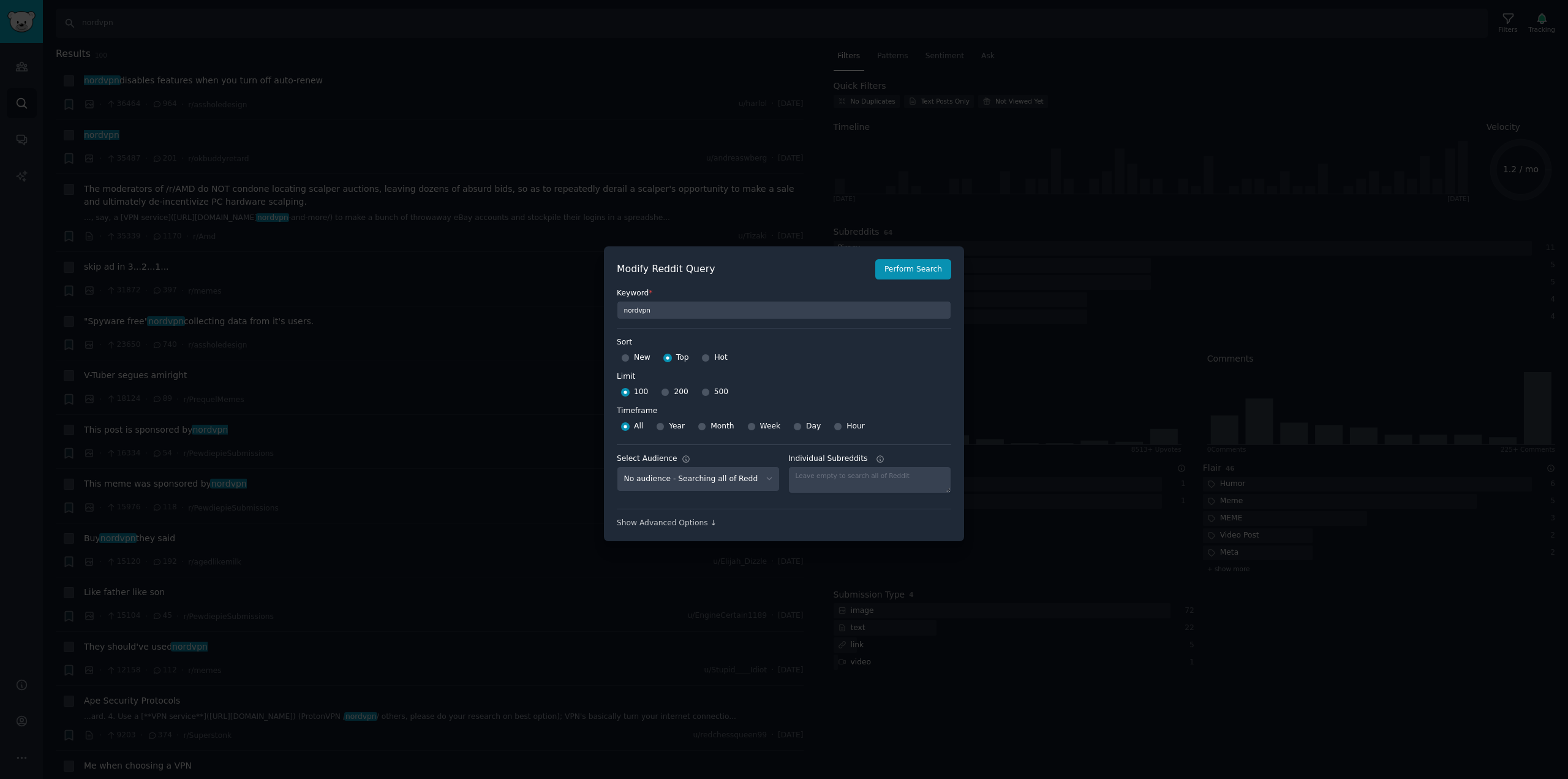
click at [631, 601] on div at bounding box center [784, 389] width 1568 height 779
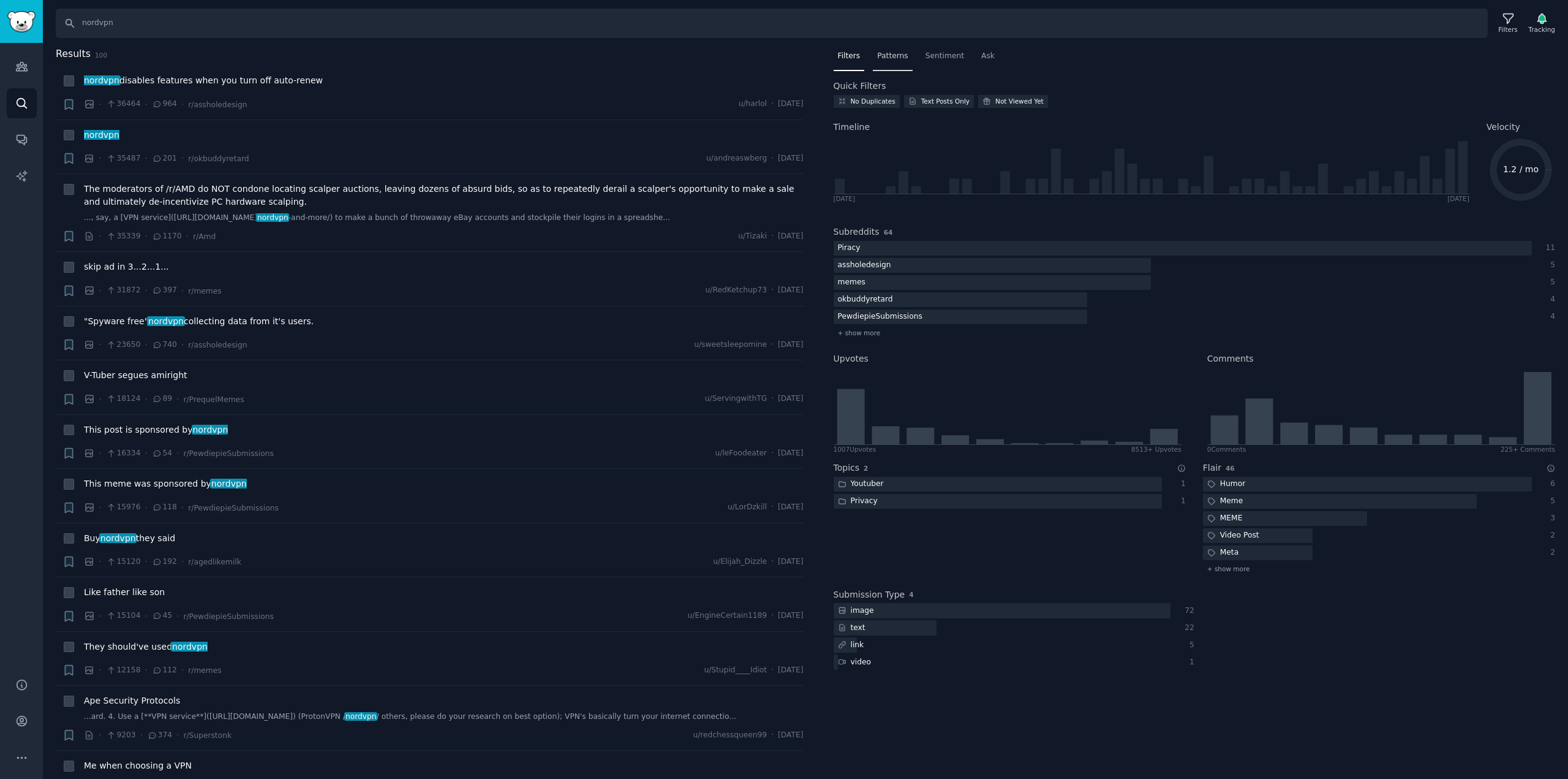
click at [897, 64] on div "Patterns" at bounding box center [892, 60] width 39 height 25
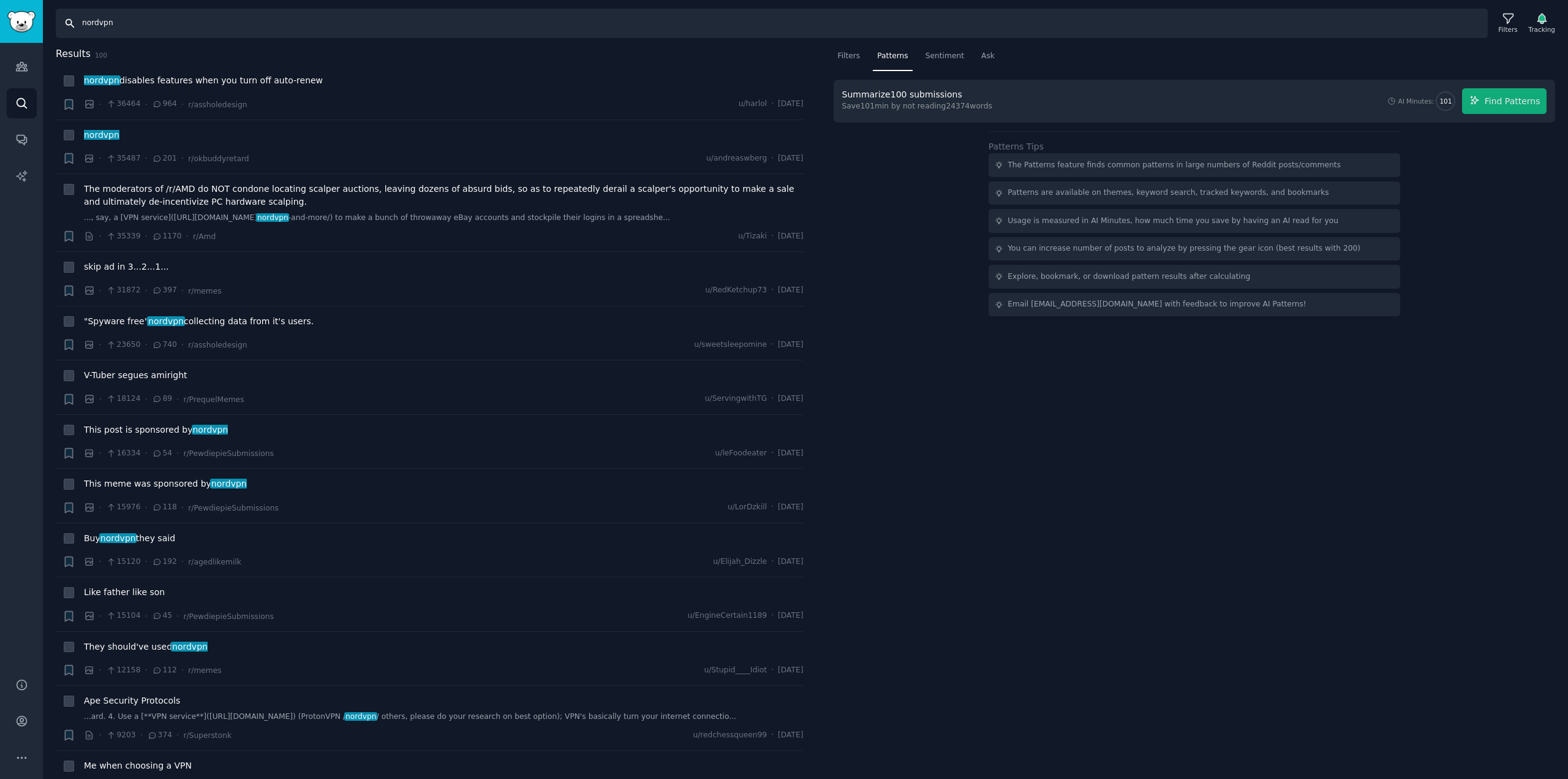
drag, startPoint x: 131, startPoint y: 29, endPoint x: 35, endPoint y: 28, distance: 96.0
click at [35, 28] on div "Audiences Audiences Search Conversations AI Reports Help Account More Search no…" at bounding box center [784, 389] width 1568 height 779
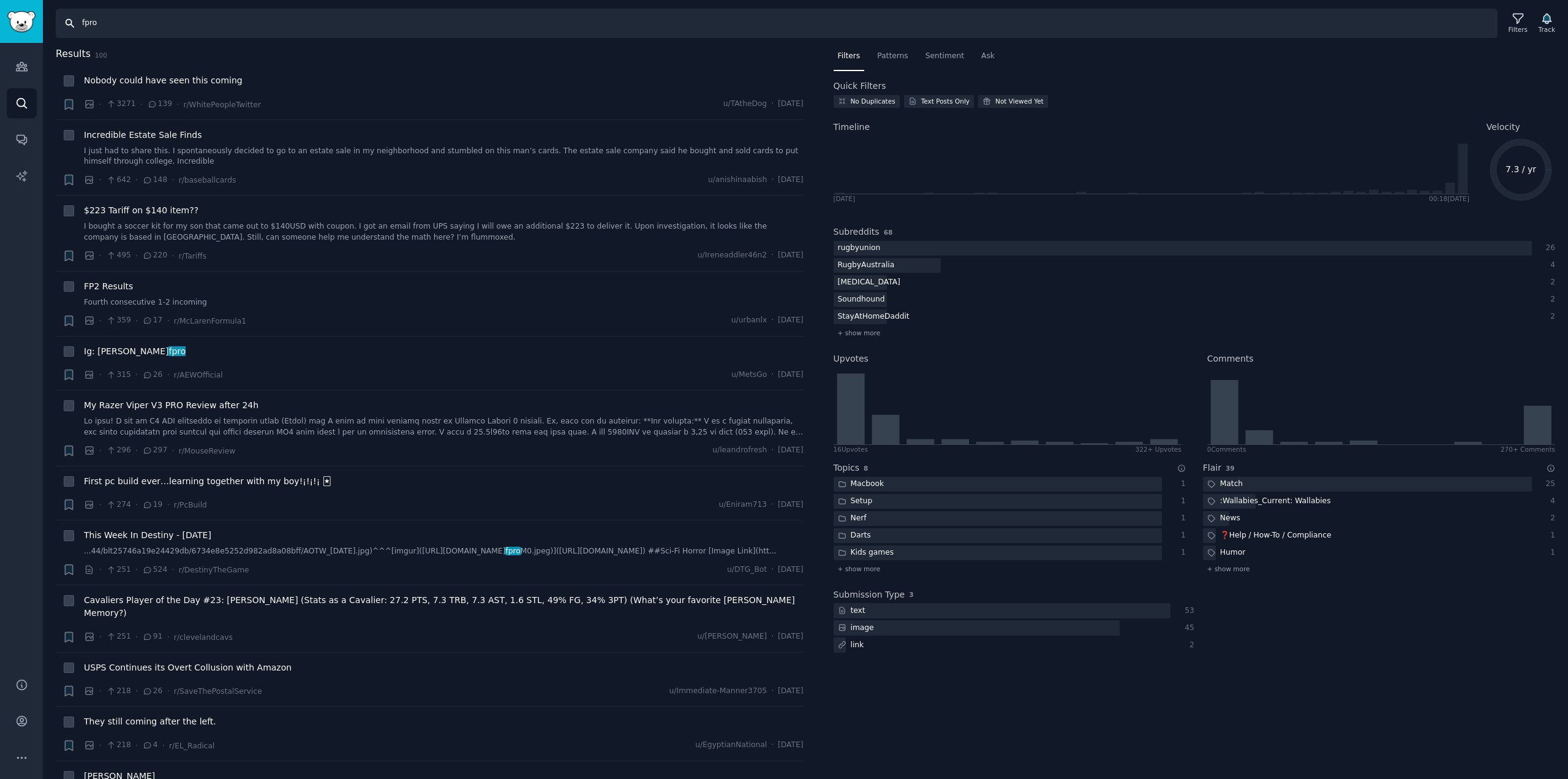
click at [166, 29] on input "fpro" at bounding box center [776, 23] width 1442 height 29
type input "fpro soccer"
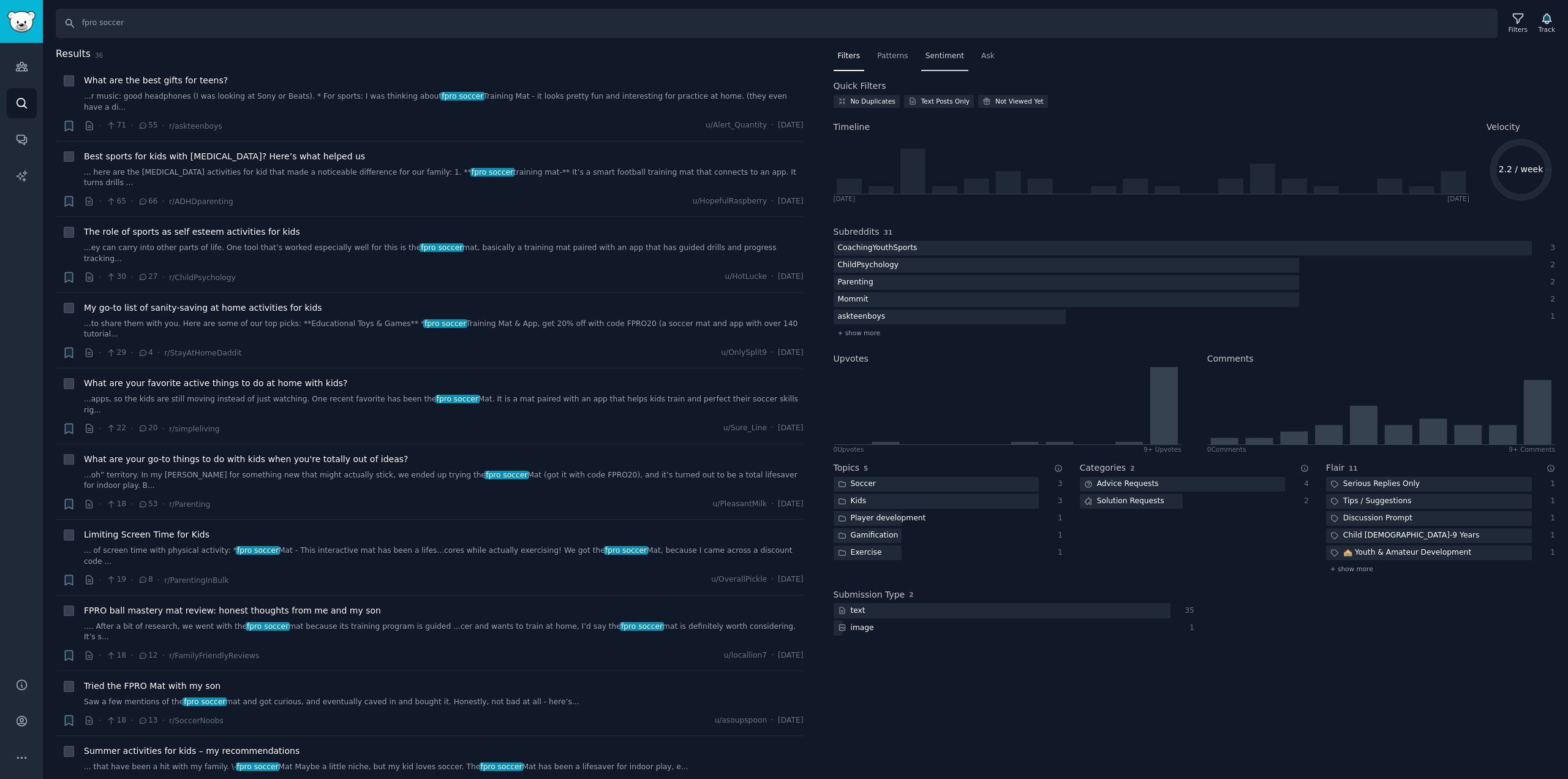
click at [926, 58] on span "Sentiment" at bounding box center [945, 56] width 39 height 11
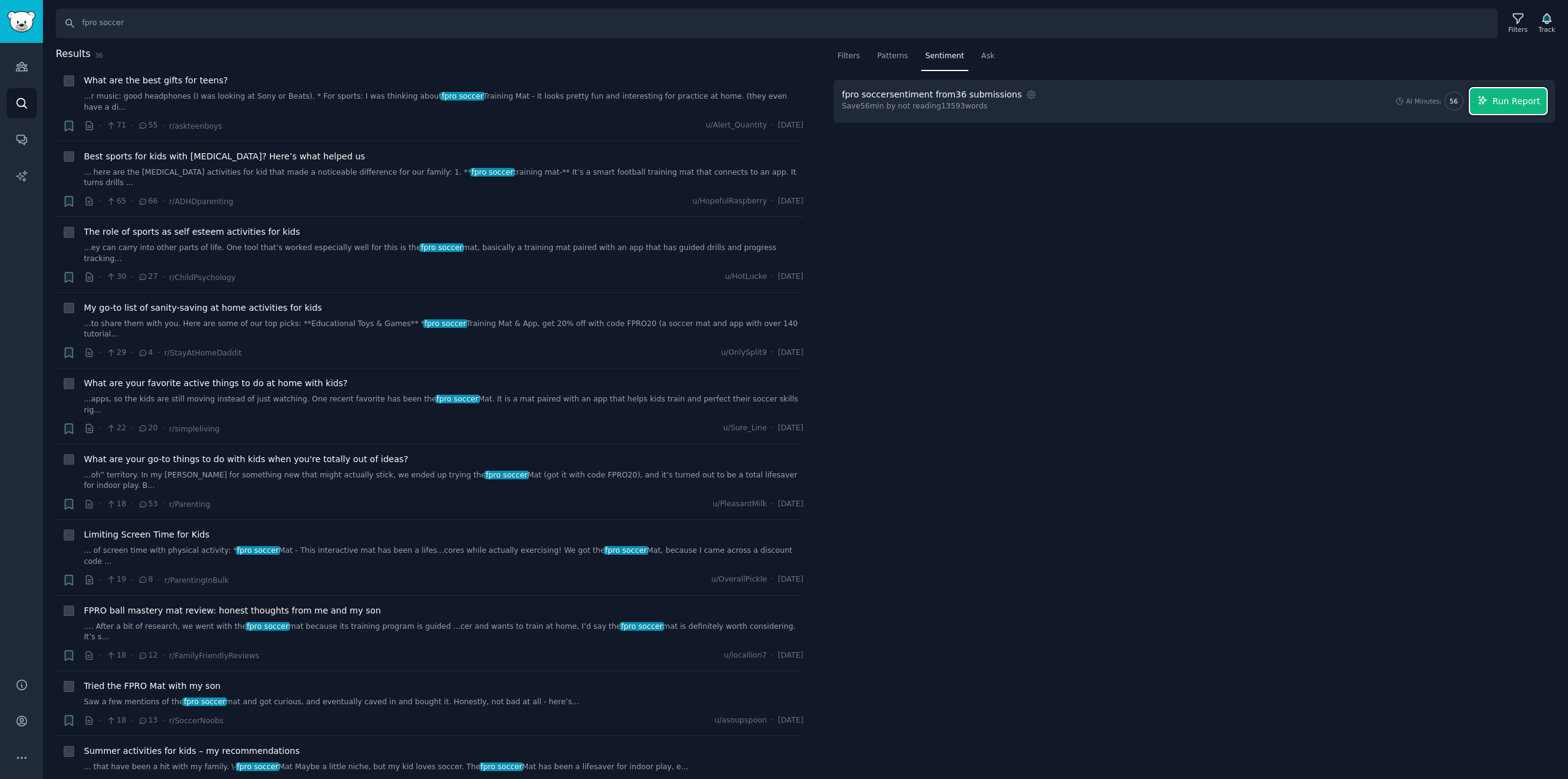
click at [1508, 102] on span "Run Report" at bounding box center [1516, 101] width 48 height 13
